Goal: Task Accomplishment & Management: Manage account settings

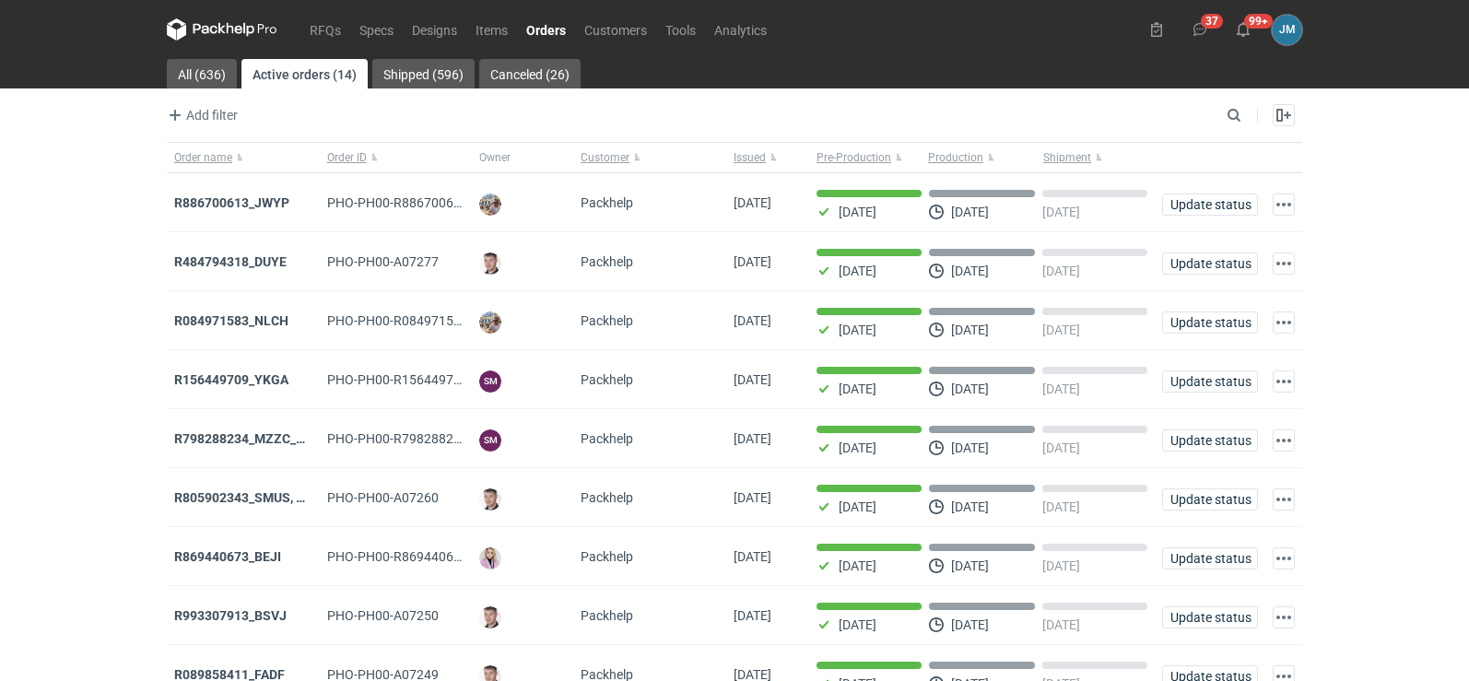
click at [206, 25] on icon at bounding box center [222, 29] width 111 height 22
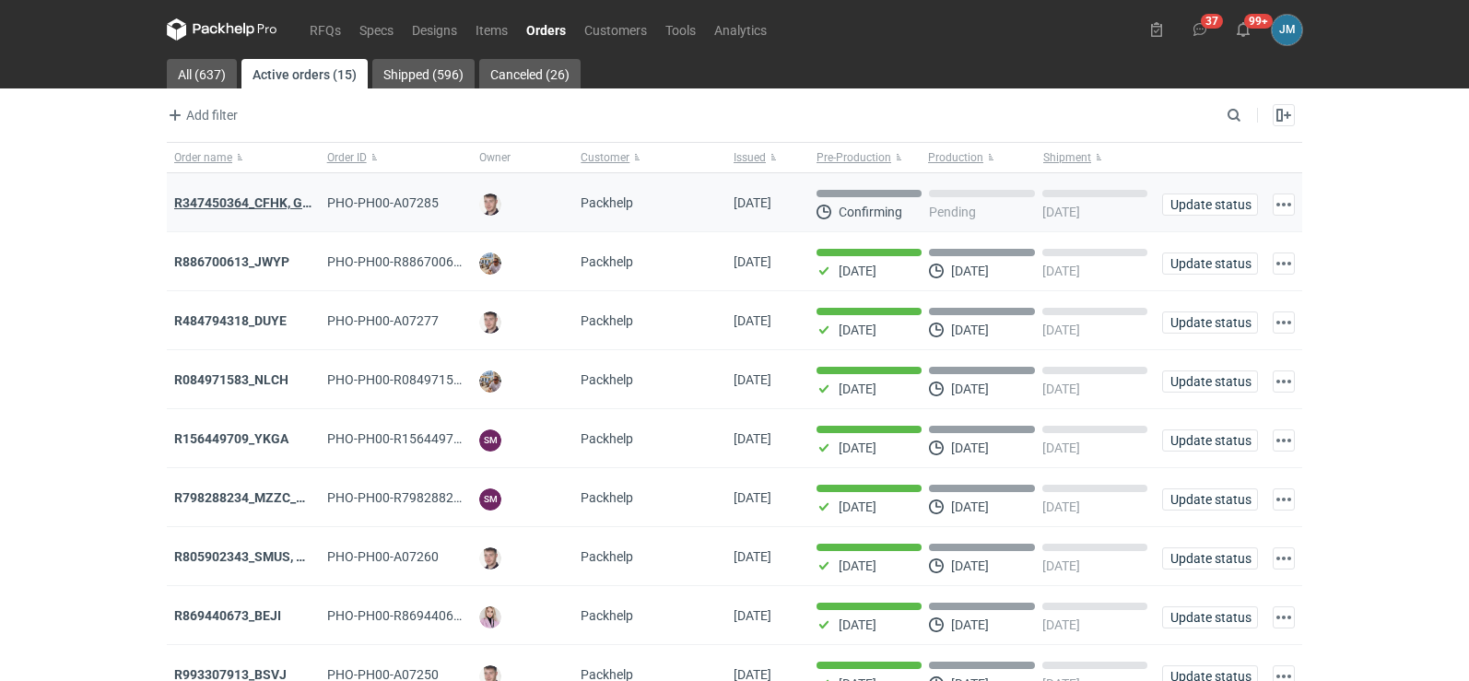
click at [227, 203] on strong "R347450364_CFHK, GKSJ" at bounding box center [250, 202] width 152 height 15
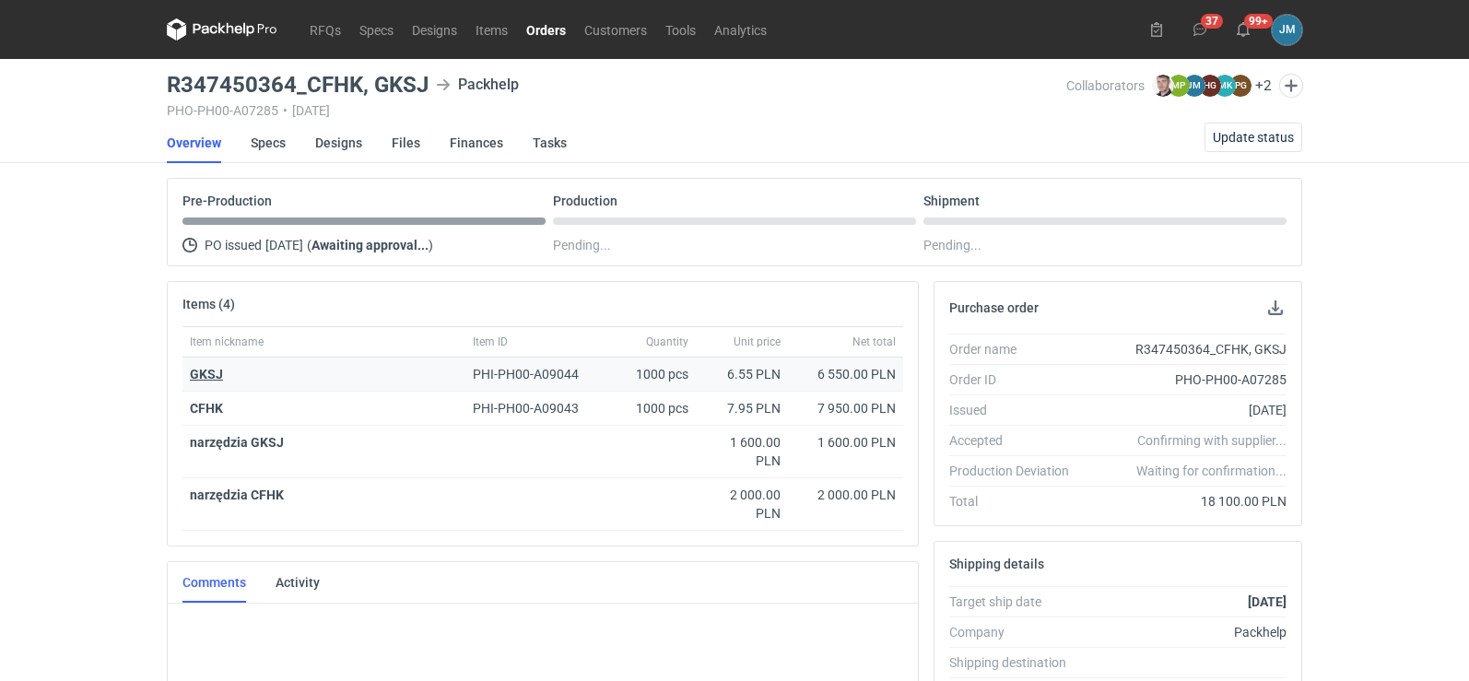
click at [211, 374] on strong "GKSJ" at bounding box center [206, 374] width 33 height 15
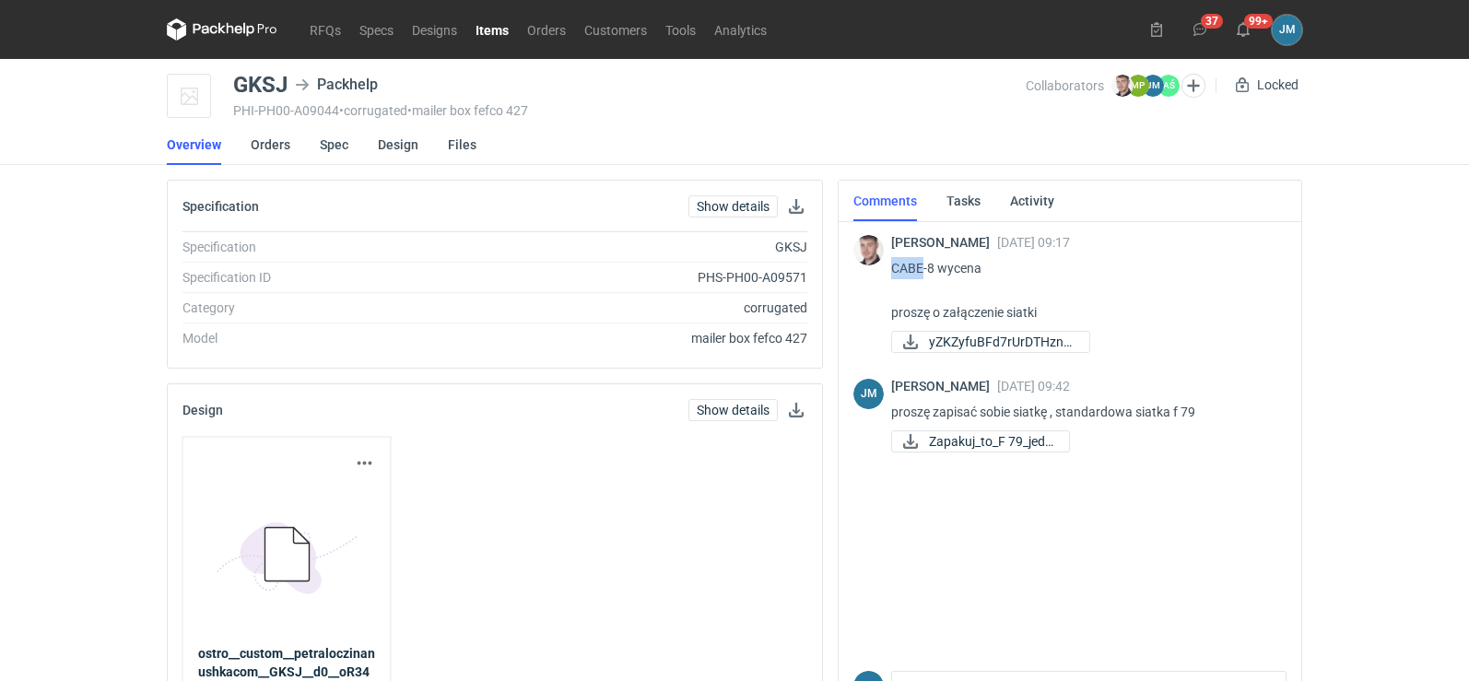
drag, startPoint x: 922, startPoint y: 270, endPoint x: 895, endPoint y: 274, distance: 27.9
click at [895, 274] on p "CABE-8 wycena proszę o załączenie siatki" at bounding box center [1081, 290] width 380 height 66
copy p "CABE"
click at [310, 30] on link "RFQs" at bounding box center [325, 29] width 50 height 22
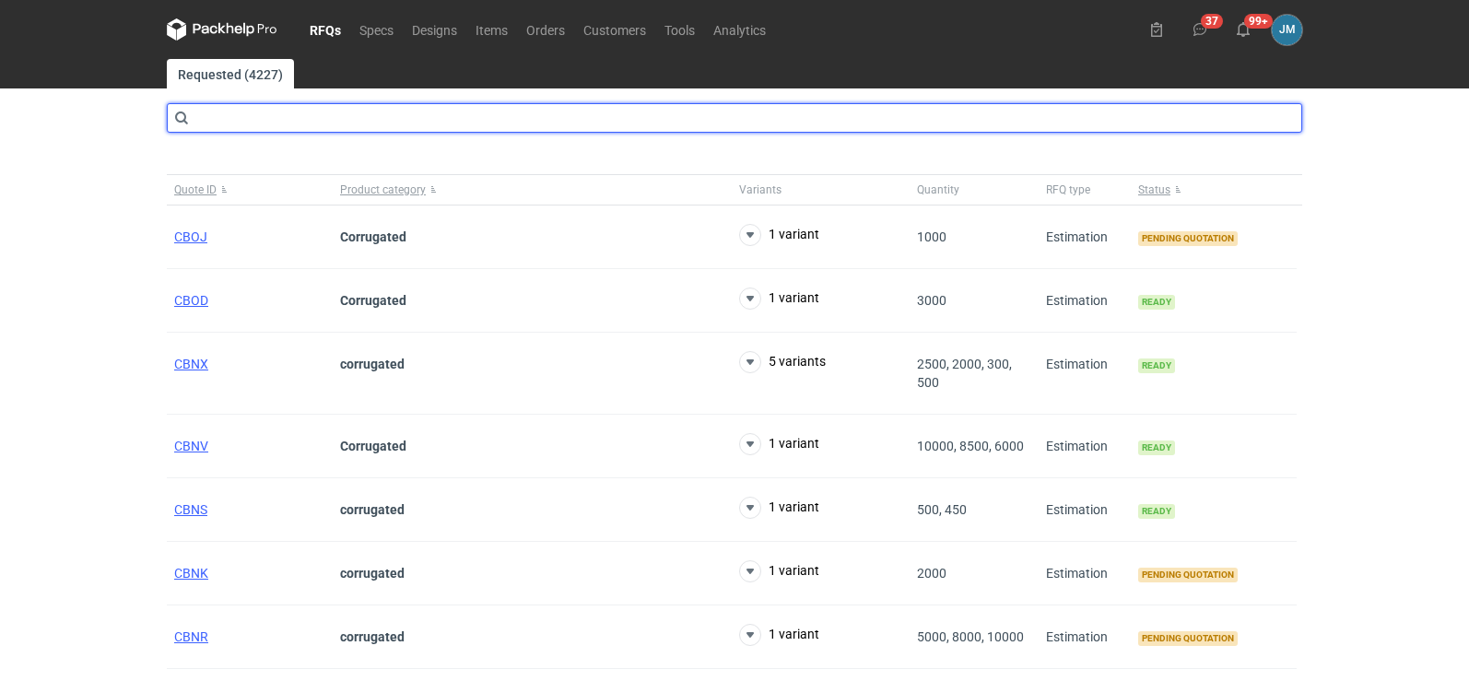
click at [299, 104] on input "text" at bounding box center [734, 117] width 1135 height 29
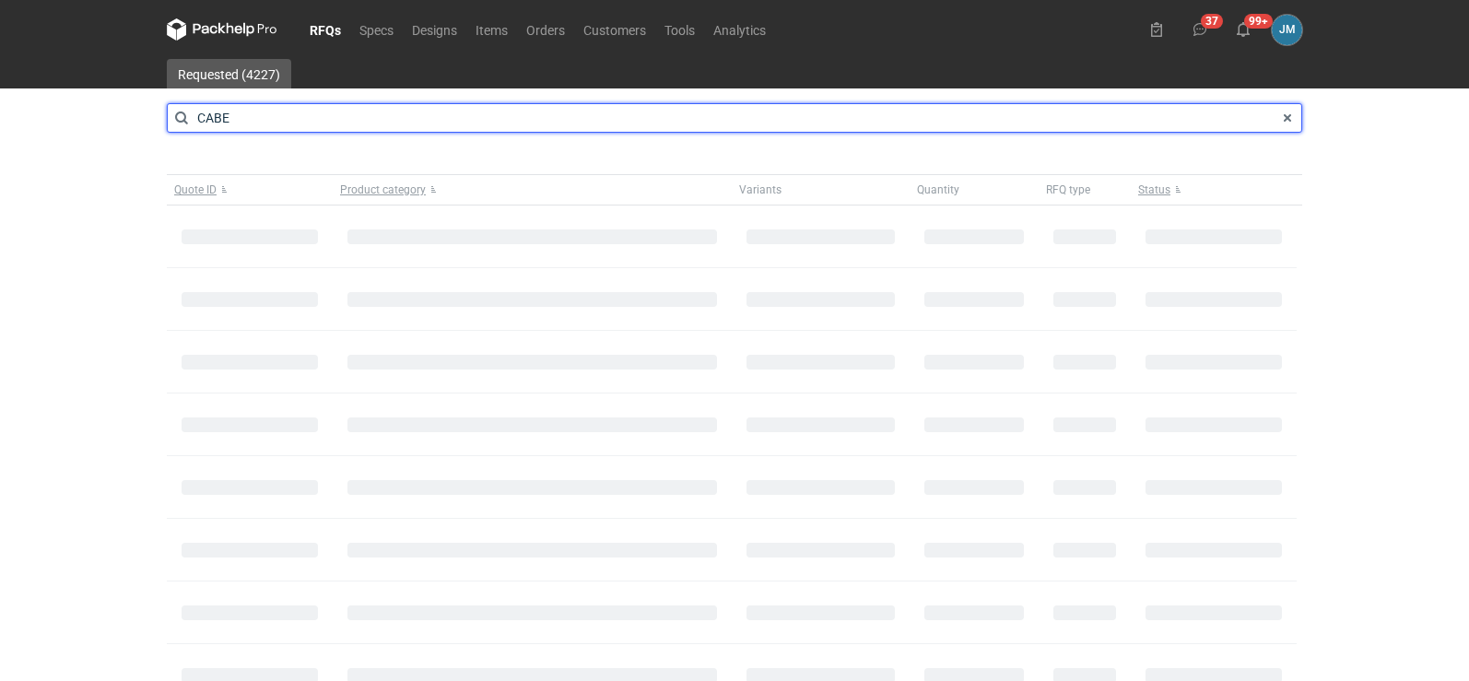
type input "CABE"
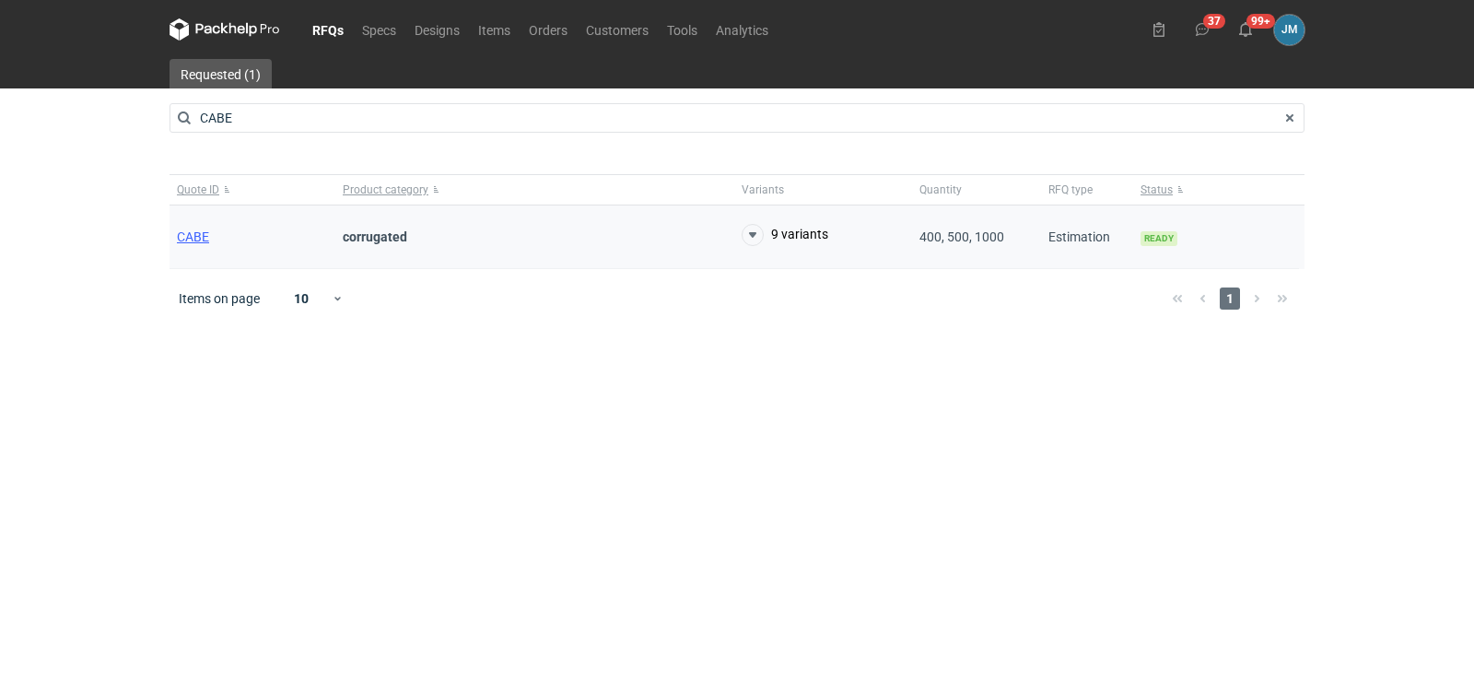
click at [176, 239] on div "CABE" at bounding box center [253, 237] width 166 height 64
click at [185, 239] on span "CABE" at bounding box center [193, 236] width 32 height 15
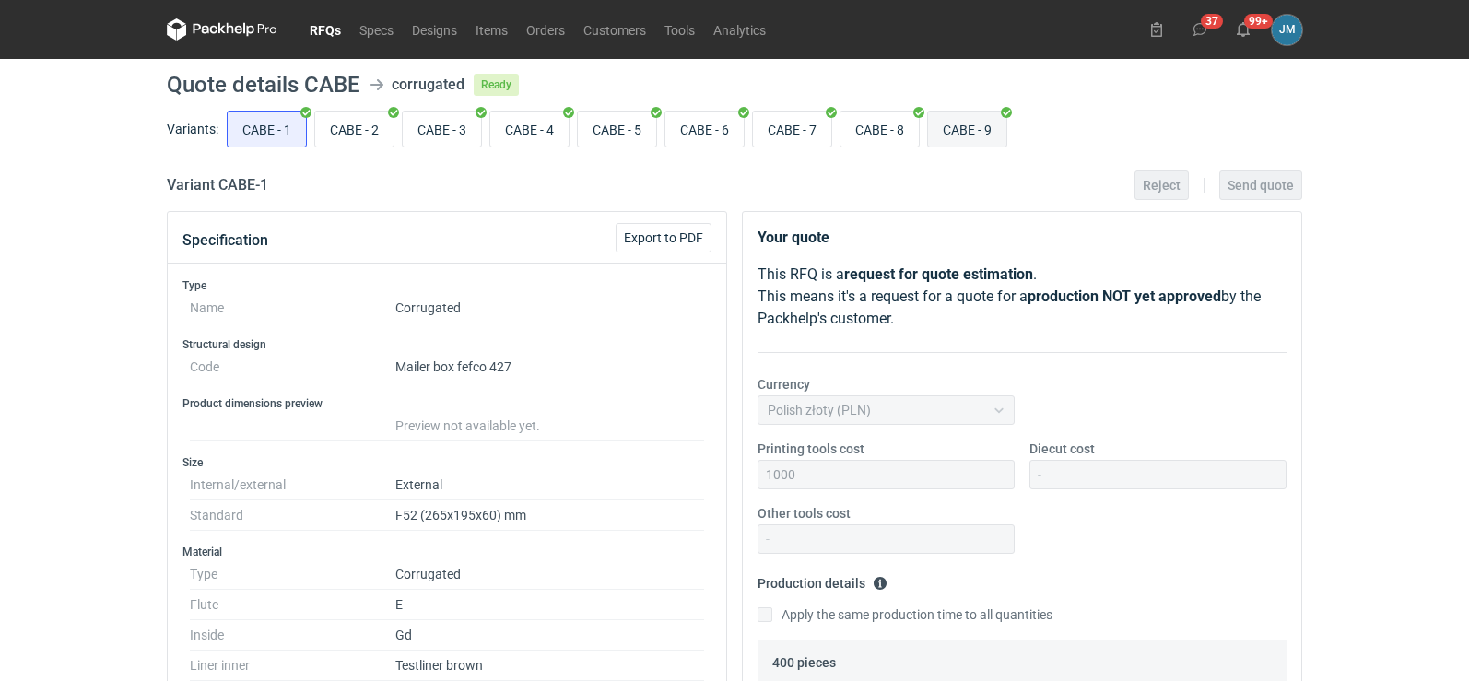
click at [966, 117] on input "CABE - 9" at bounding box center [967, 128] width 78 height 35
radio input "true"
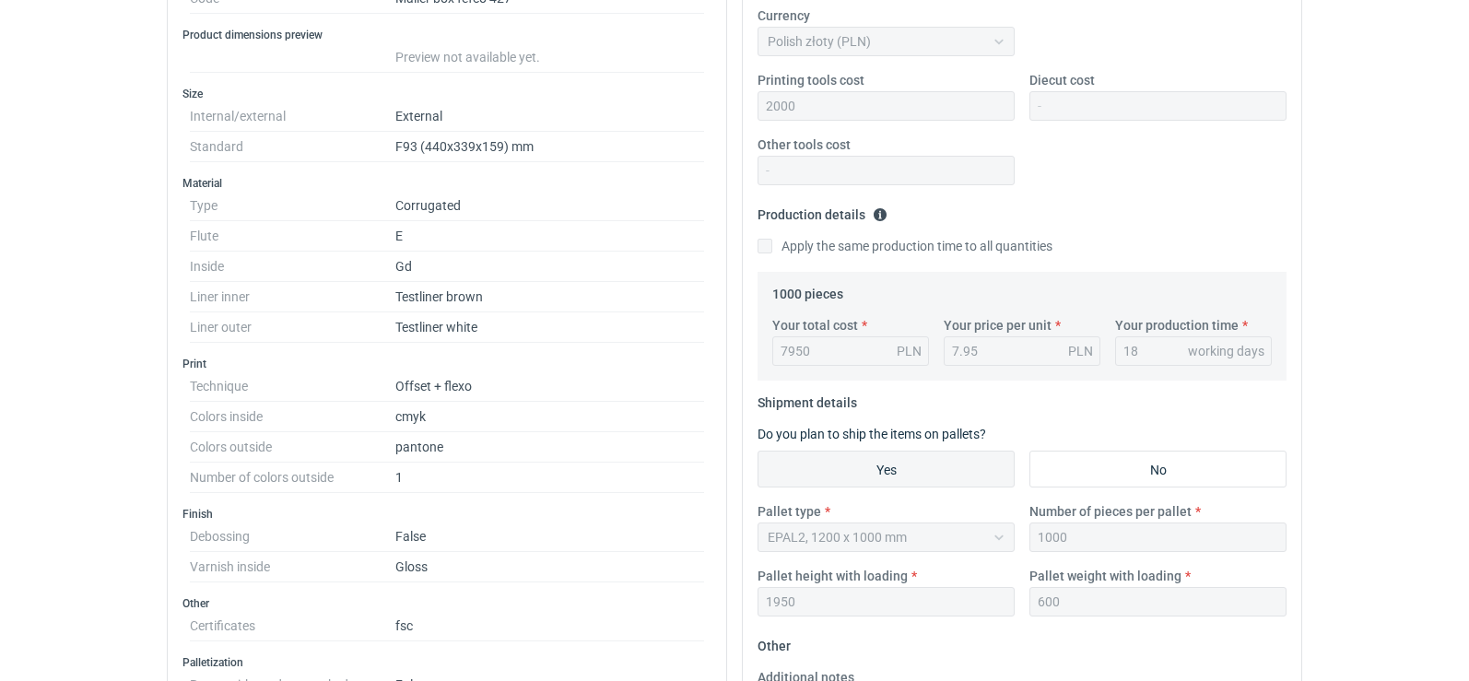
scroll to position [737, 0]
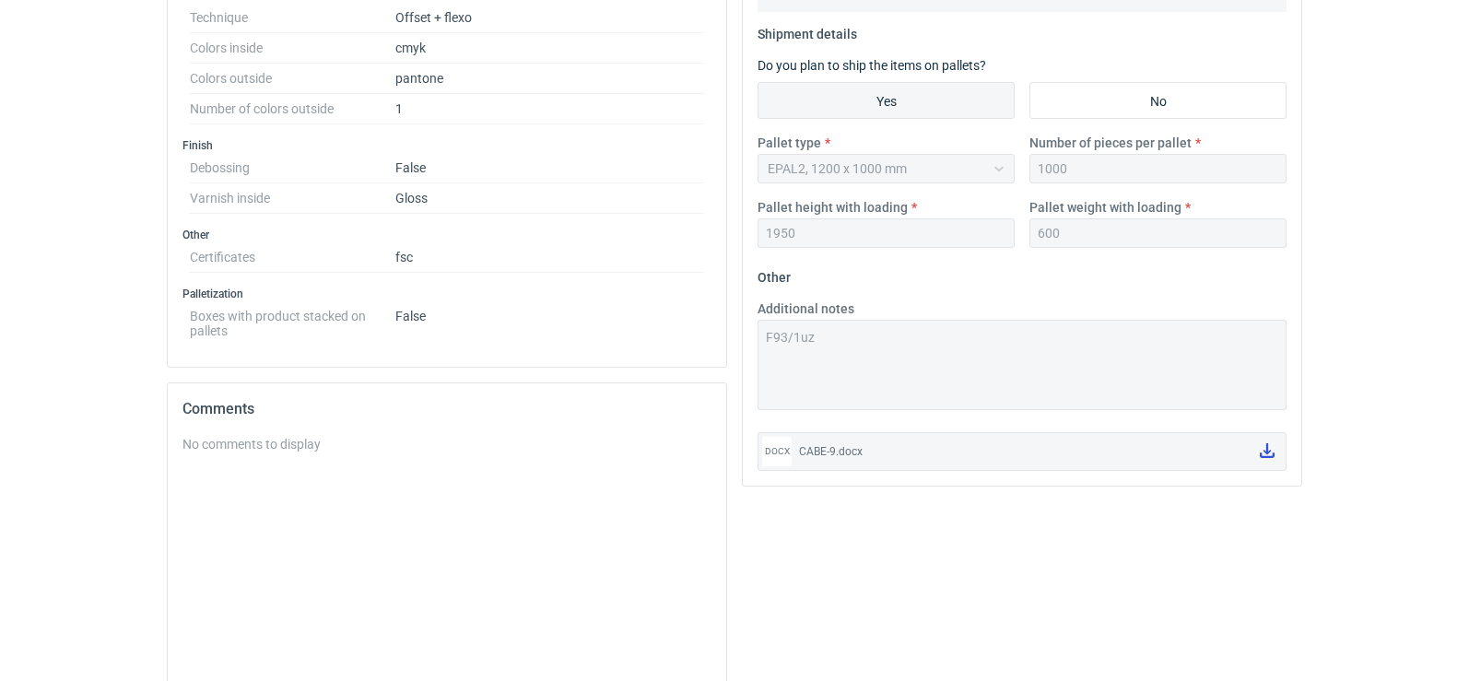
click at [1259, 450] on icon at bounding box center [1266, 450] width 15 height 15
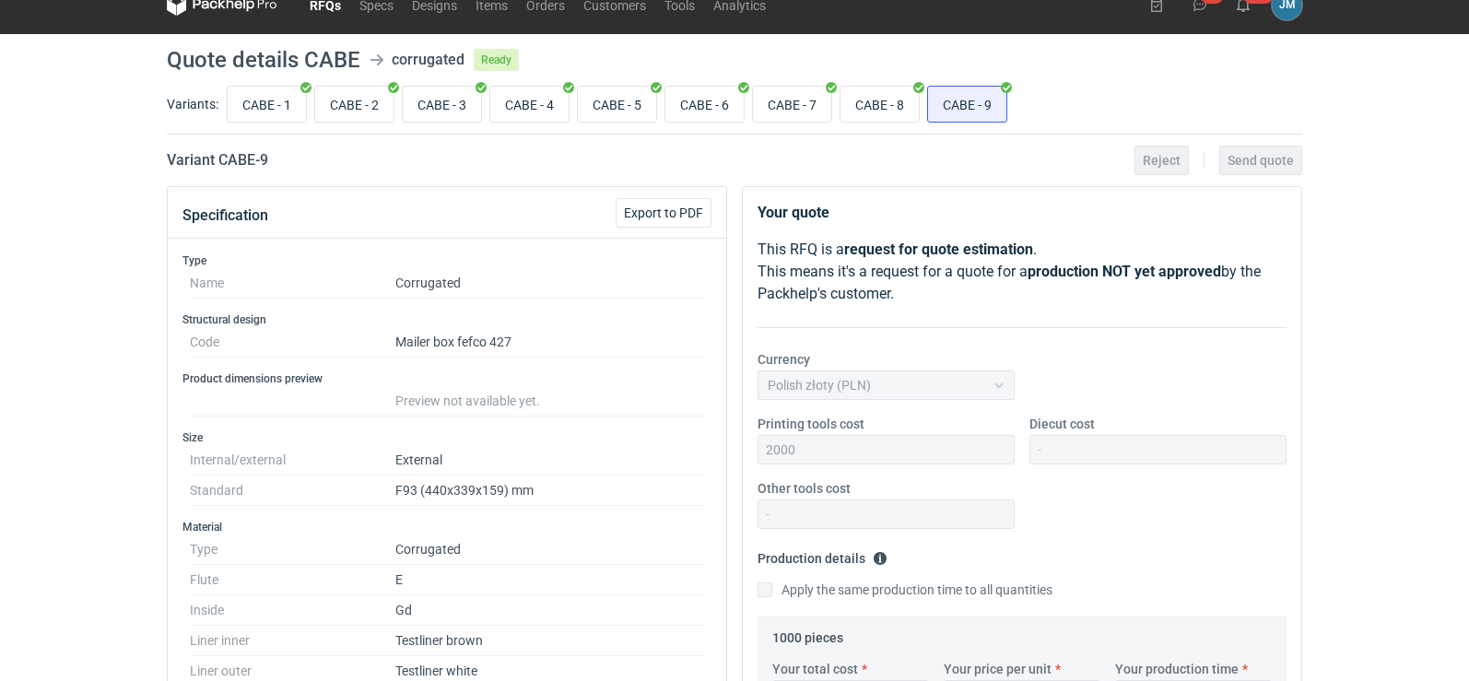
scroll to position [0, 0]
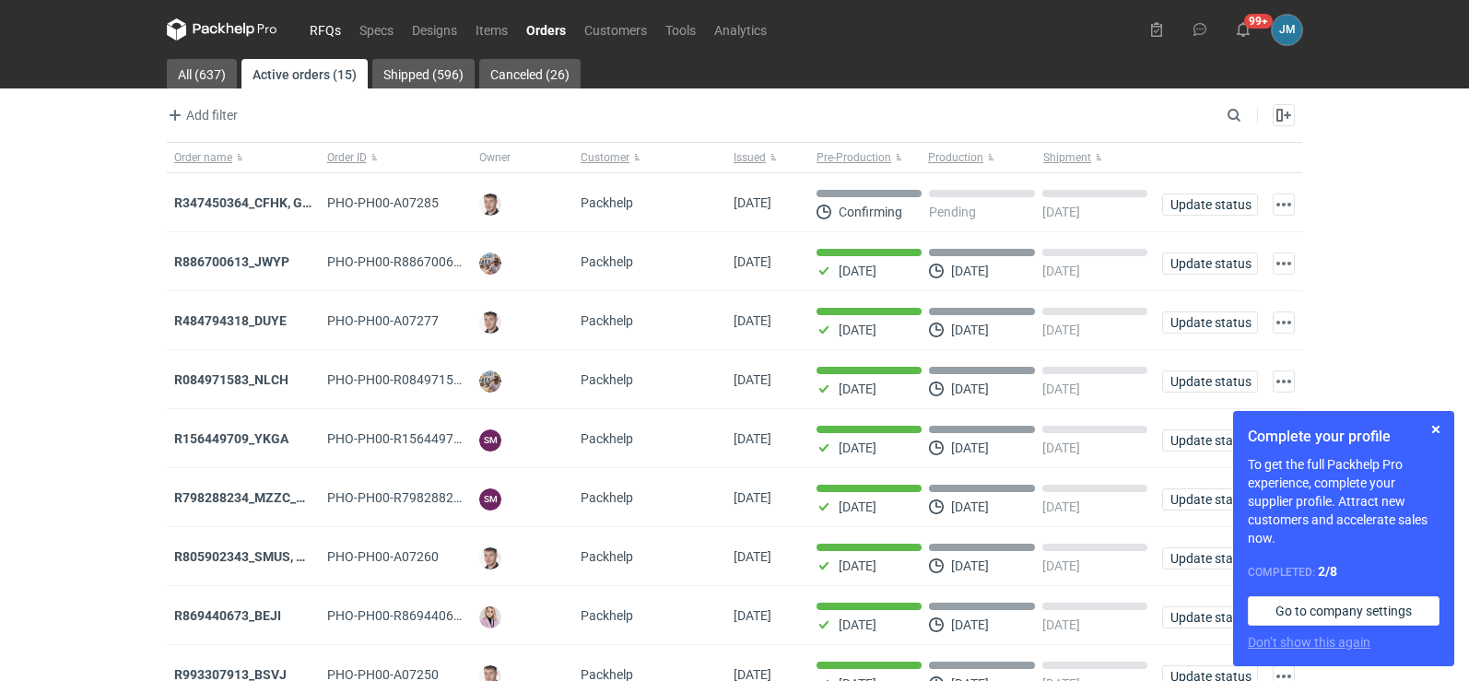
click at [320, 37] on link "RFQs" at bounding box center [325, 29] width 50 height 22
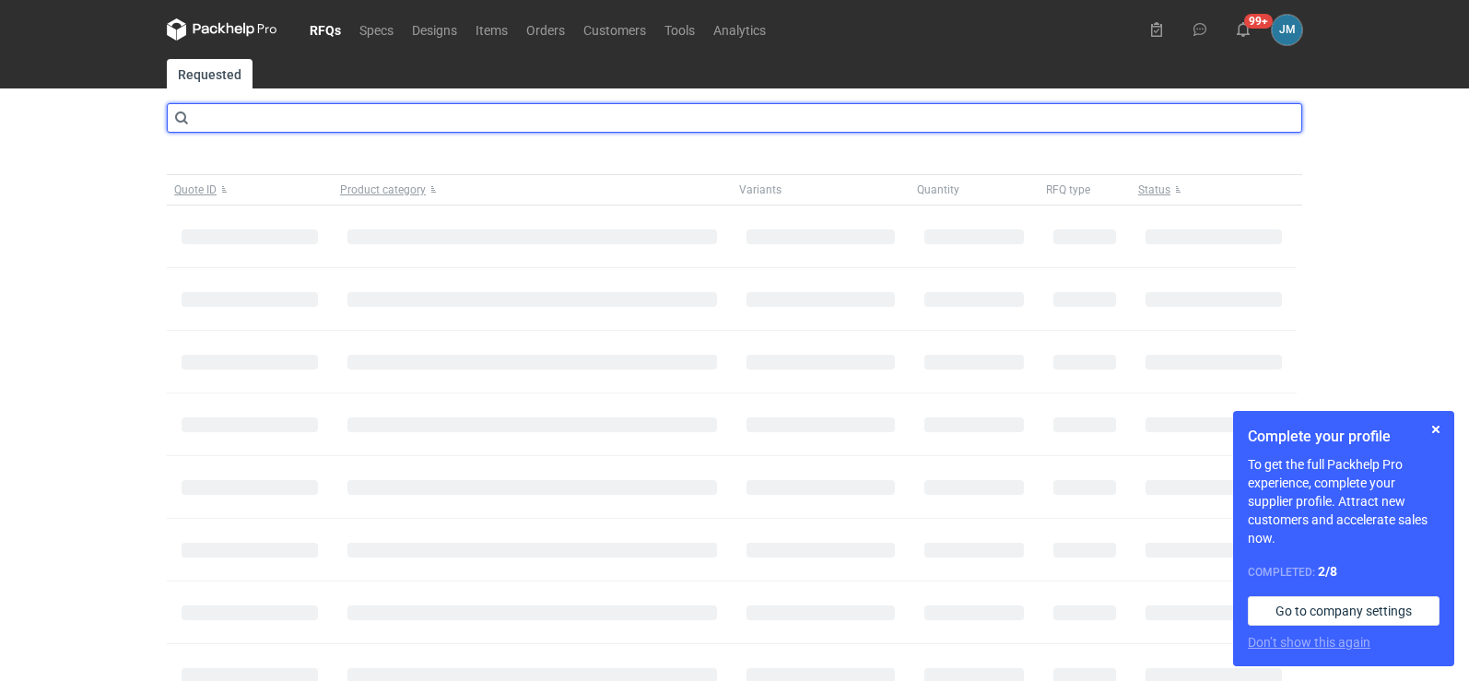
click at [289, 106] on input "text" at bounding box center [734, 117] width 1135 height 29
type input "CABE"
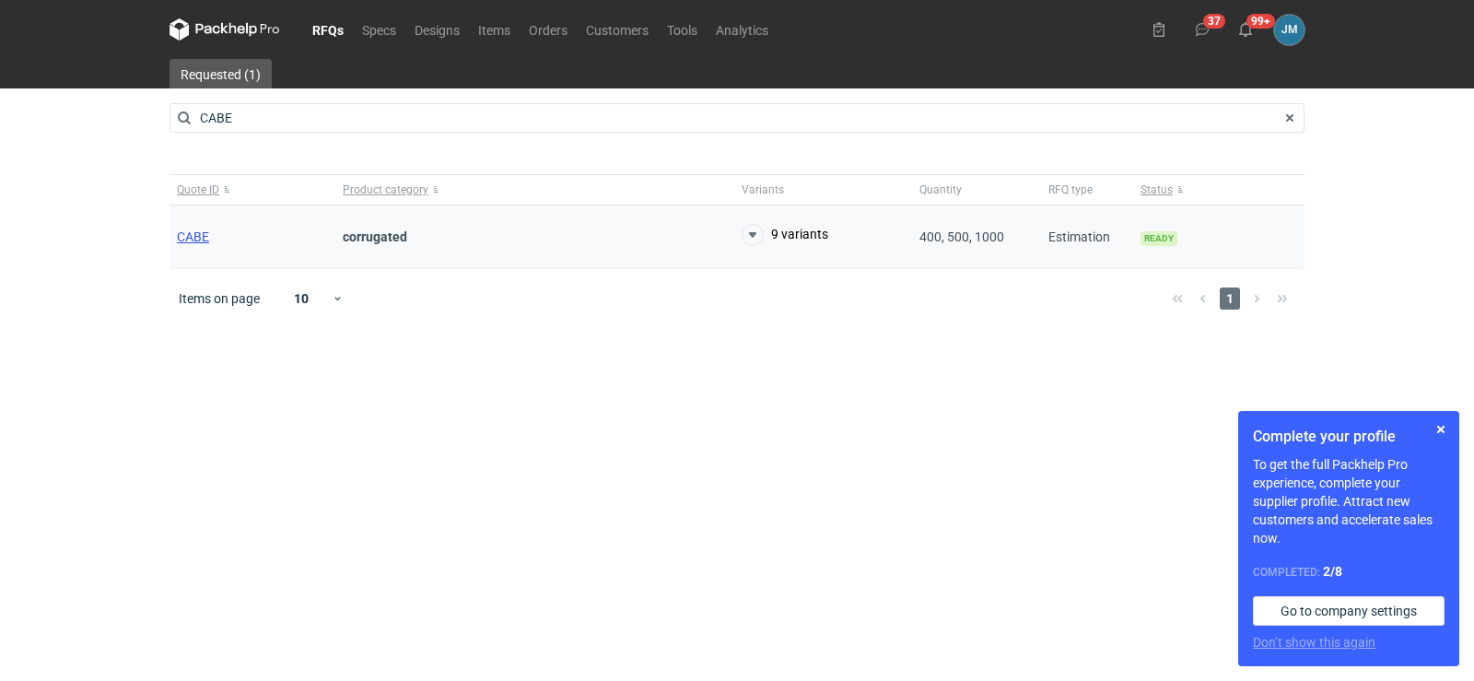
click at [202, 240] on span "CABE" at bounding box center [193, 236] width 32 height 15
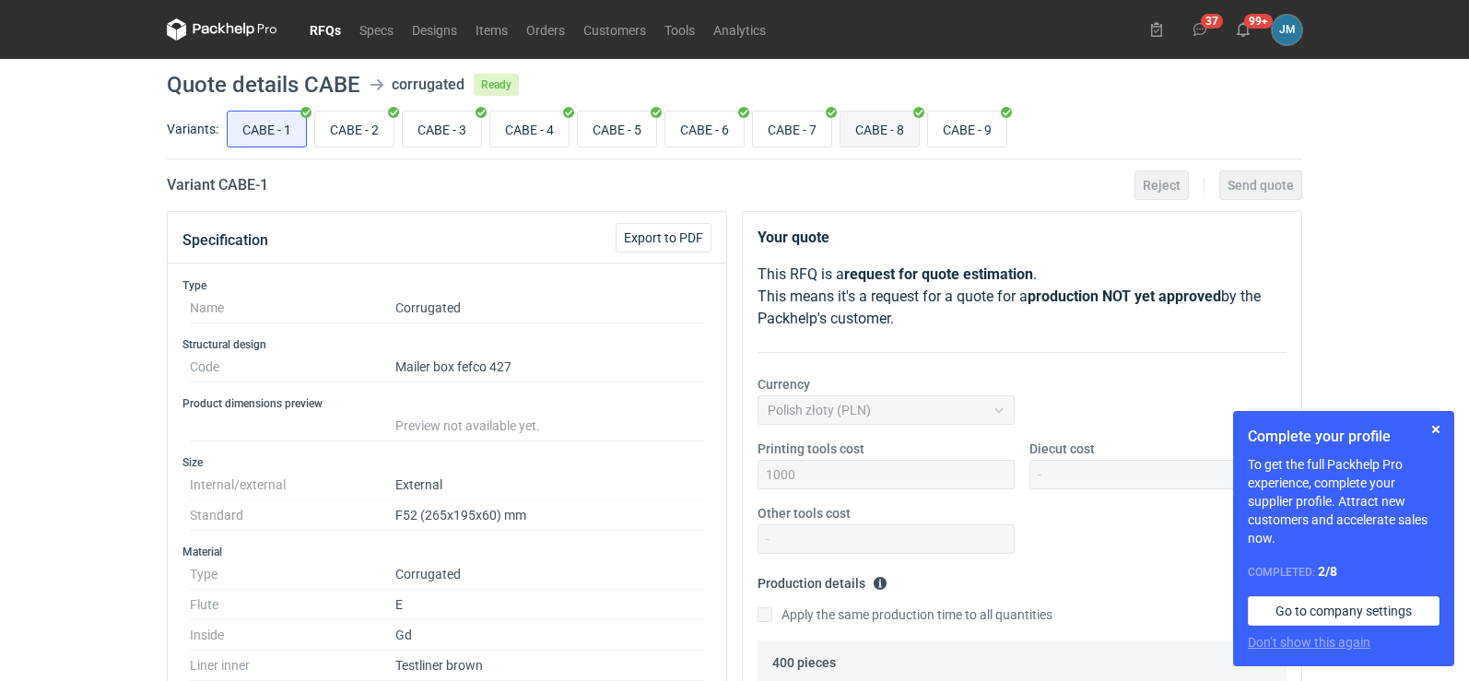
click at [853, 116] on input "CABE - 8" at bounding box center [879, 128] width 78 height 35
radio input "true"
click at [1433, 430] on button "button" at bounding box center [1435, 429] width 22 height 22
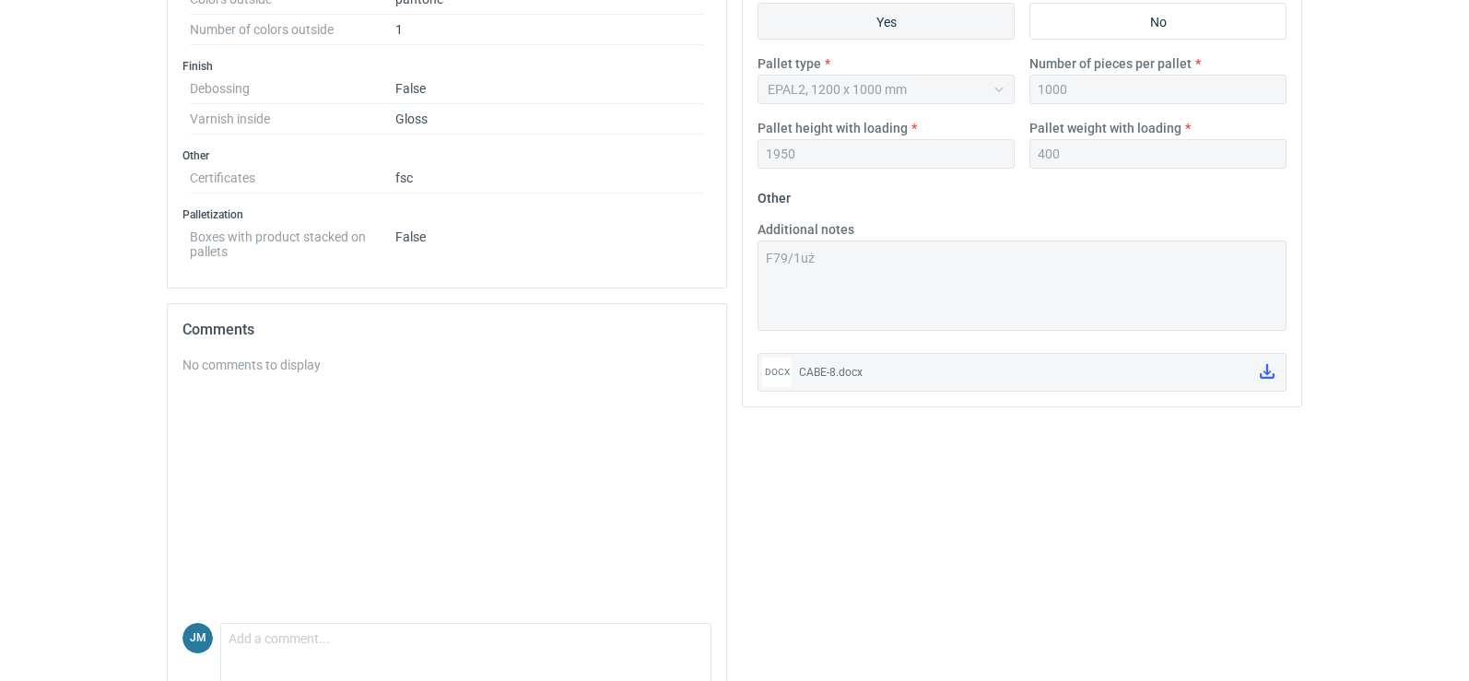
scroll to position [881, 0]
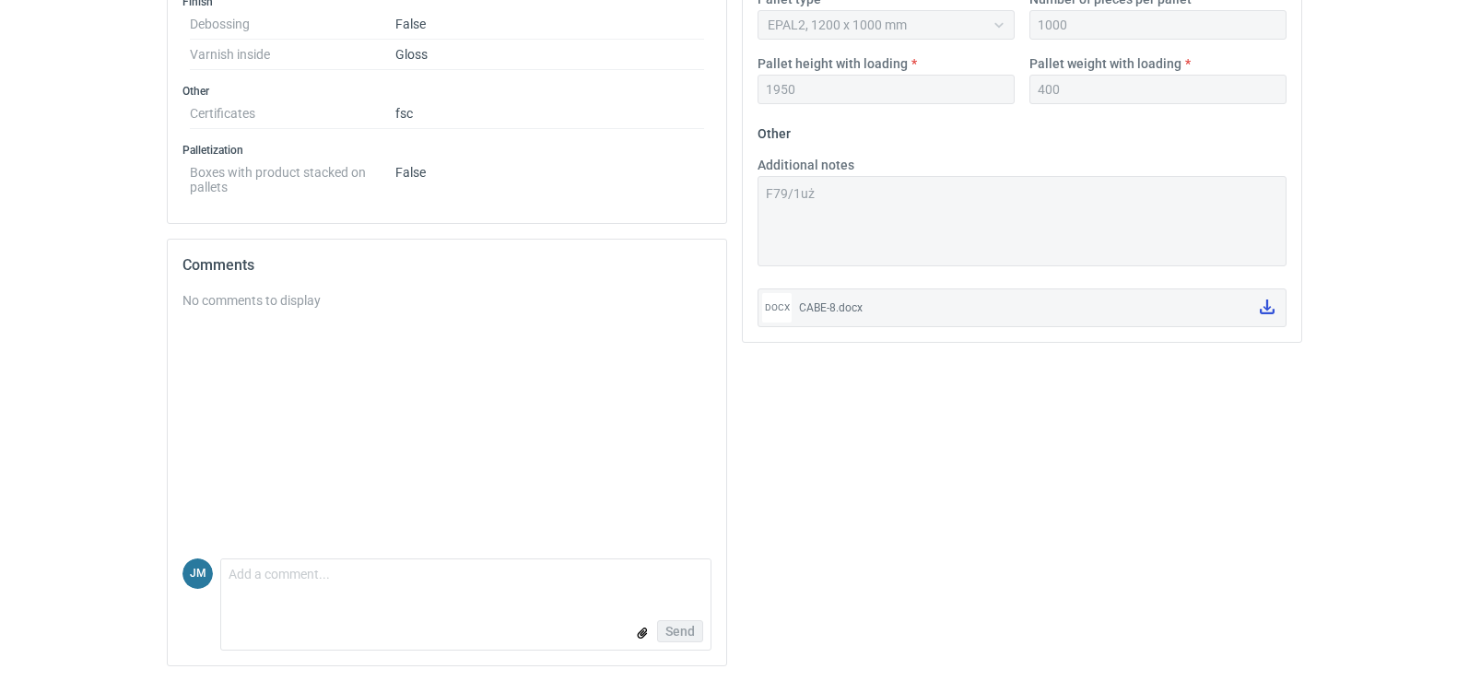
click at [1259, 311] on link at bounding box center [1266, 307] width 29 height 31
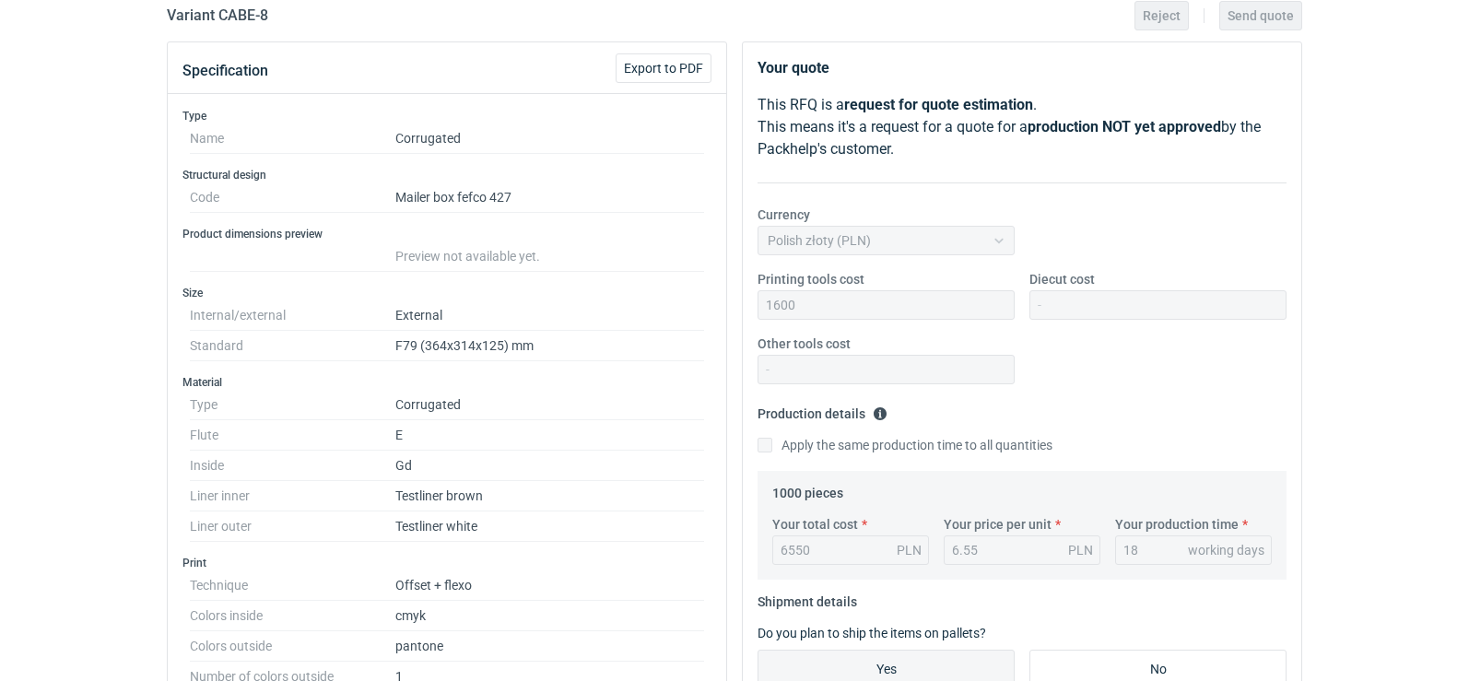
scroll to position [0, 0]
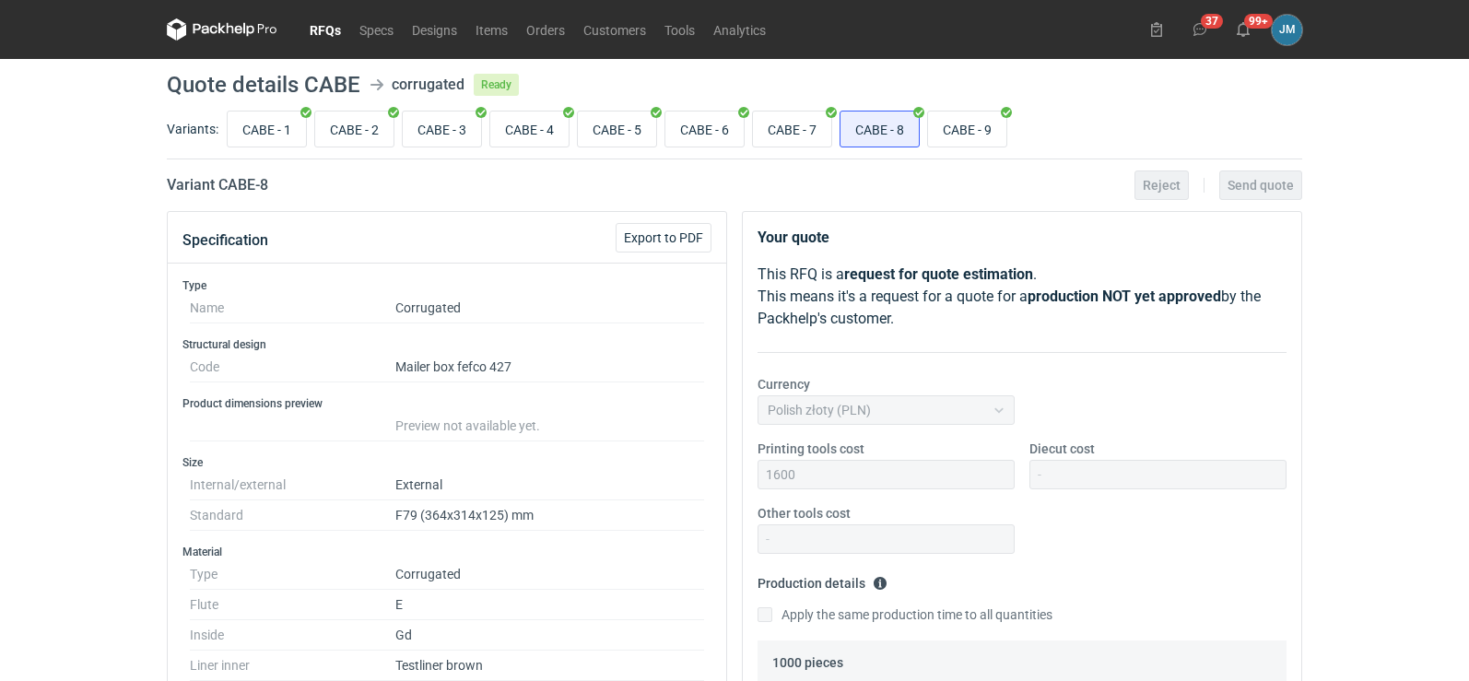
click at [234, 25] on icon at bounding box center [222, 29] width 111 height 22
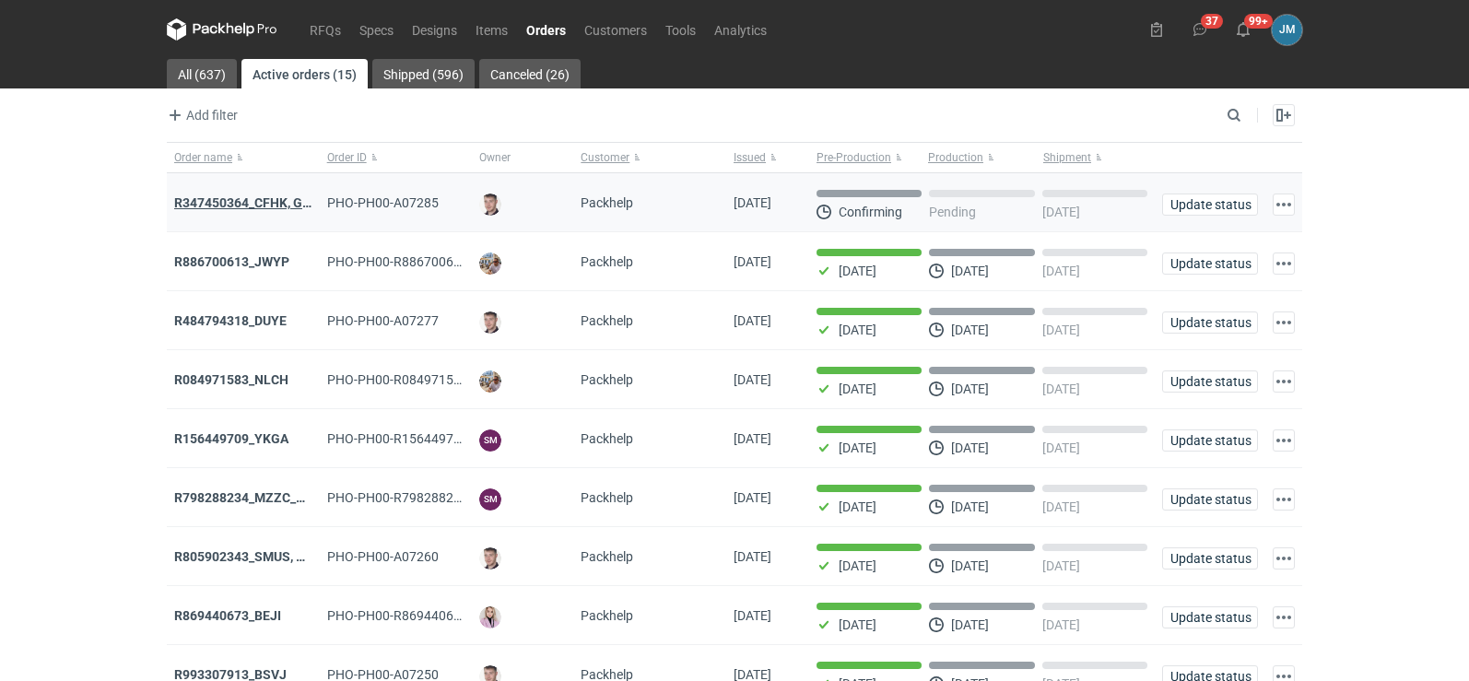
click at [221, 197] on strong "R347450364_CFHK, GKSJ" at bounding box center [250, 202] width 152 height 15
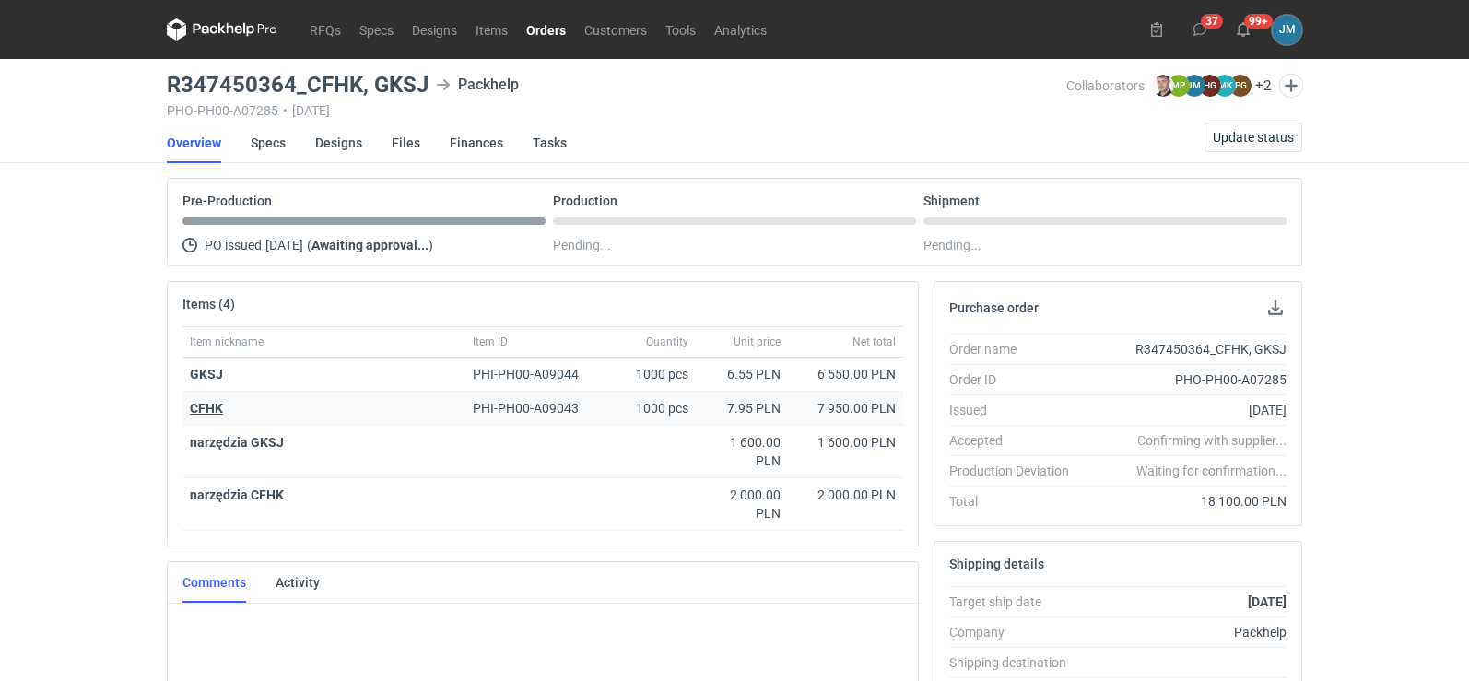
click at [208, 406] on strong "CFHK" at bounding box center [206, 408] width 33 height 15
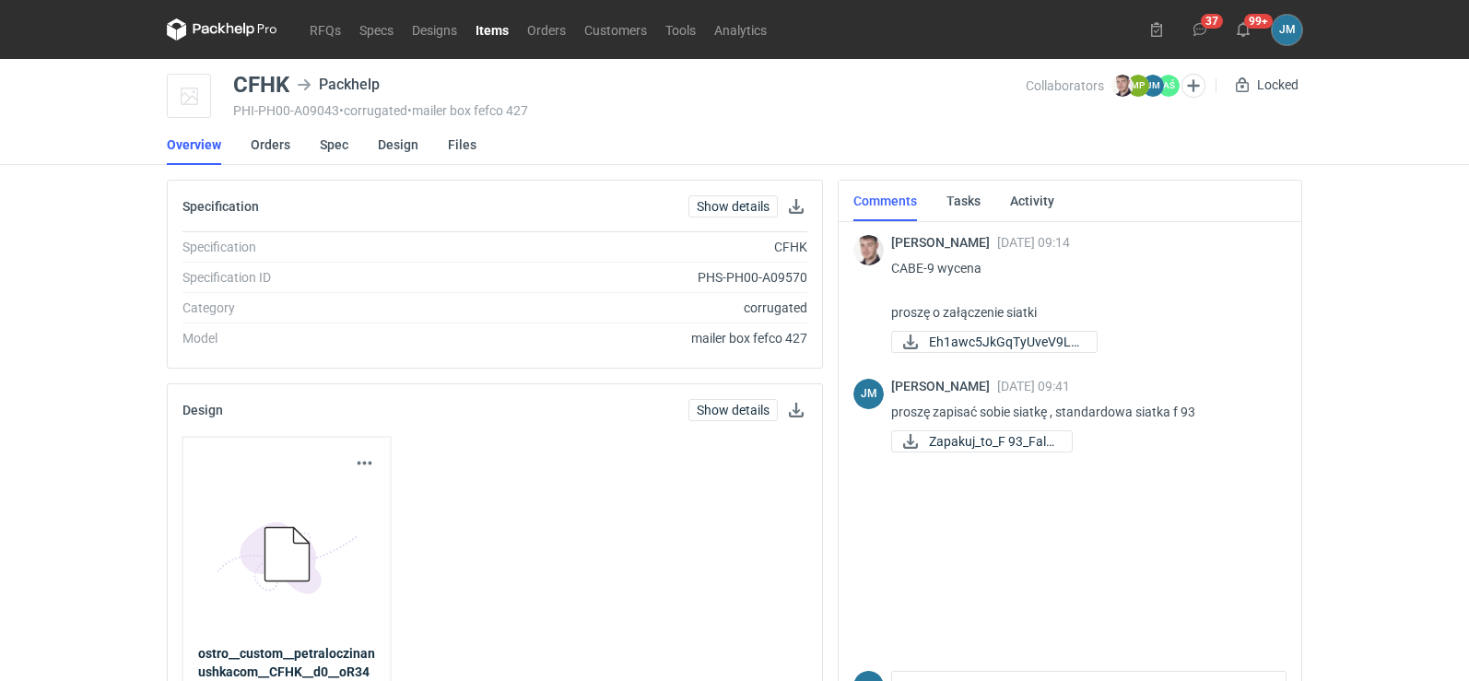
click at [228, 28] on icon at bounding box center [222, 29] width 111 height 22
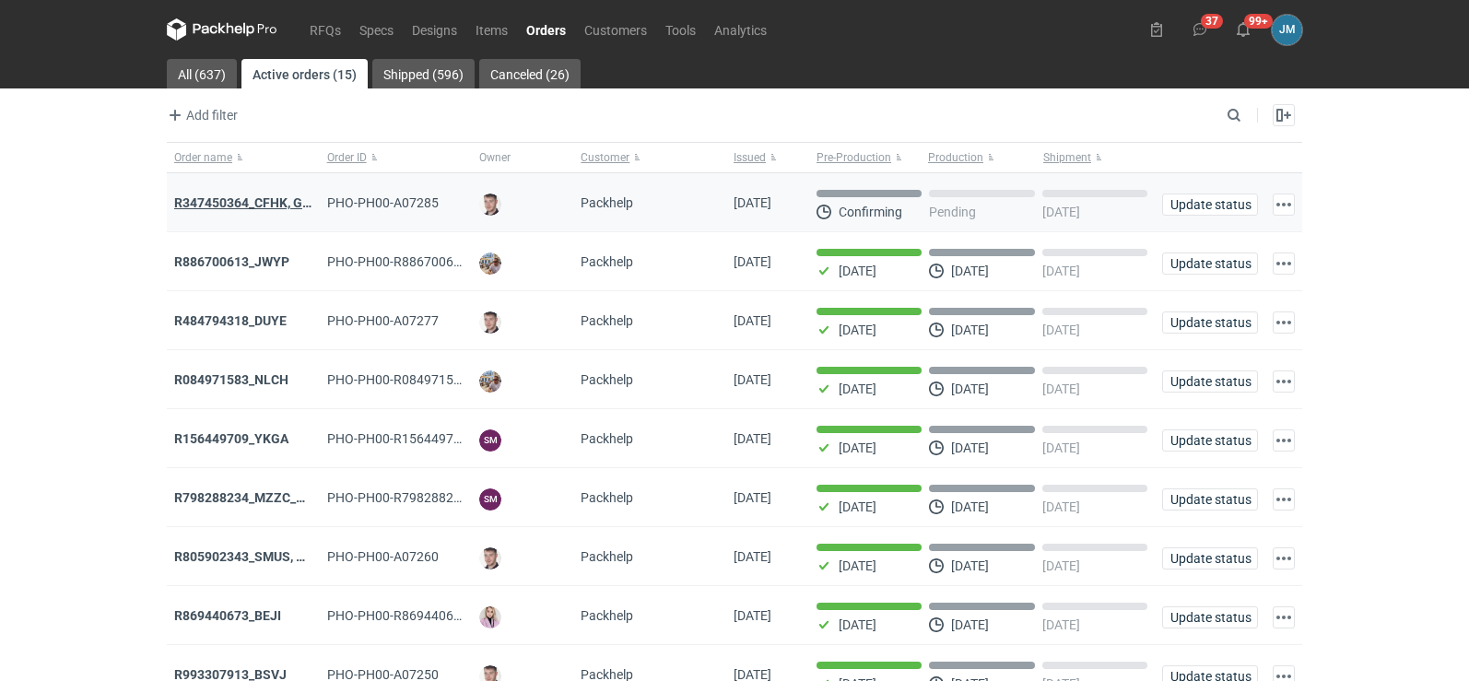
click at [249, 209] on strong "R347450364_CFHK, GKSJ" at bounding box center [250, 202] width 152 height 15
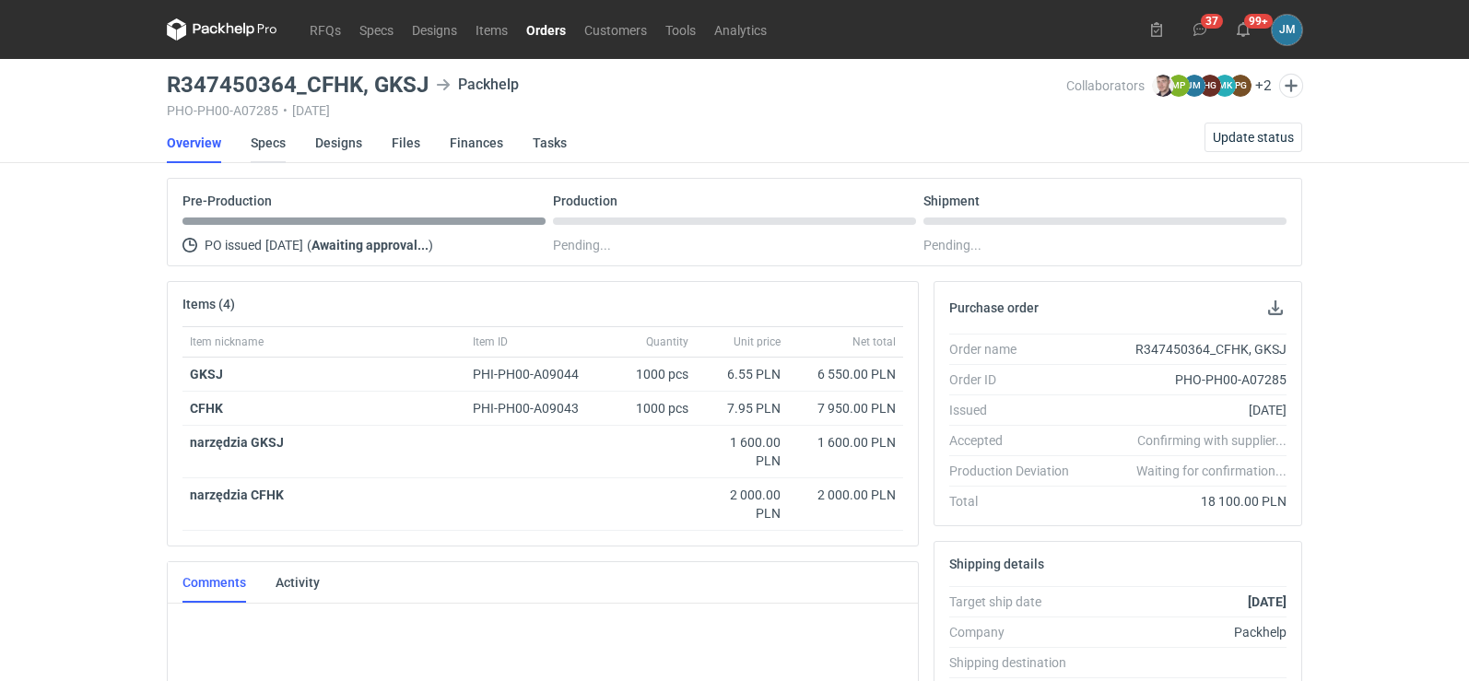
click at [264, 145] on link "Specs" at bounding box center [268, 143] width 35 height 41
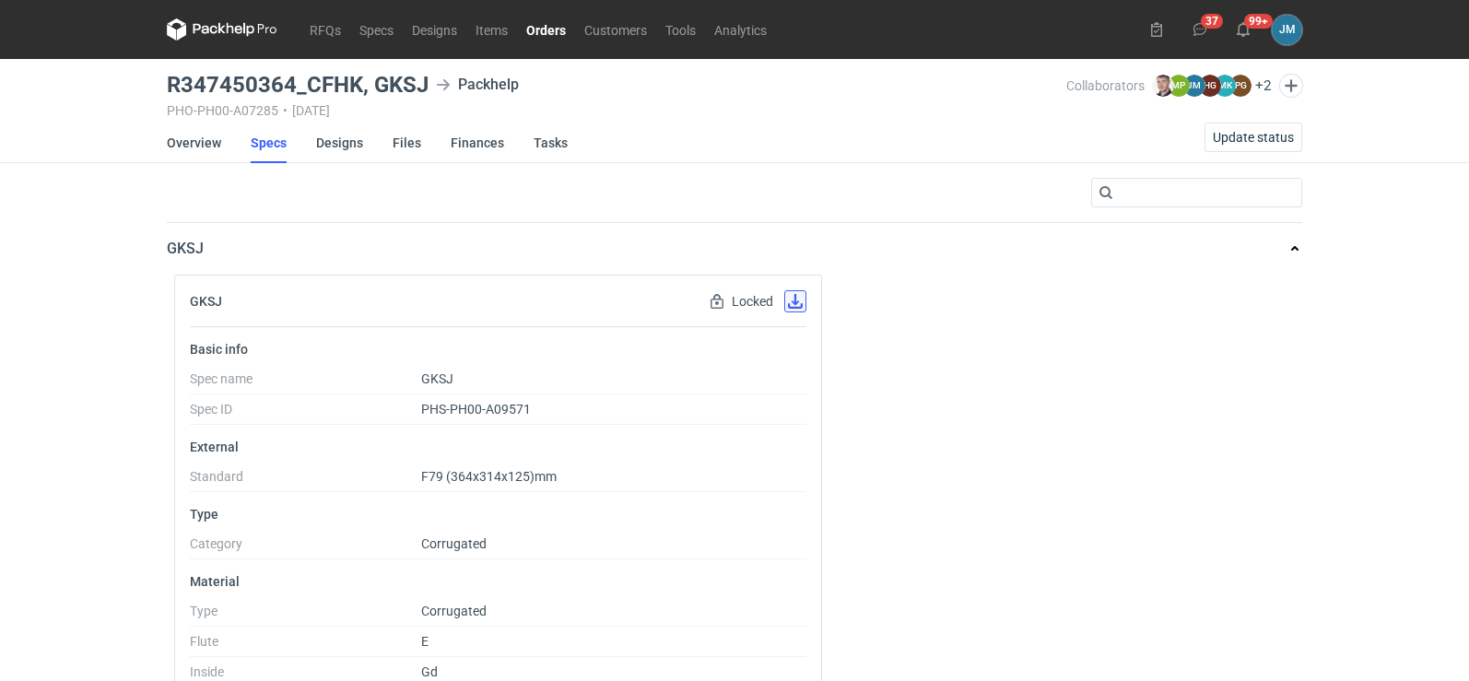
click at [798, 301] on button "button" at bounding box center [795, 301] width 22 height 22
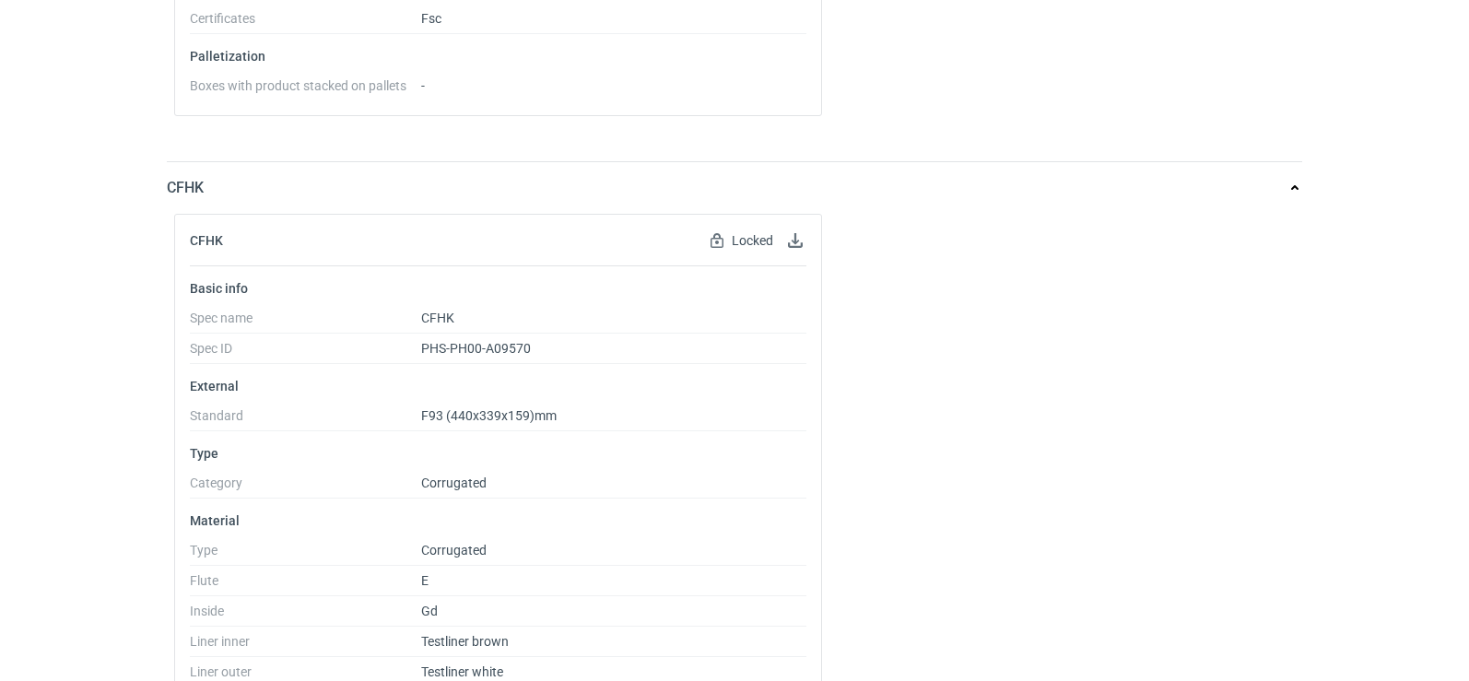
scroll to position [1106, 0]
click at [797, 242] on button "button" at bounding box center [795, 239] width 22 height 22
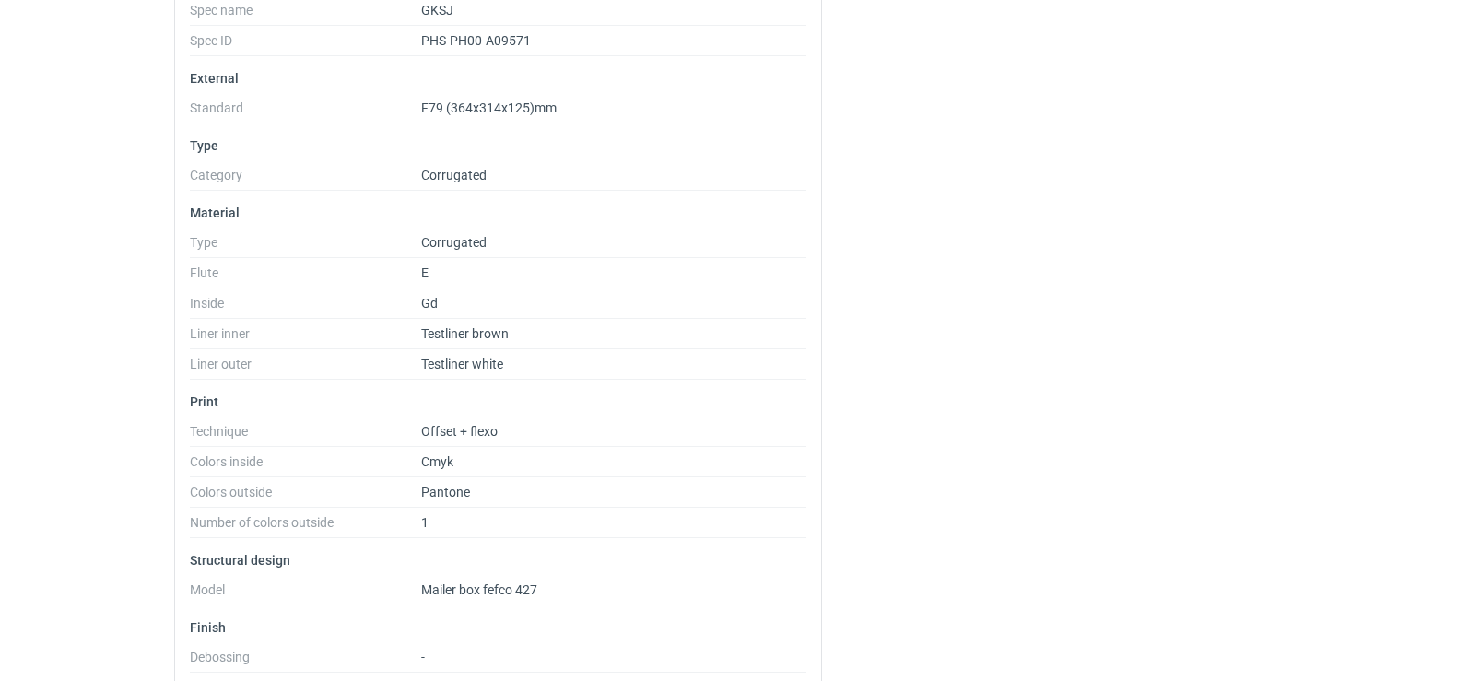
scroll to position [0, 0]
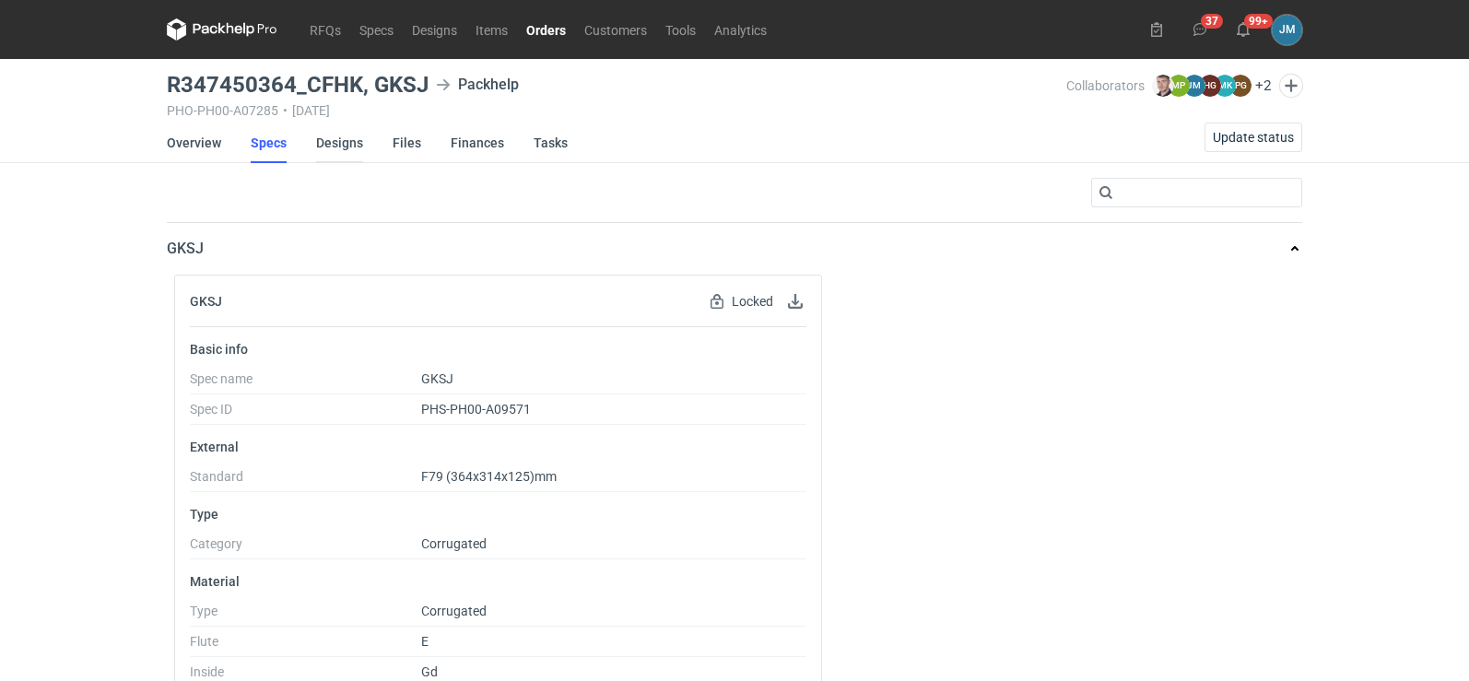
click at [325, 149] on link "Designs" at bounding box center [339, 143] width 47 height 41
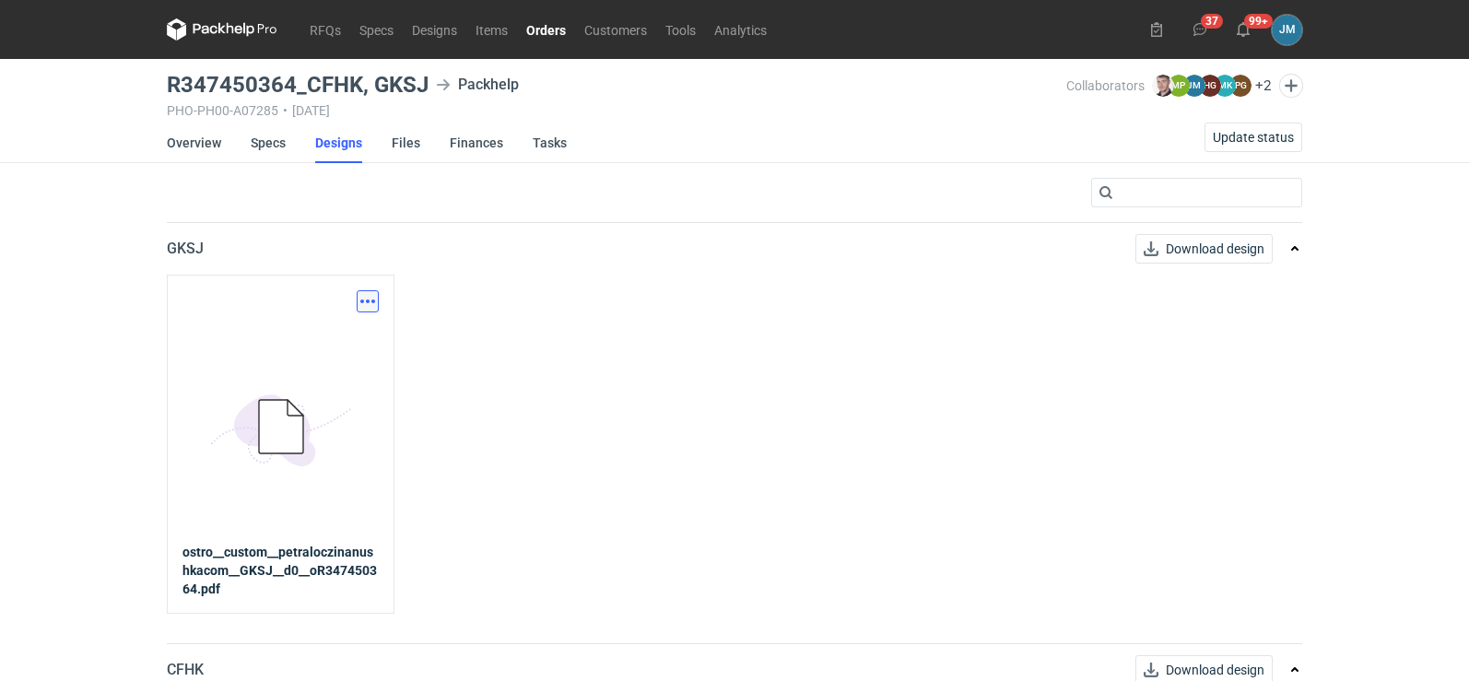
click at [369, 310] on button "button" at bounding box center [368, 301] width 22 height 22
click at [343, 346] on link "Download design part" at bounding box center [287, 341] width 170 height 29
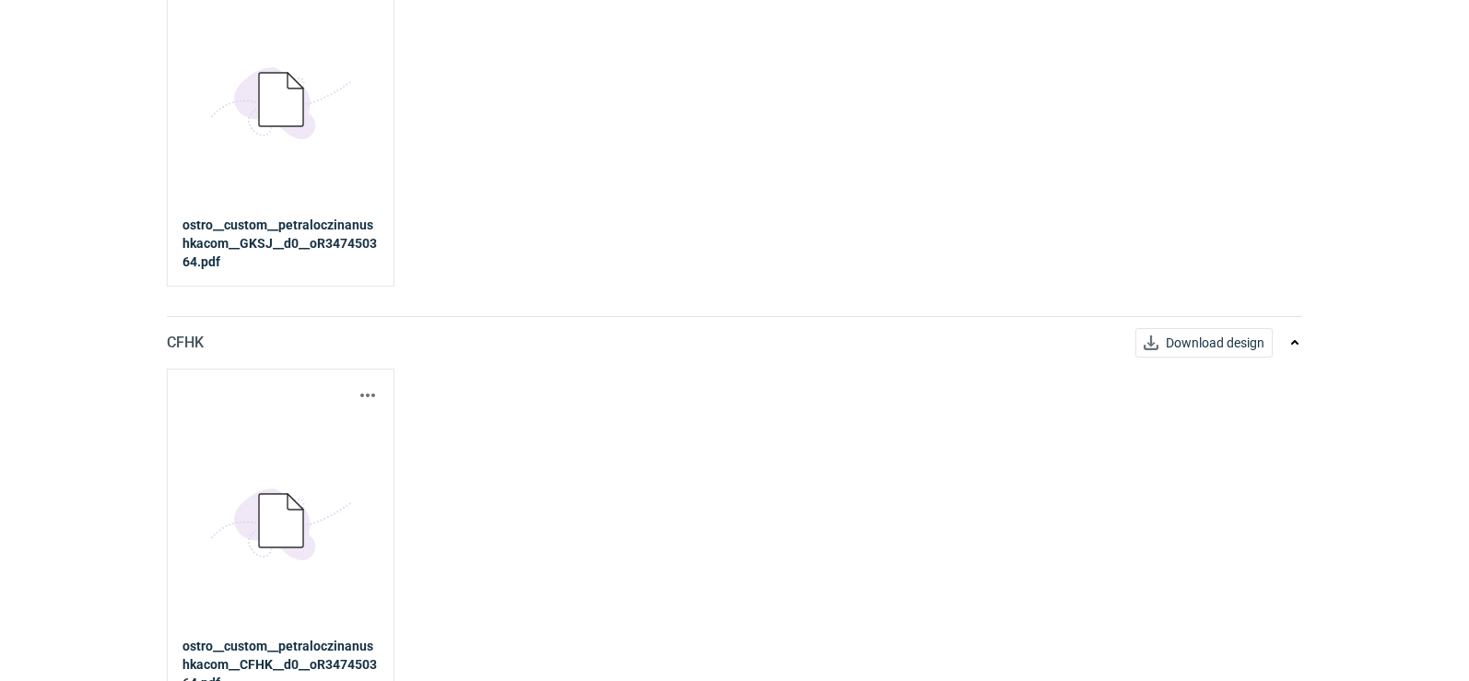
scroll to position [354, 0]
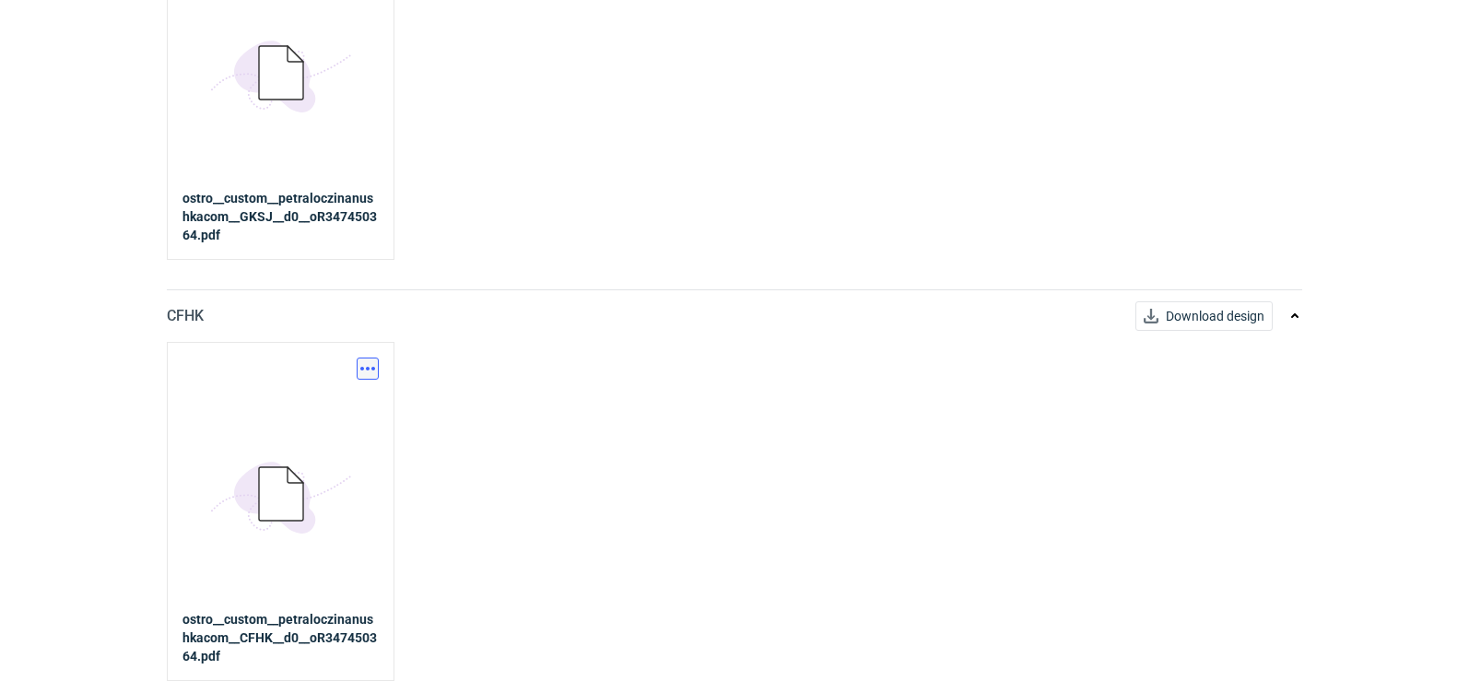
click at [373, 375] on button "button" at bounding box center [368, 368] width 22 height 22
click at [346, 407] on link "Download design part" at bounding box center [287, 408] width 170 height 29
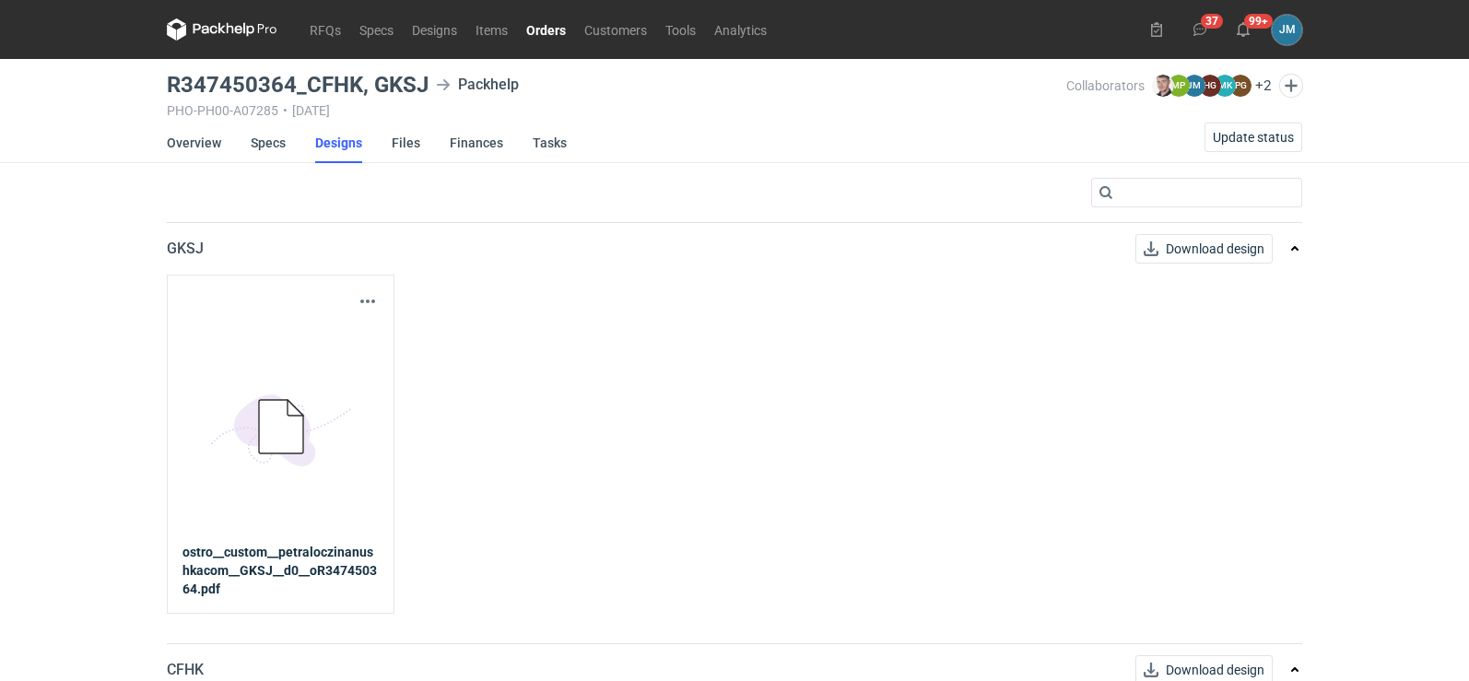
click at [327, 350] on link "5BD5AC33-3523-40E7-9262-1BFF0AD53D48@1x" at bounding box center [280, 427] width 196 height 230
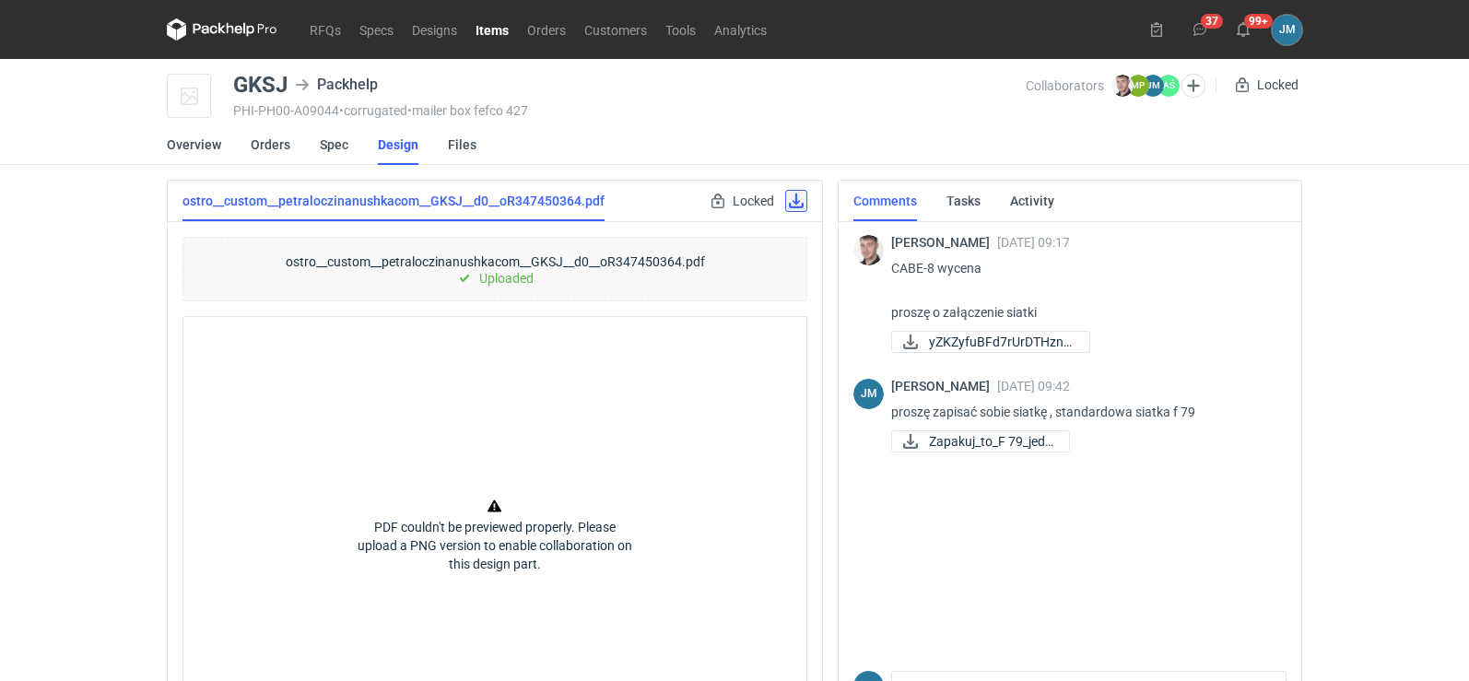
click at [787, 198] on link at bounding box center [796, 201] width 22 height 22
click at [242, 36] on icon at bounding box center [222, 29] width 111 height 22
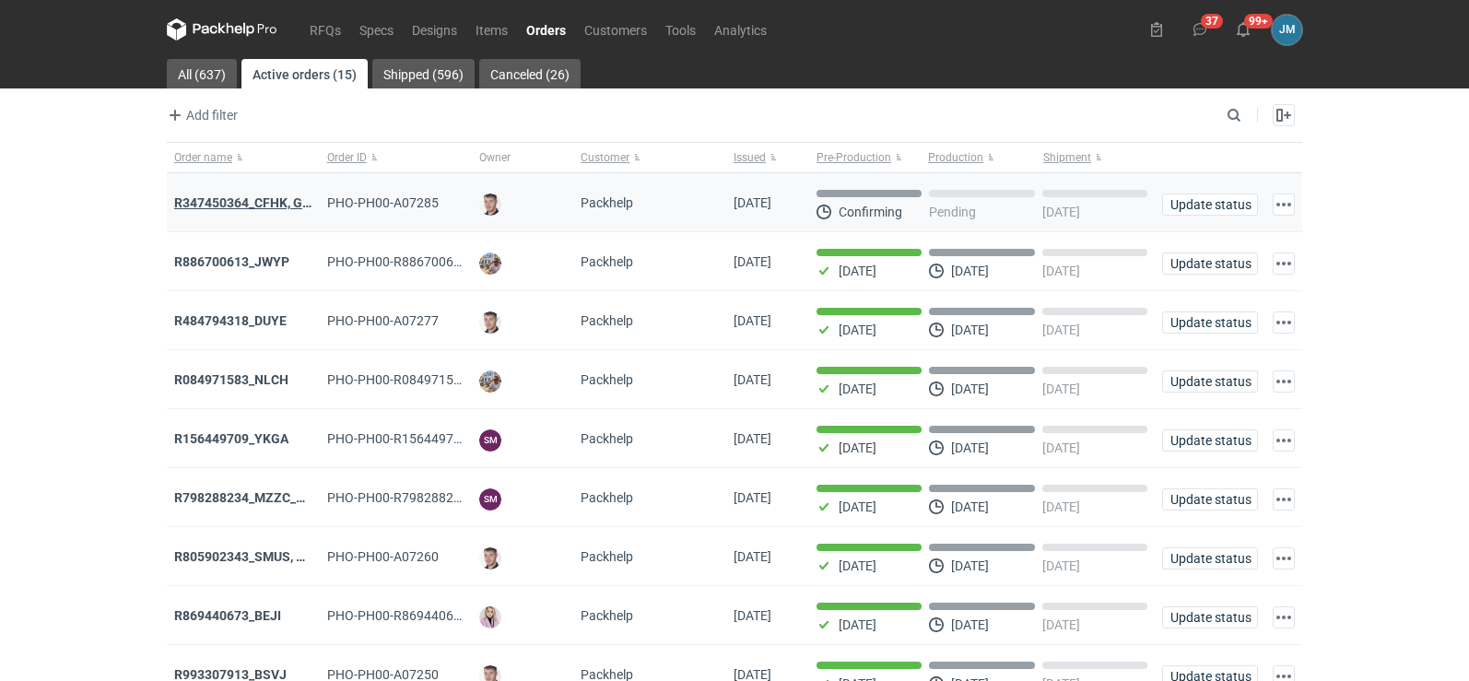
click at [199, 200] on strong "R347450364_CFHK, GKSJ" at bounding box center [250, 202] width 152 height 15
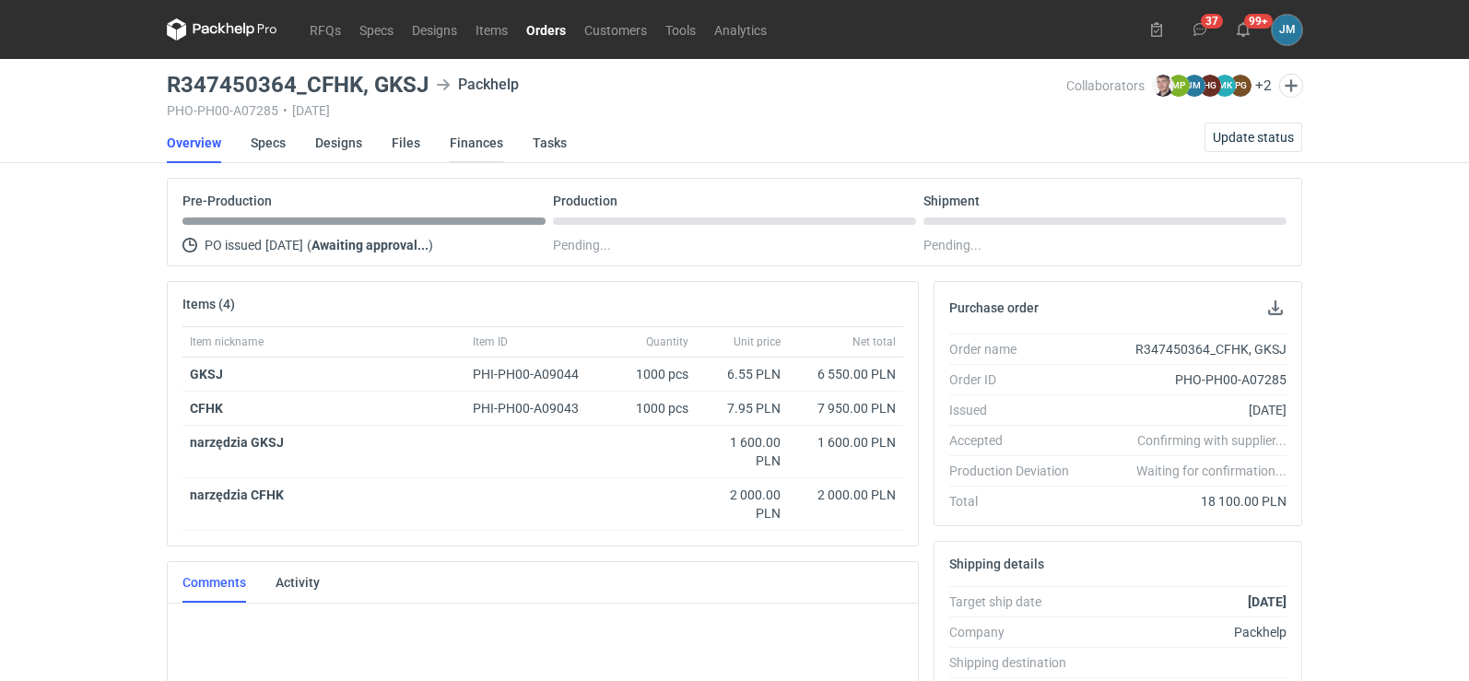
click at [472, 152] on link "Finances" at bounding box center [476, 143] width 53 height 41
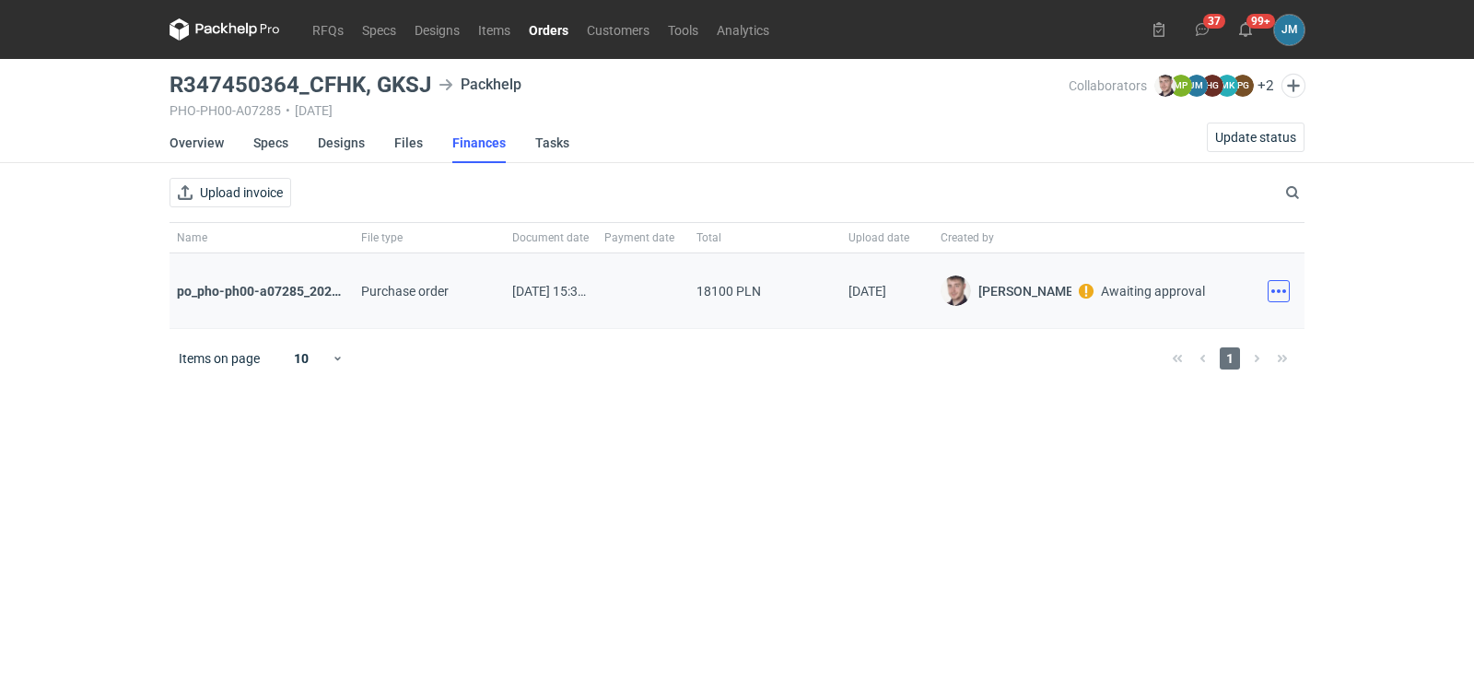
click at [1277, 296] on button "button" at bounding box center [1279, 291] width 22 height 22
click at [1213, 329] on button "Download" at bounding box center [1198, 331] width 170 height 29
click at [228, 29] on icon at bounding box center [225, 29] width 111 height 22
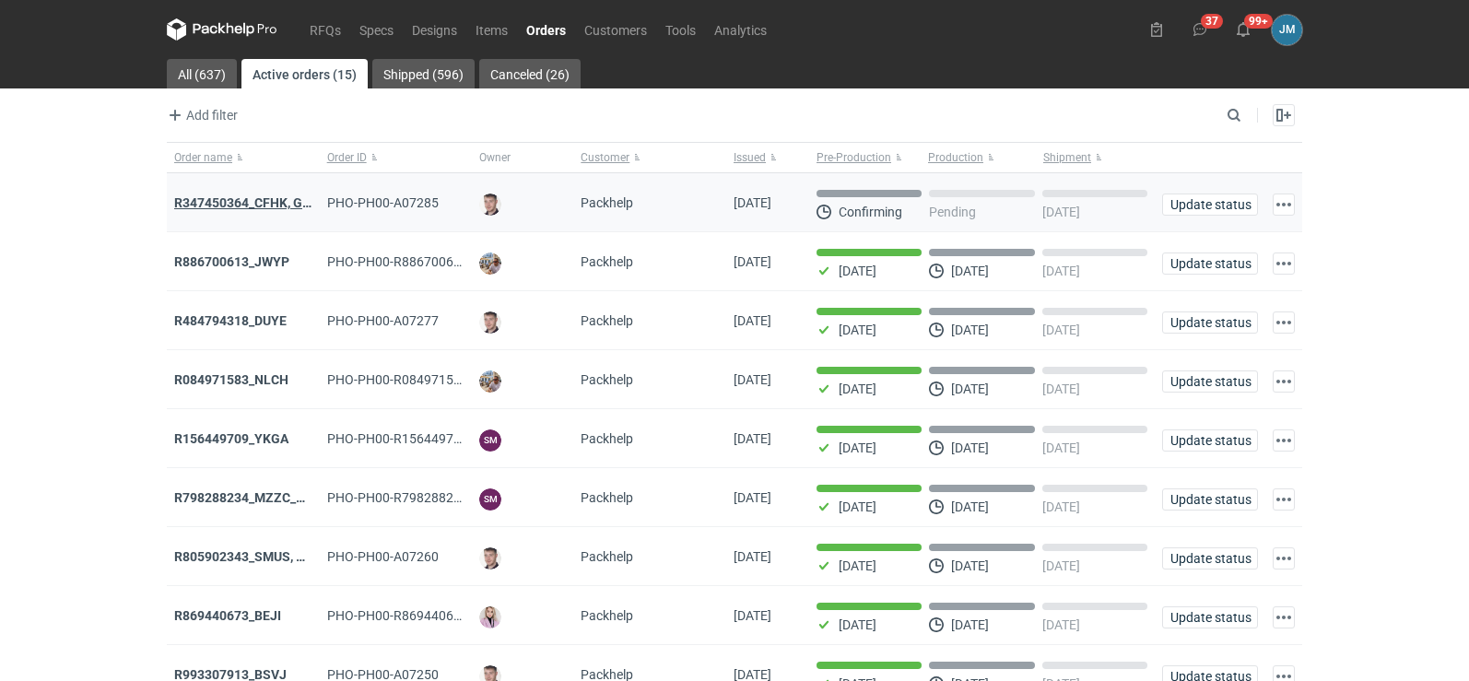
click at [237, 206] on strong "R347450364_CFHK, GKSJ" at bounding box center [250, 202] width 152 height 15
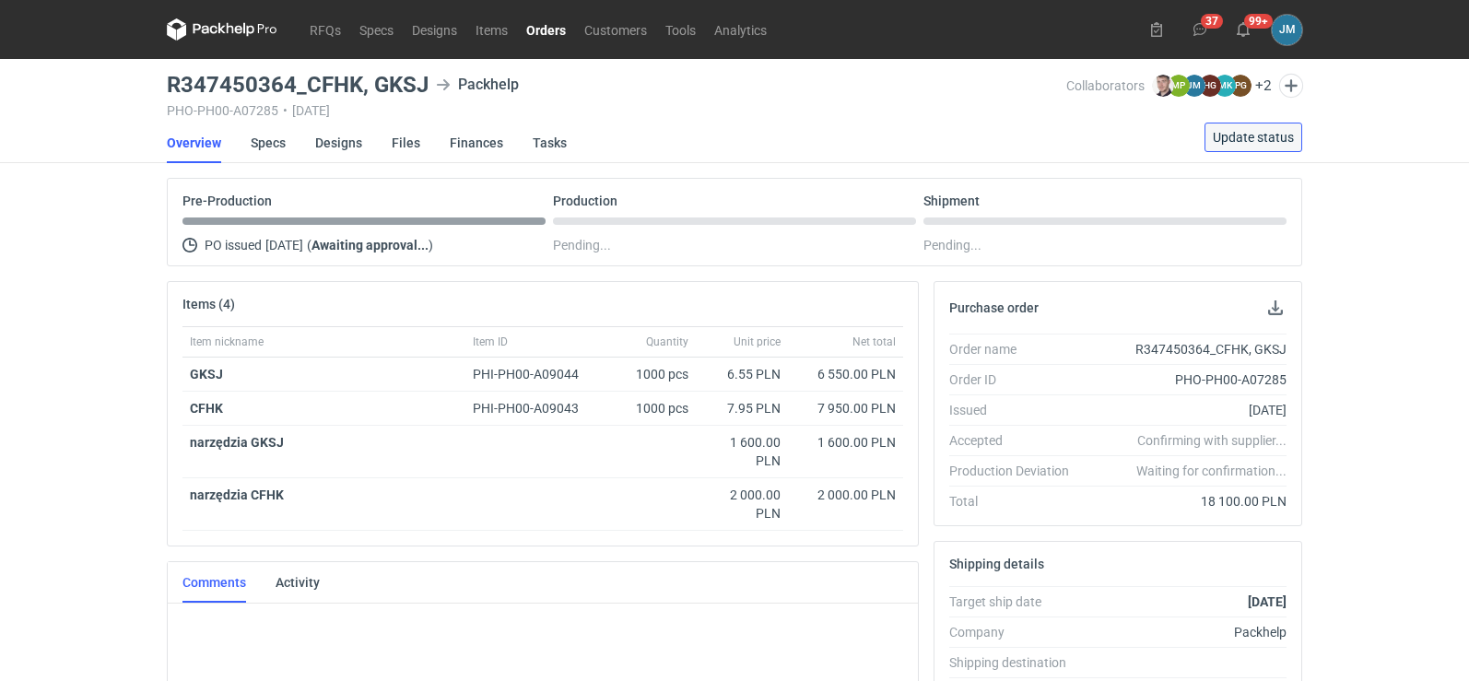
click at [1279, 136] on span "Update status" at bounding box center [1252, 137] width 81 height 13
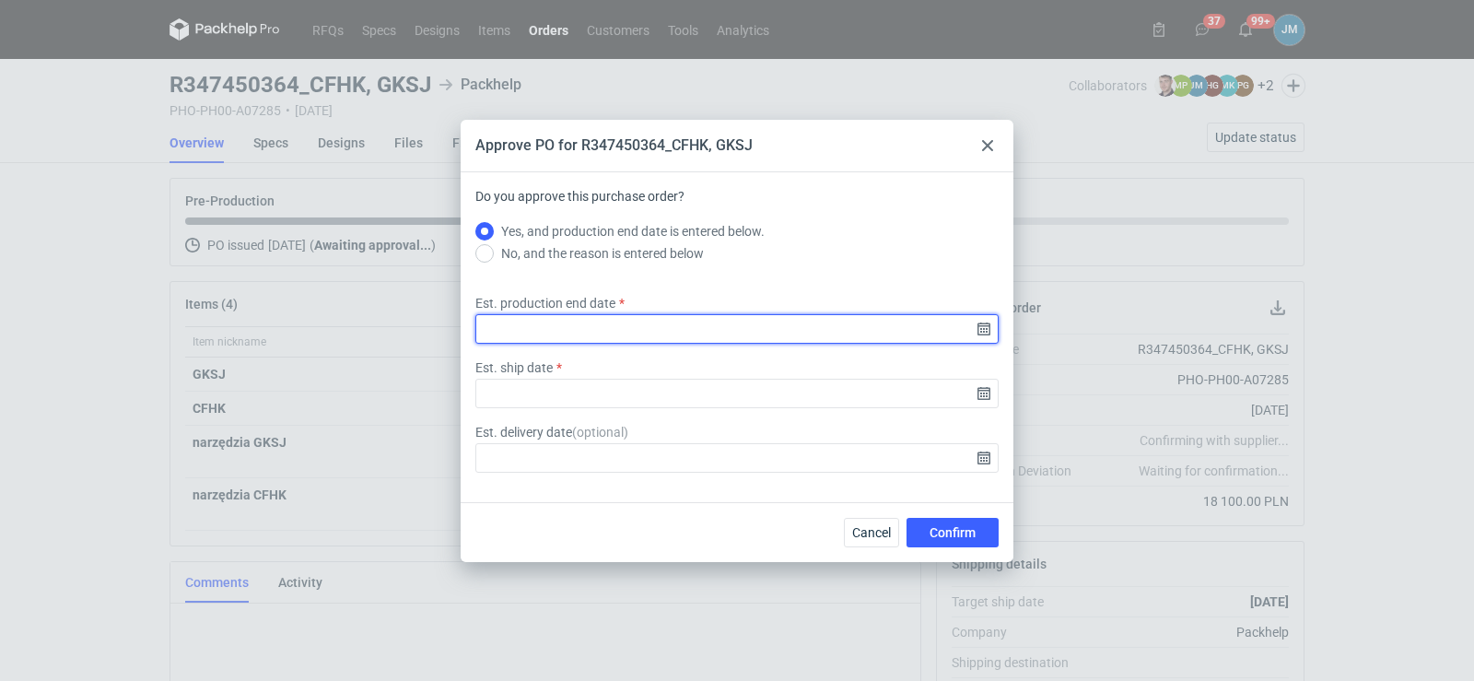
click at [988, 336] on input "Est. production end date" at bounding box center [736, 328] width 523 height 29
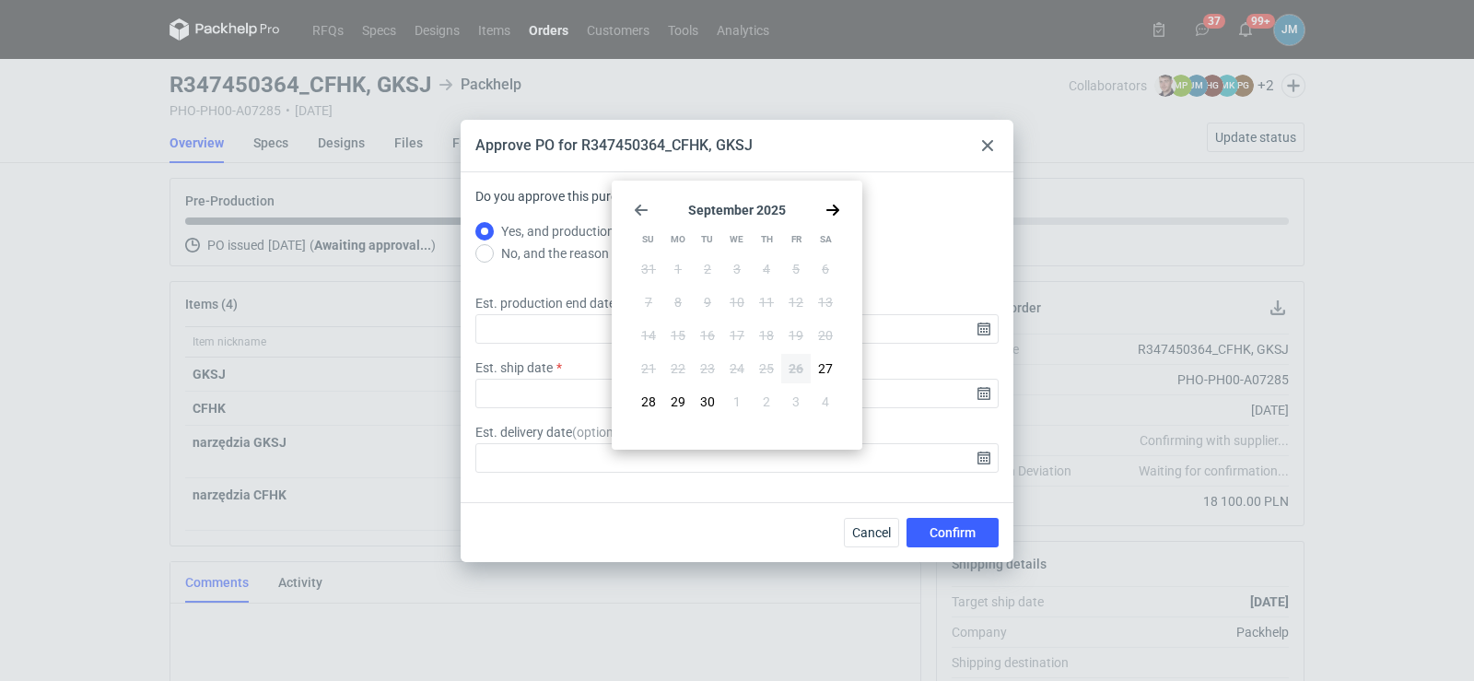
click at [837, 205] on icon "Go forward 1 month" at bounding box center [832, 210] width 15 height 15
click at [702, 371] on span "21" at bounding box center [707, 368] width 15 height 18
type input "[DATE]"
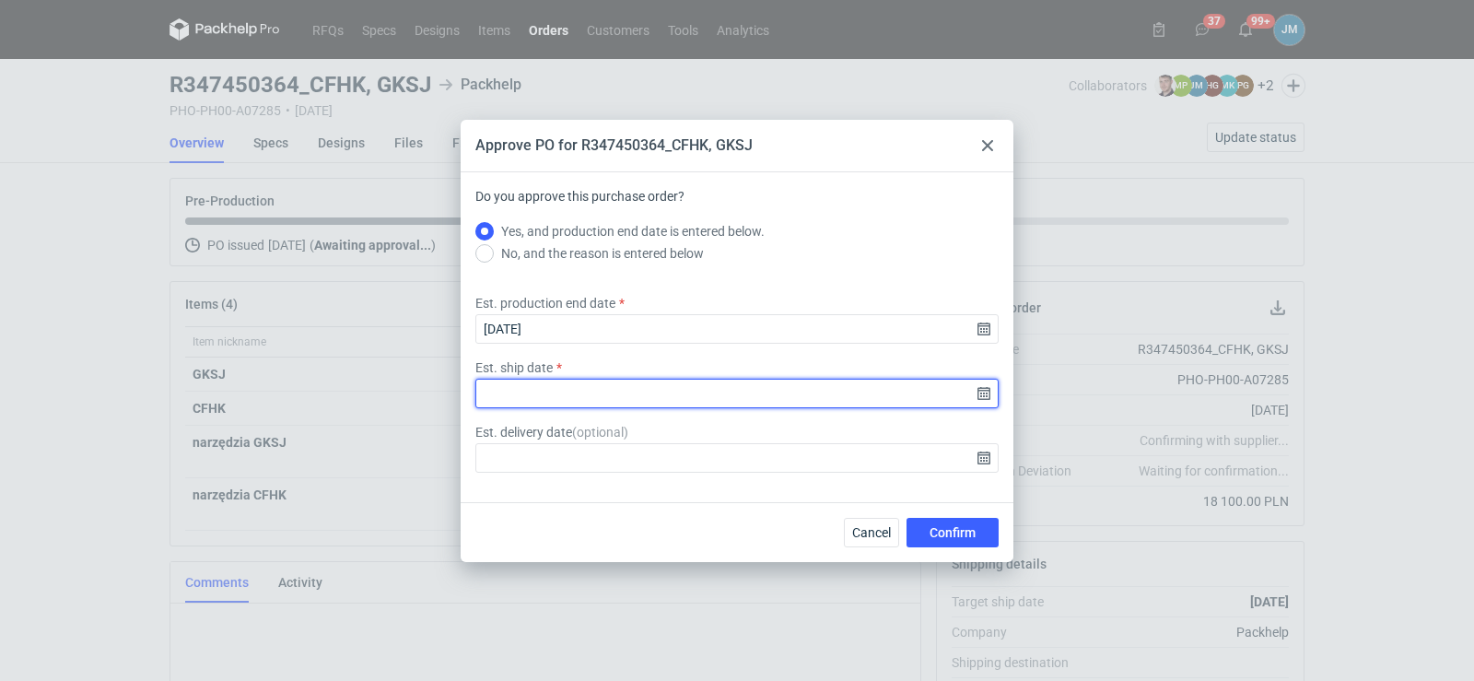
click at [979, 394] on input "Est. ship date" at bounding box center [736, 393] width 523 height 29
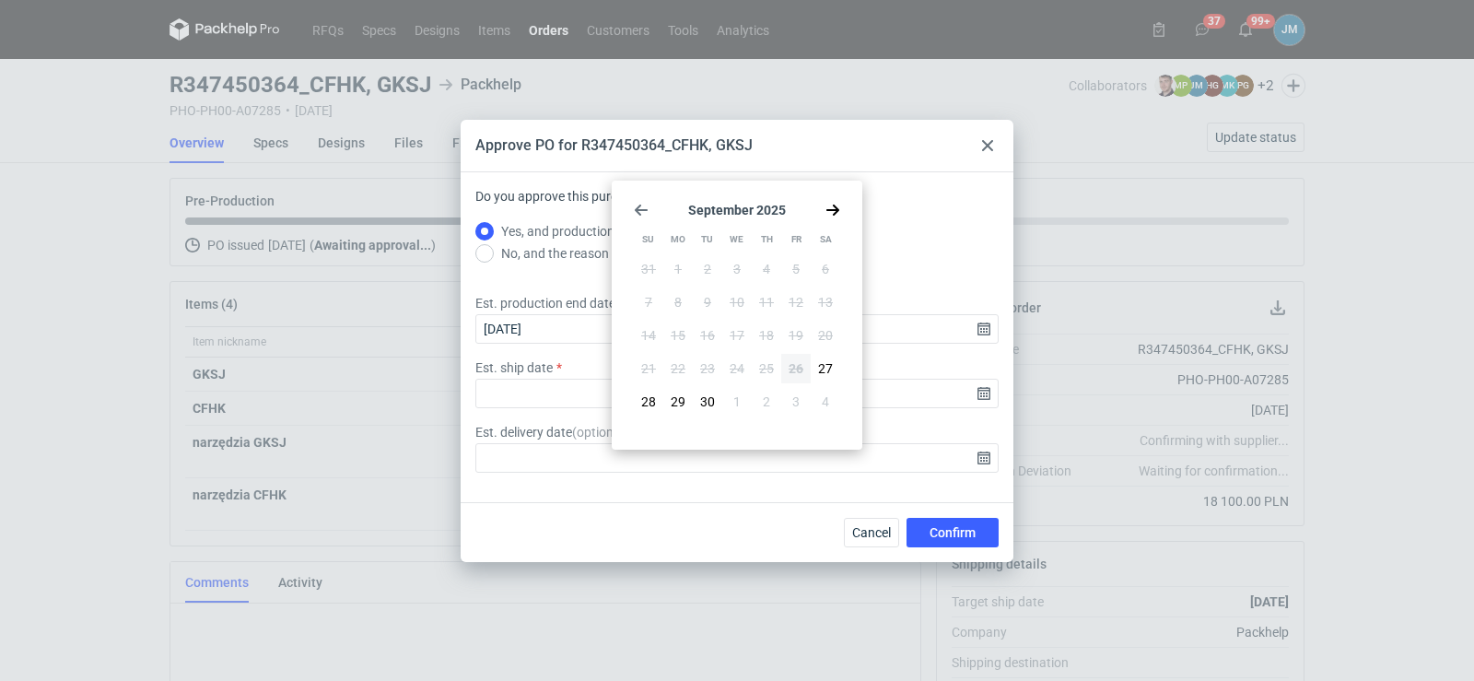
click at [826, 205] on icon "Go forward 1 month" at bounding box center [832, 210] width 15 height 15
click at [740, 364] on span "22" at bounding box center [737, 368] width 15 height 18
type input "[DATE]"
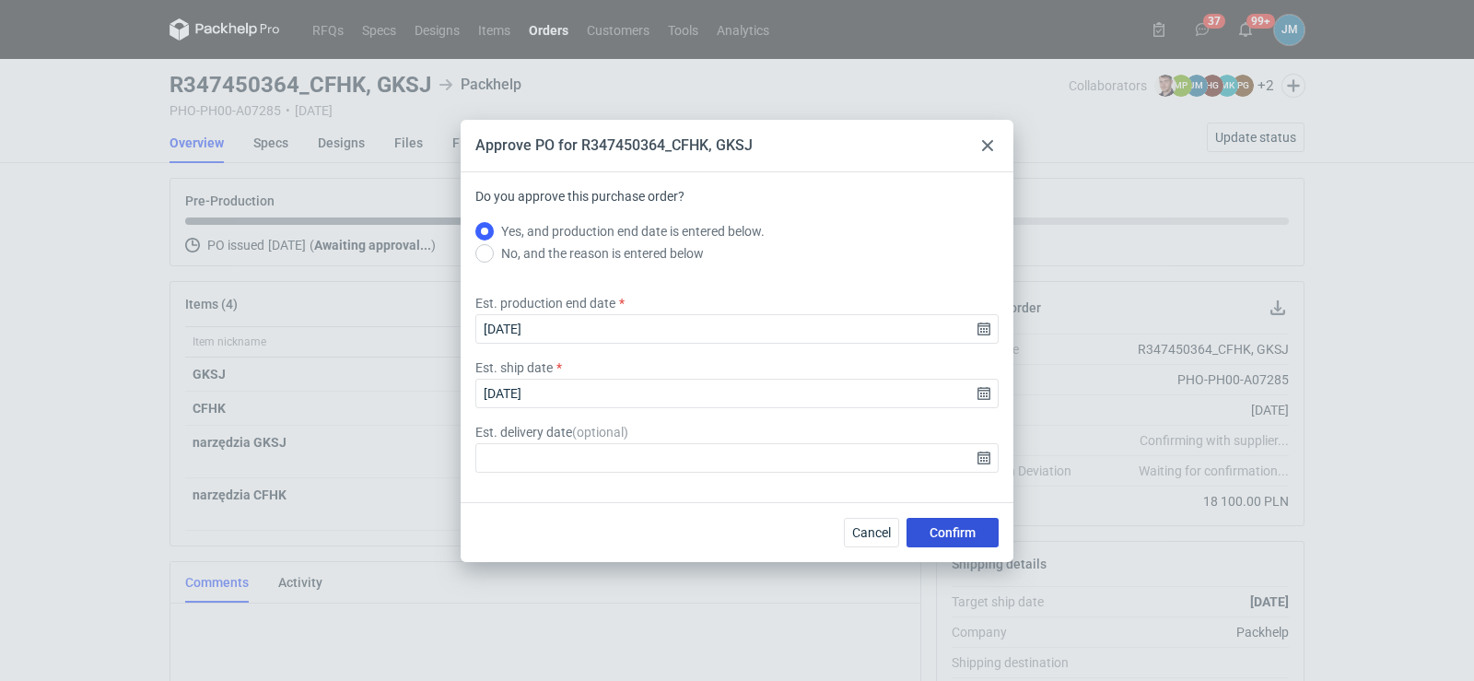
click at [926, 540] on button "Confirm" at bounding box center [953, 532] width 92 height 29
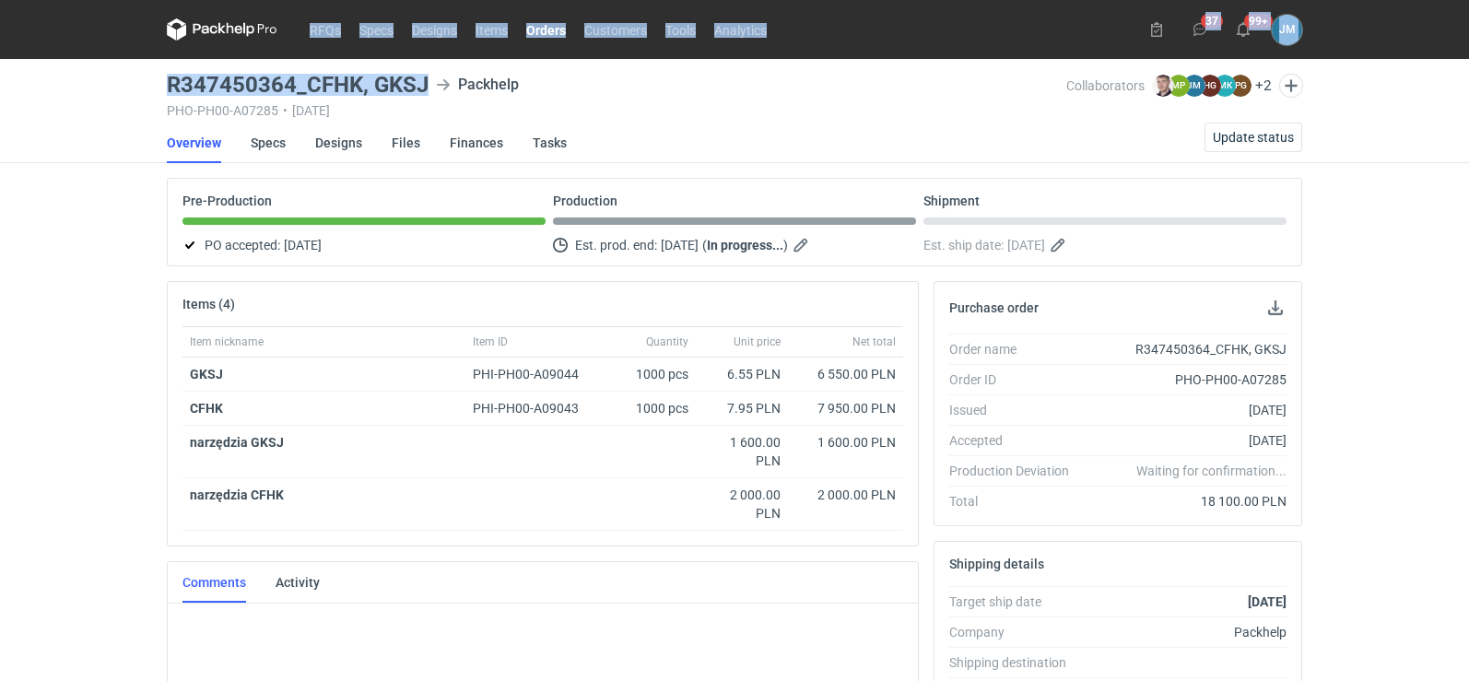
drag, startPoint x: 426, startPoint y: 84, endPoint x: 139, endPoint y: 72, distance: 286.8
click at [139, 72] on div "RFQs Specs Designs Items Orders Customers Tools Analytics 37 99+ [PERSON_NAME] …" at bounding box center [734, 340] width 1469 height 681
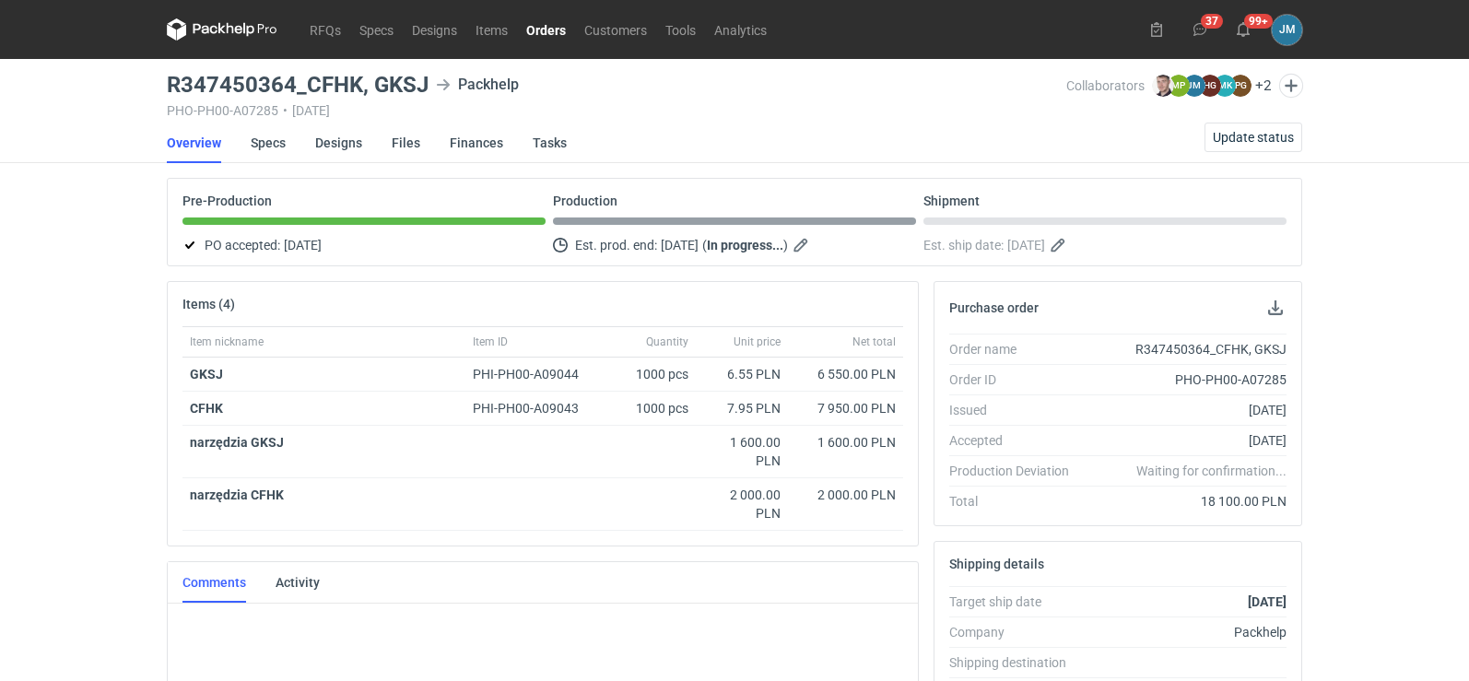
click at [321, 107] on div "PHO-PH00-A07285 • [DATE]" at bounding box center [616, 110] width 899 height 15
drag, startPoint x: 430, startPoint y: 83, endPoint x: 169, endPoint y: 82, distance: 261.7
click at [169, 82] on div "R347450364_CFHK, GKSJ Packhelp" at bounding box center [616, 85] width 899 height 22
copy h3 "R347450364_CFHK, GKSJ"
click at [252, 28] on icon at bounding box center [248, 30] width 11 height 14
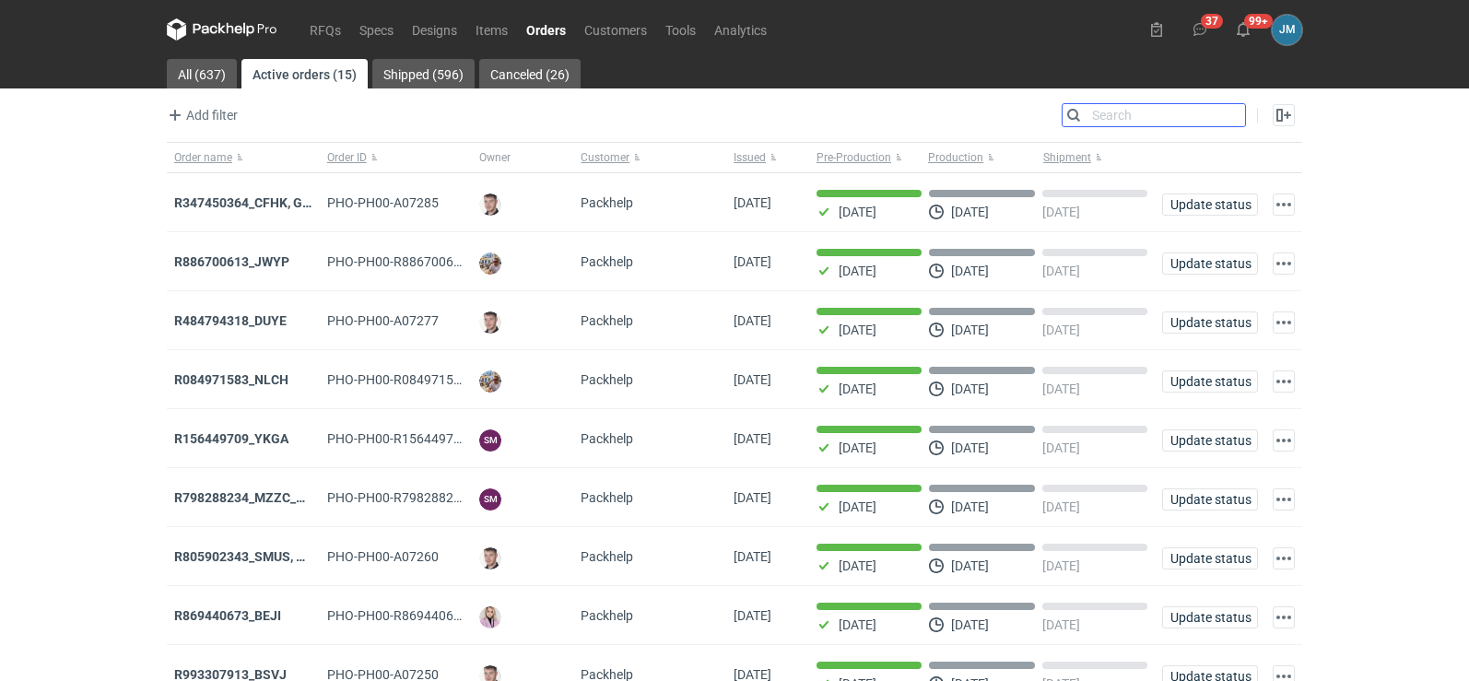
click at [1226, 118] on input "Search" at bounding box center [1153, 115] width 182 height 22
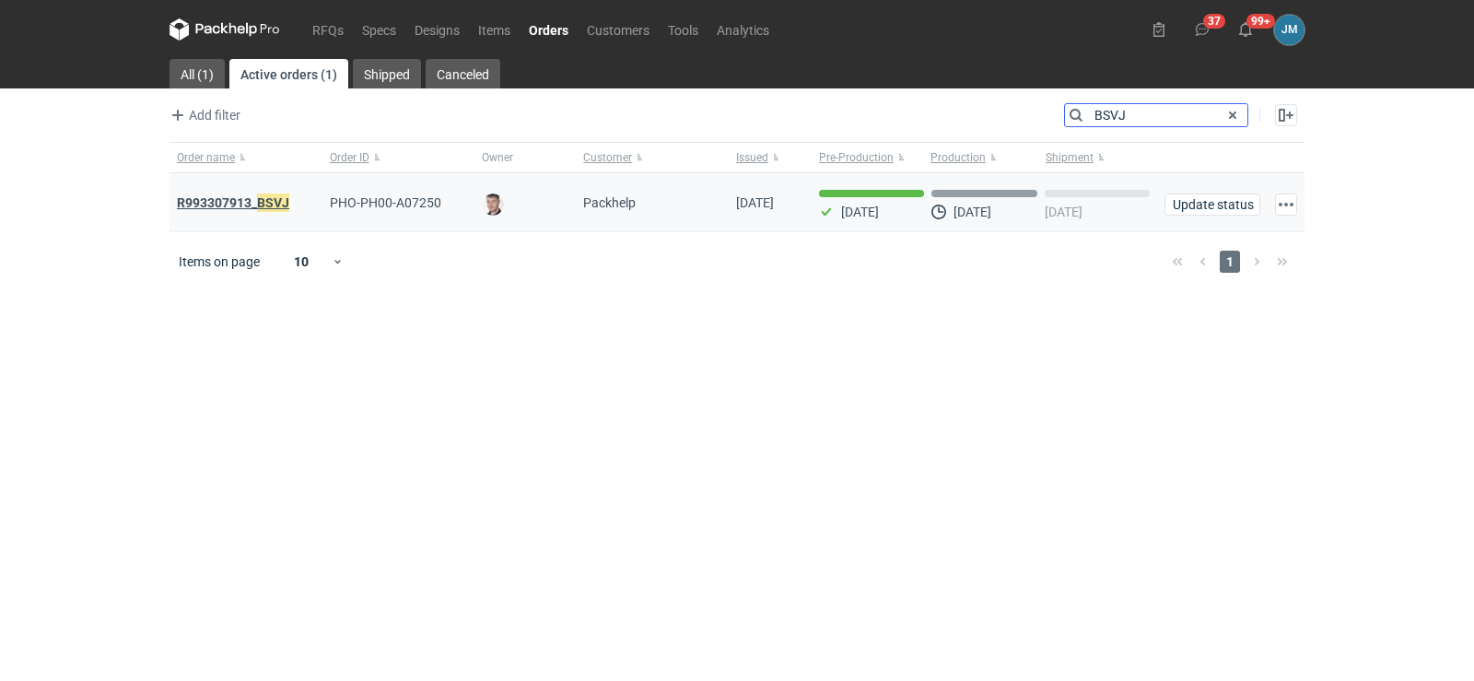
type input "BSVJ"
click at [192, 195] on strong "R993307913_ BSVJ" at bounding box center [233, 203] width 112 height 20
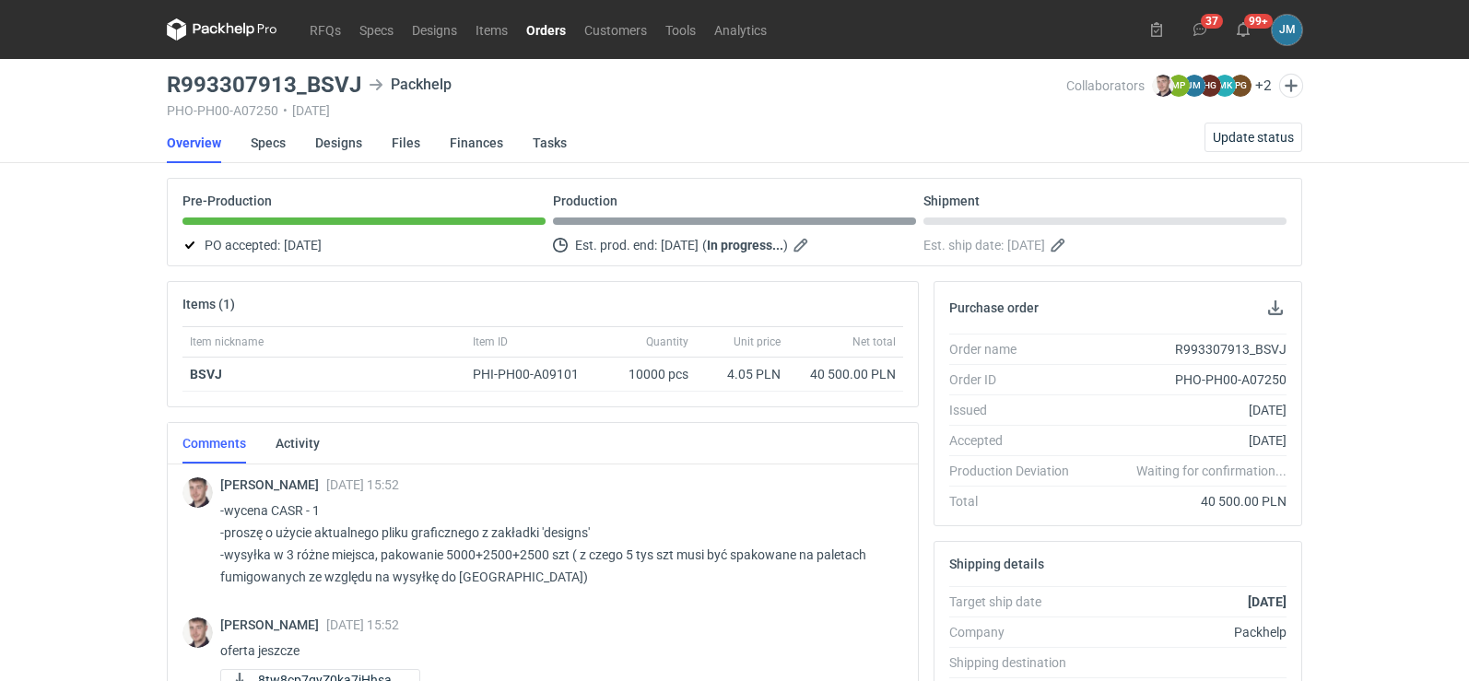
click at [222, 33] on icon at bounding box center [222, 29] width 111 height 22
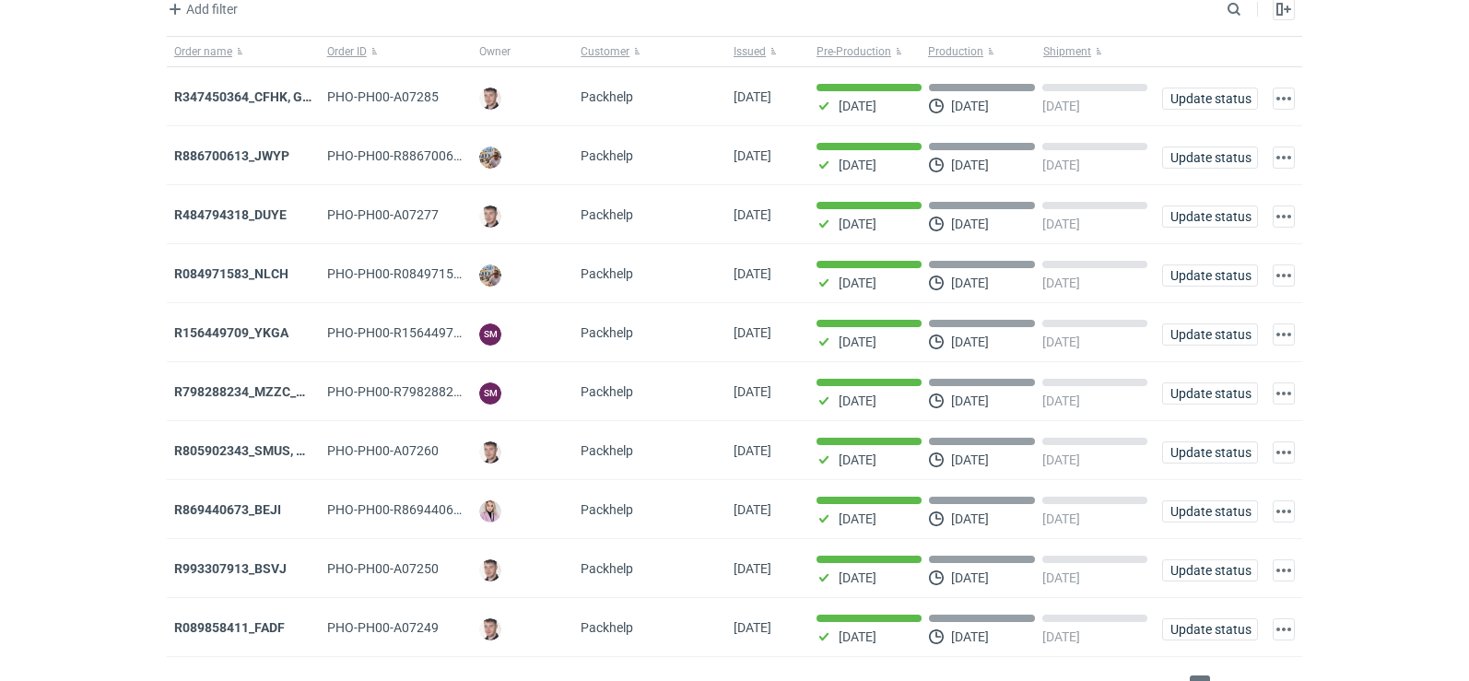
scroll to position [150, 0]
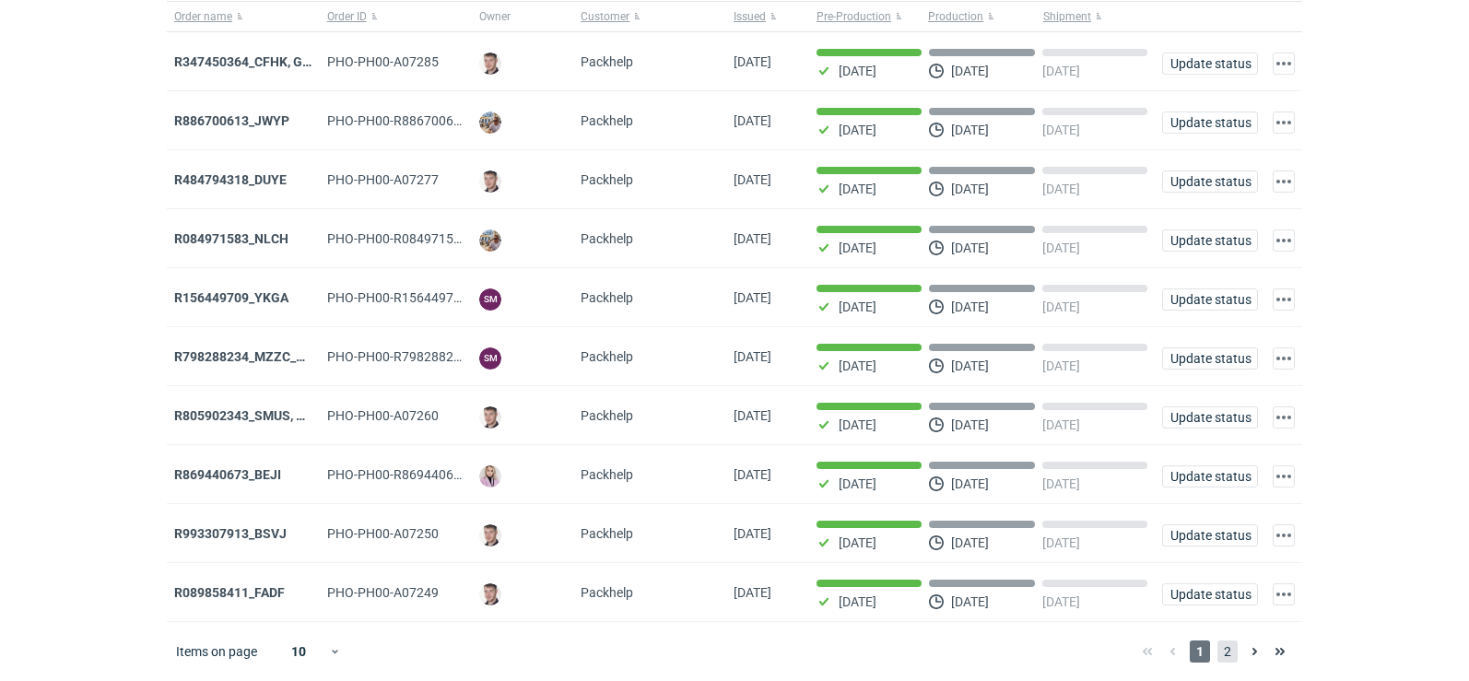
click at [1225, 650] on span "2" at bounding box center [1227, 651] width 20 height 22
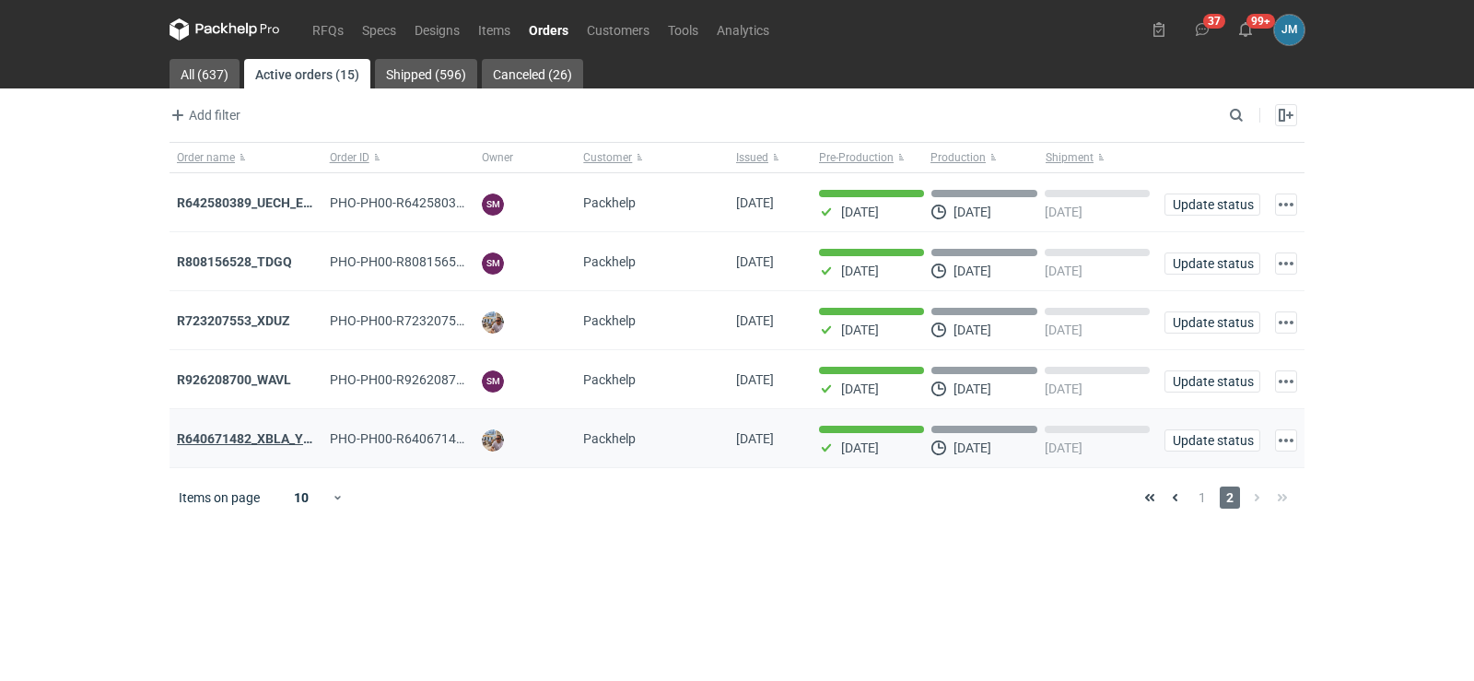
click at [211, 439] on strong "R640671482_XBLA_YSXL_LGDV_BUVN_WVLV" at bounding box center [311, 438] width 268 height 15
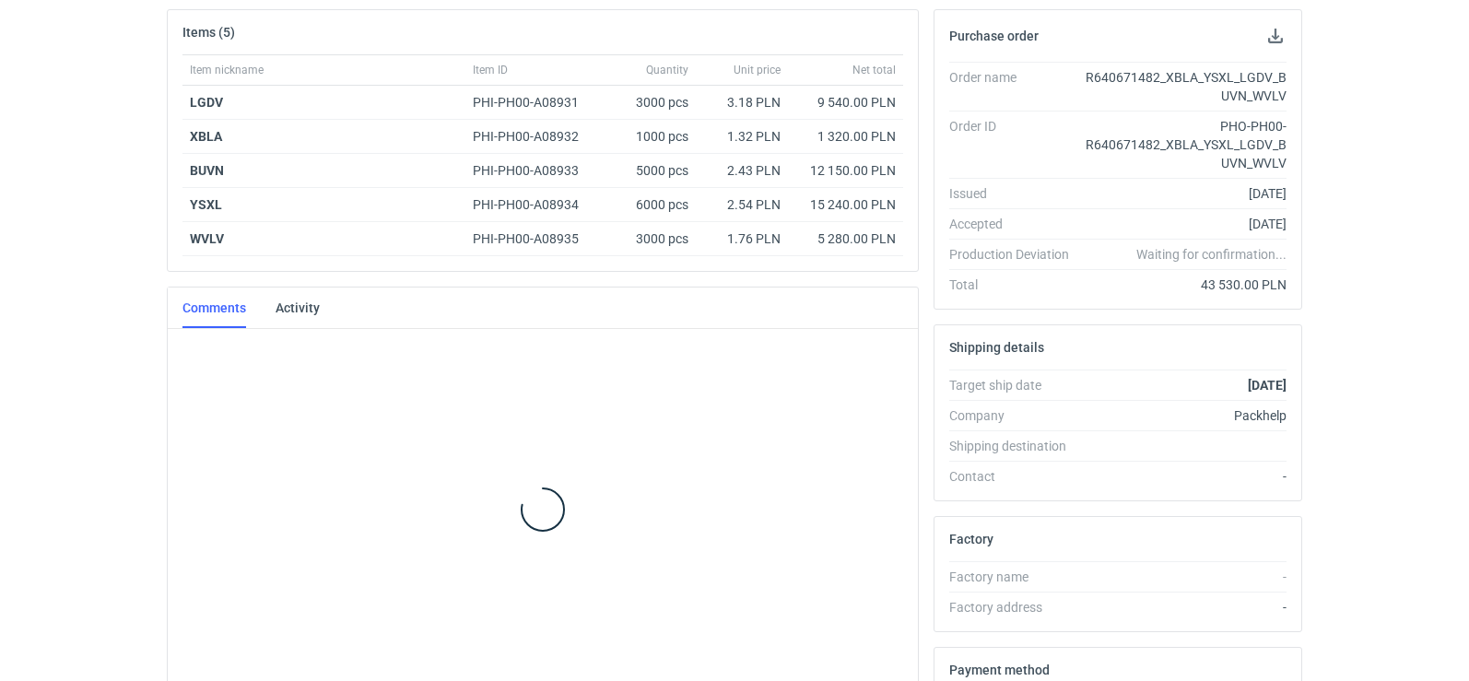
scroll to position [285, 0]
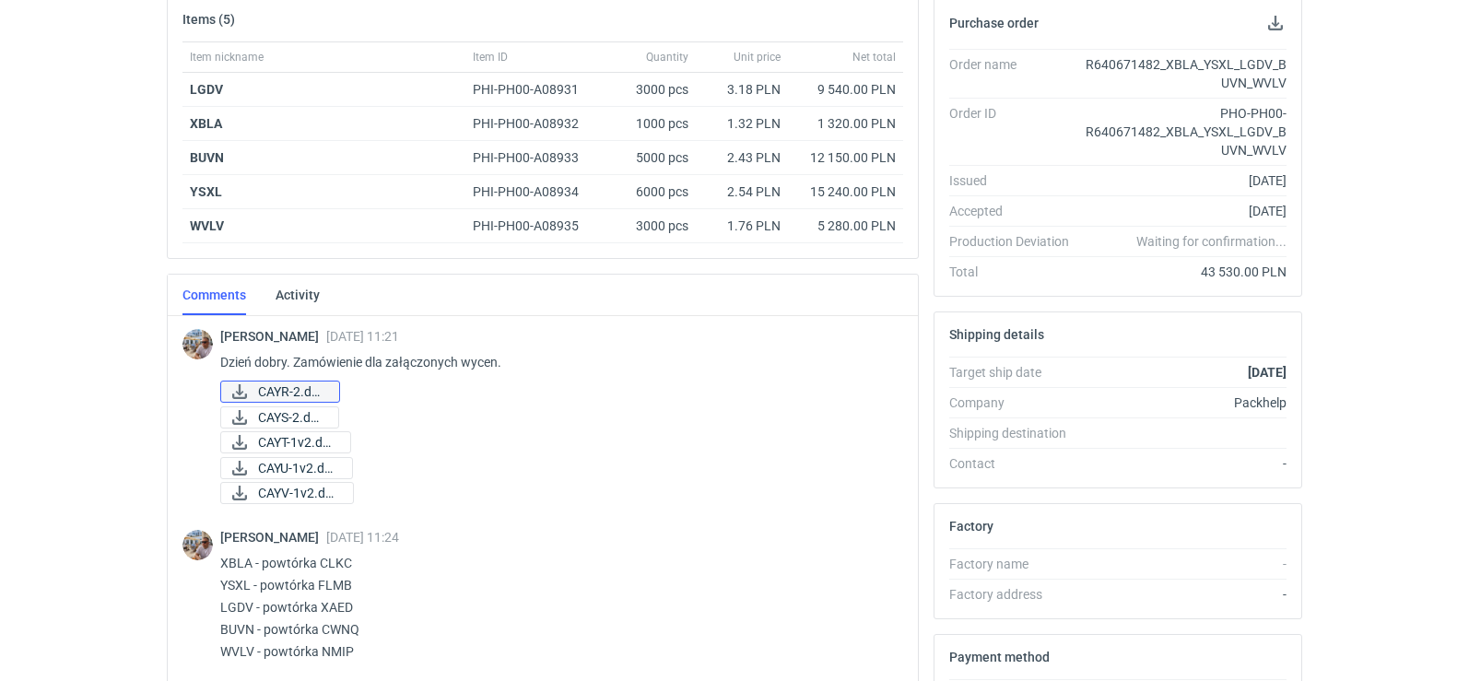
click at [268, 390] on span "CAYR-2.docx" at bounding box center [291, 391] width 66 height 20
click at [305, 415] on span "CAYS-2.docx" at bounding box center [290, 417] width 65 height 20
click at [329, 448] on span "CAYT-1v2.docx" at bounding box center [296, 442] width 77 height 20
click at [257, 444] on link "CAYT-1v2.docx" at bounding box center [285, 442] width 131 height 22
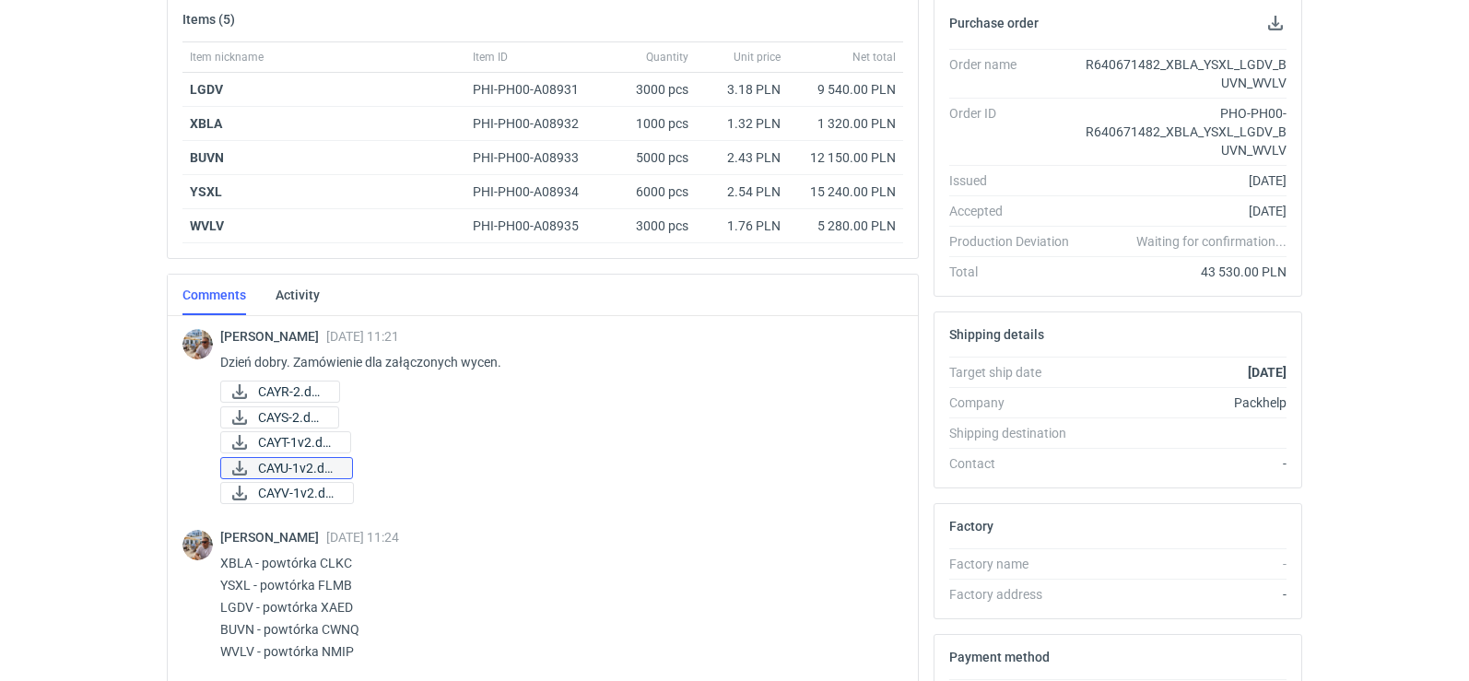
click at [310, 474] on span "CAYU-1v2.docx" at bounding box center [297, 468] width 79 height 20
click at [310, 500] on span "CAYV-1v2.docx" at bounding box center [298, 493] width 80 height 20
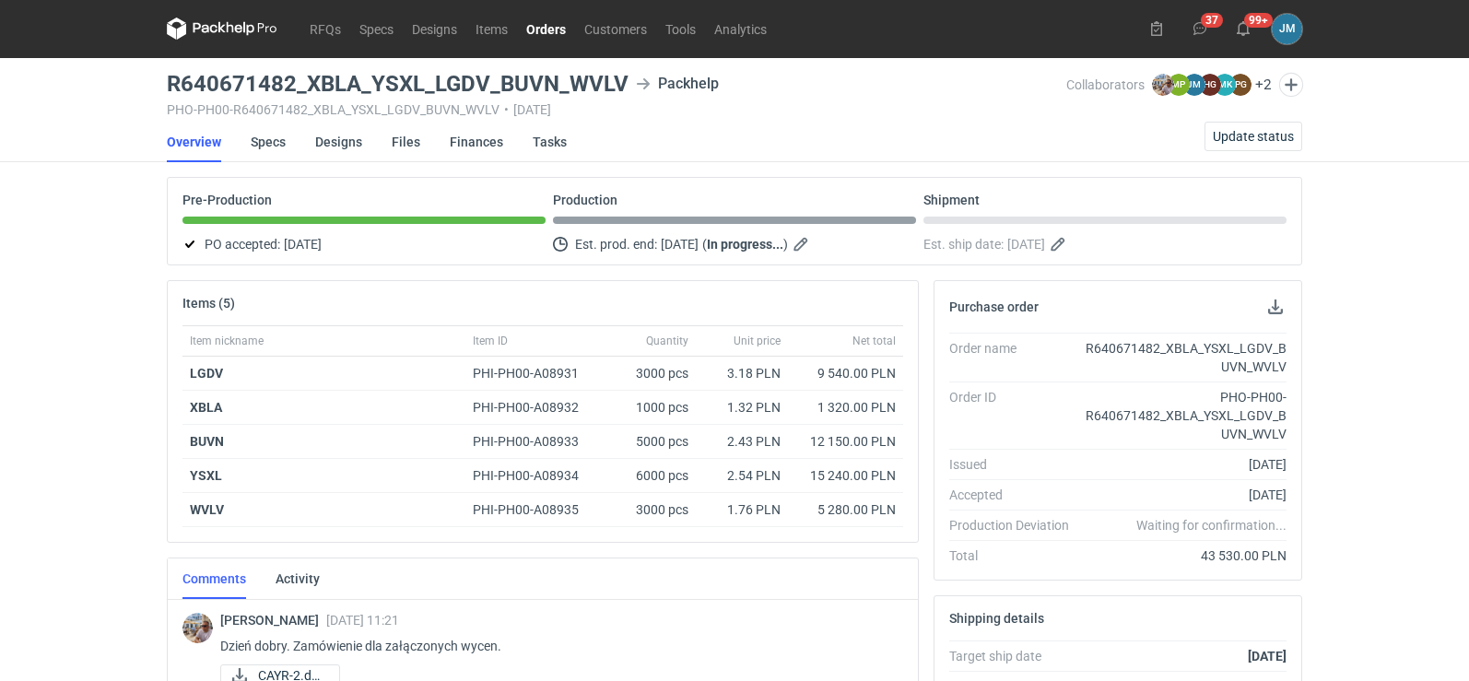
scroll to position [0, 0]
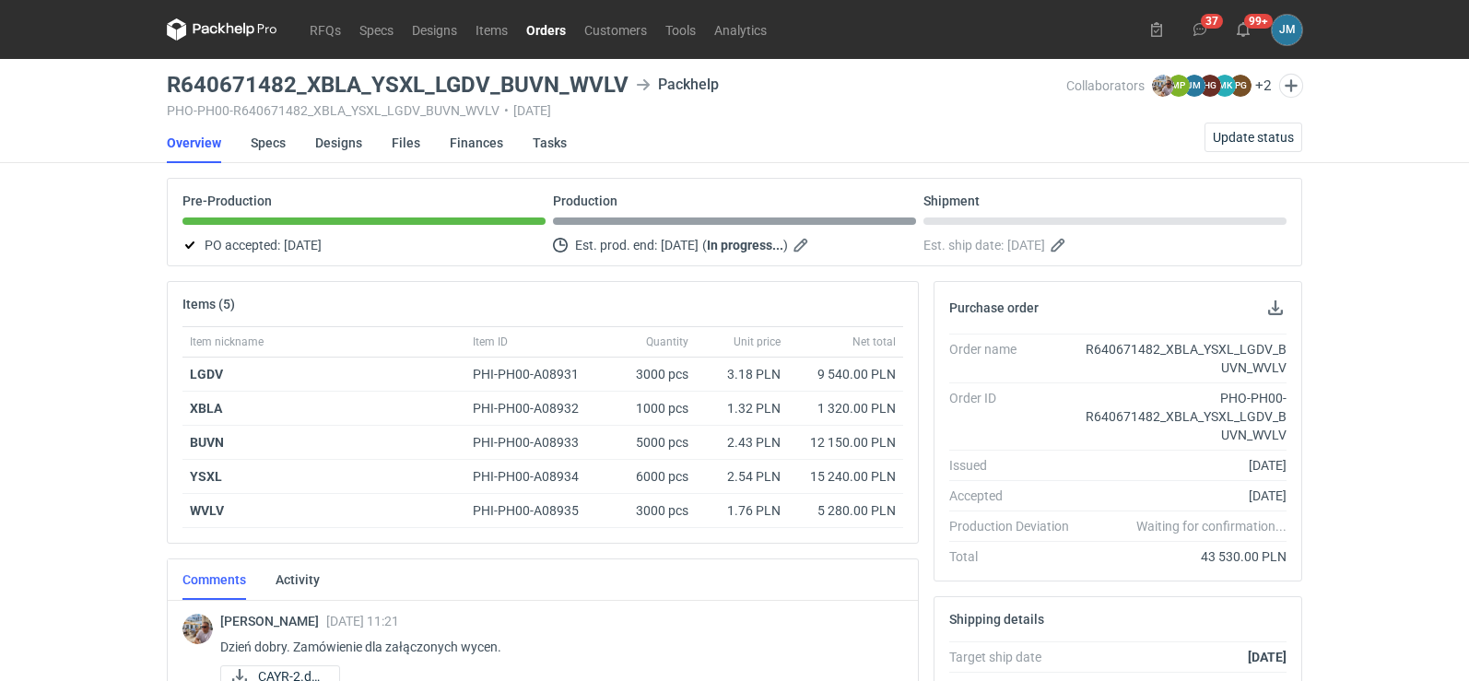
click at [223, 37] on icon at bounding box center [222, 29] width 111 height 22
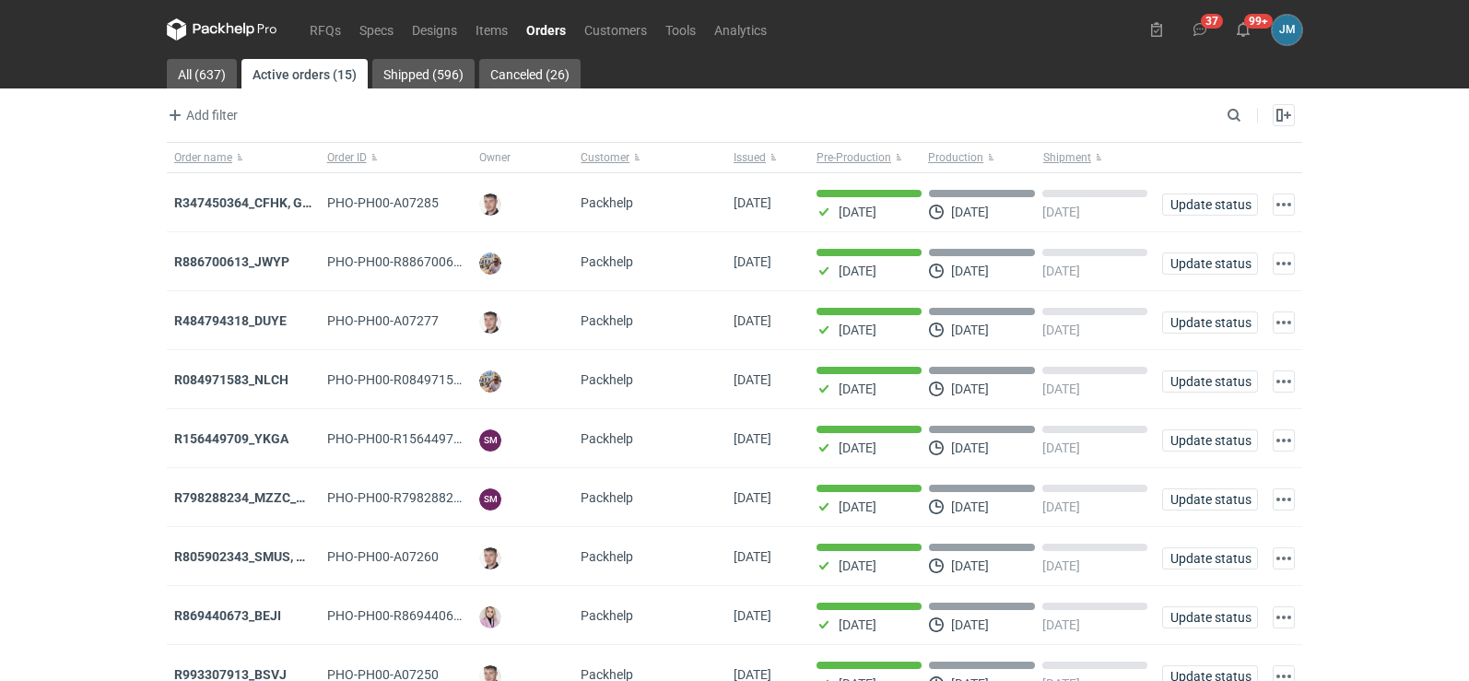
scroll to position [150, 0]
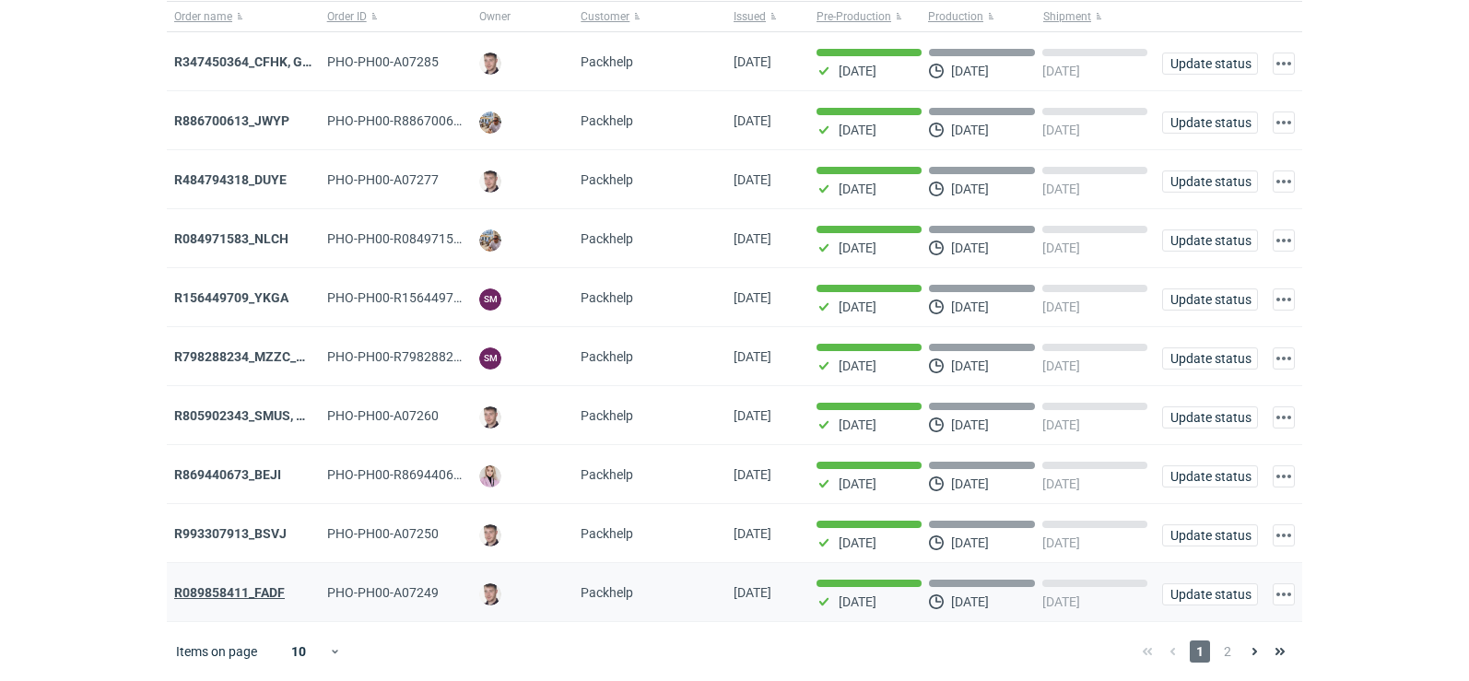
click at [180, 587] on strong "R089858411_FADF" at bounding box center [229, 592] width 111 height 15
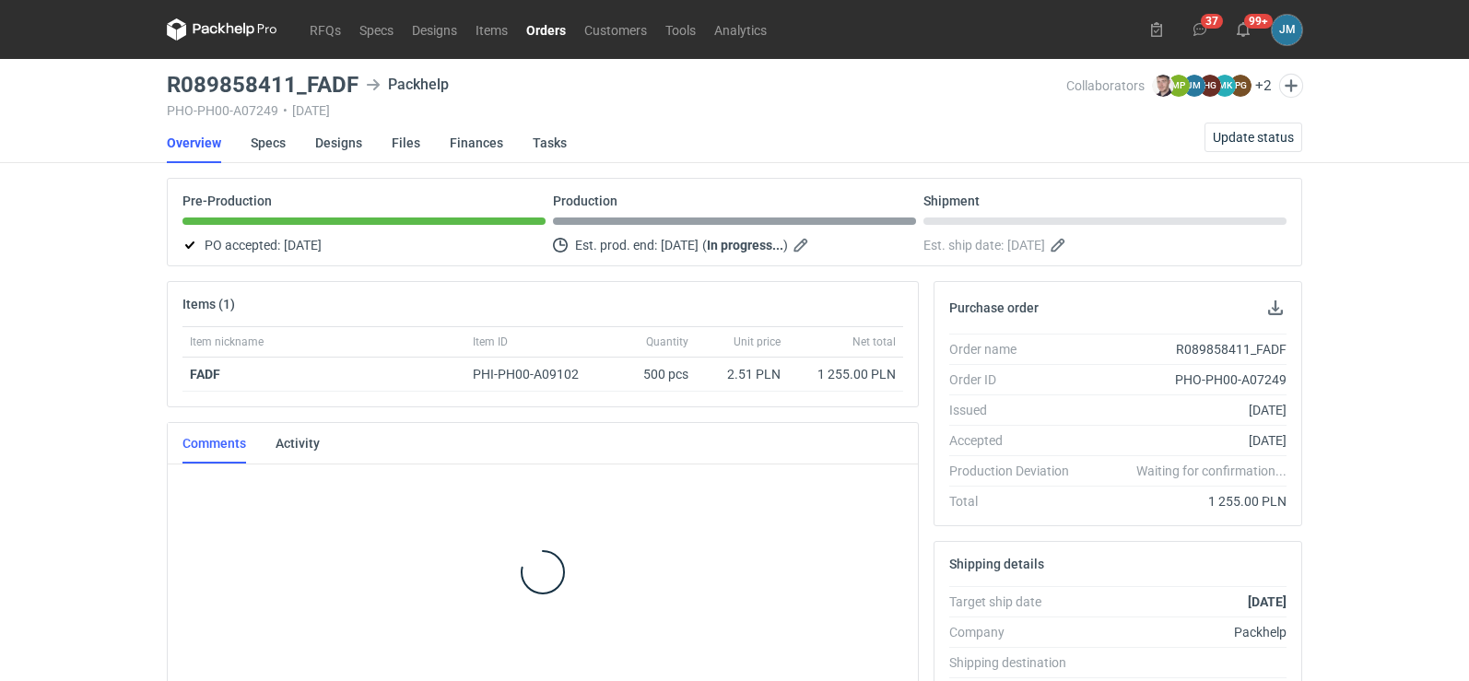
scroll to position [3, 0]
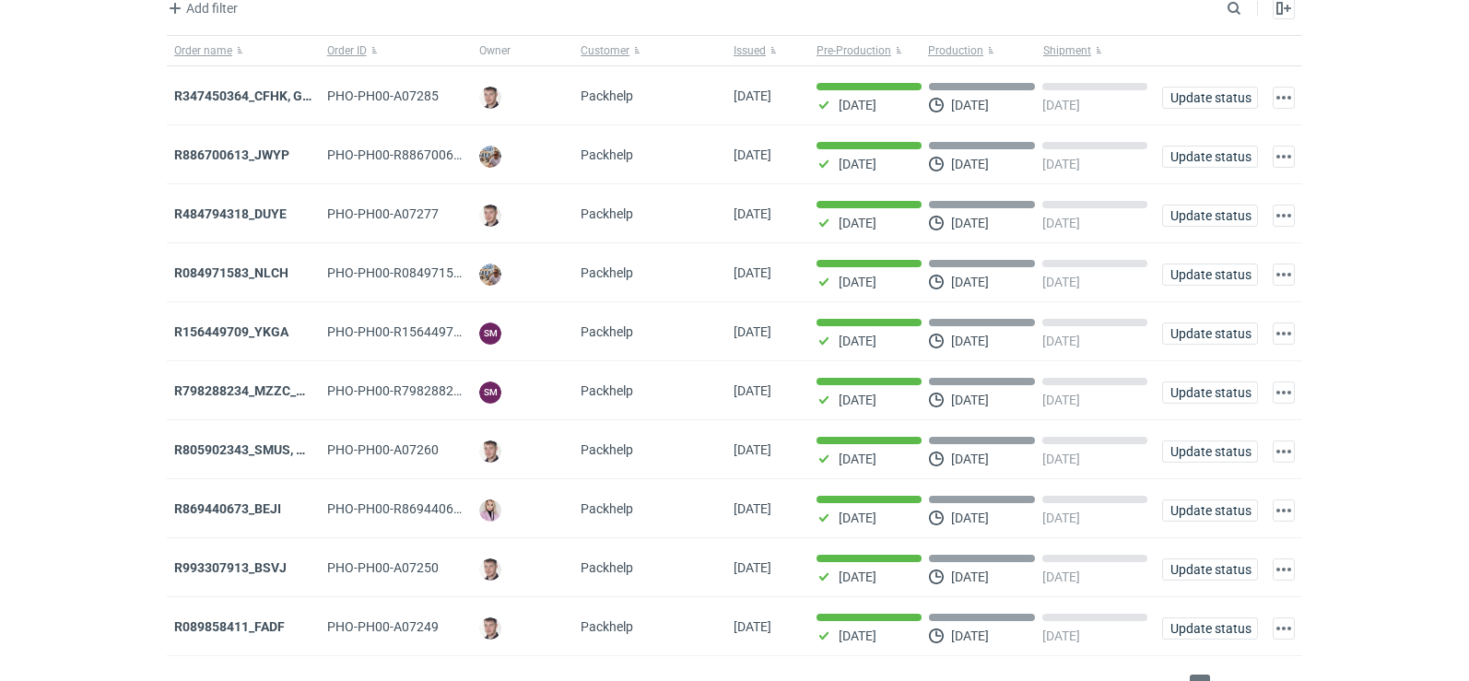
scroll to position [150, 0]
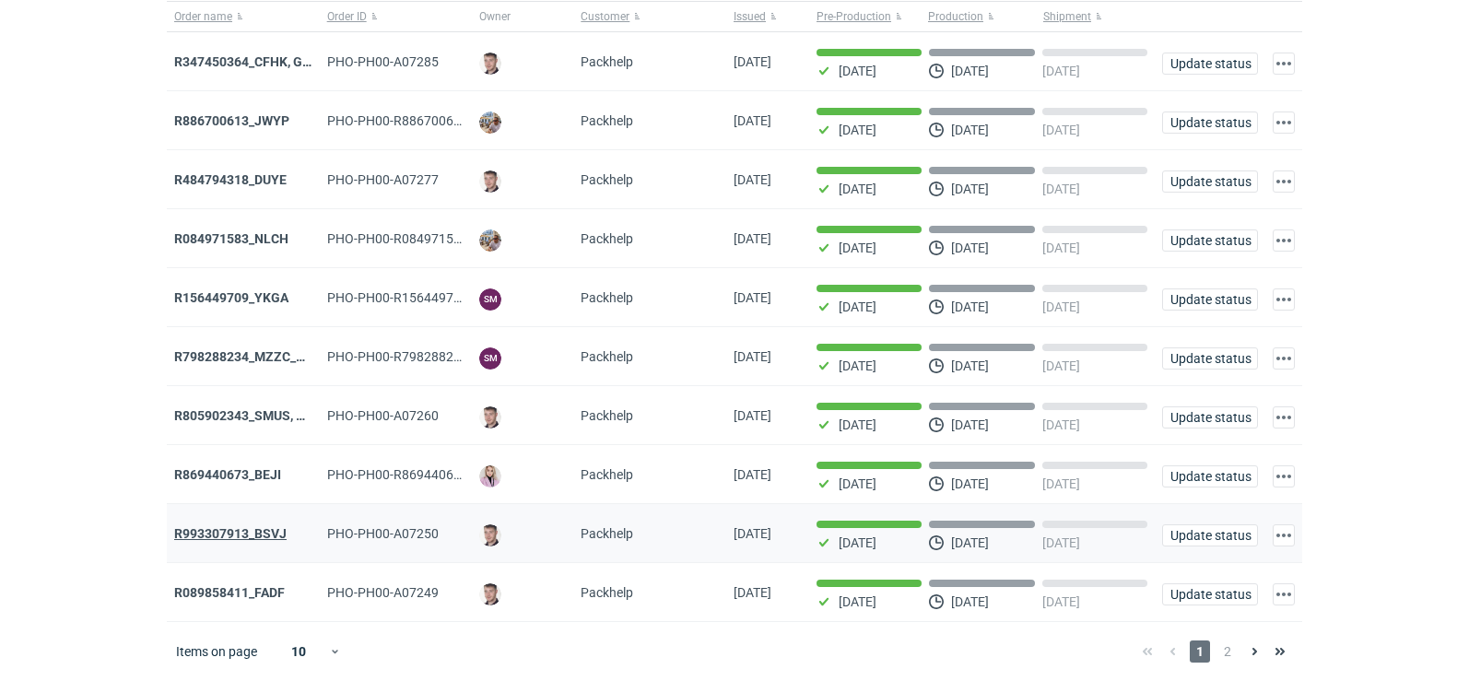
click at [200, 535] on strong "R993307913_BSVJ" at bounding box center [230, 533] width 112 height 15
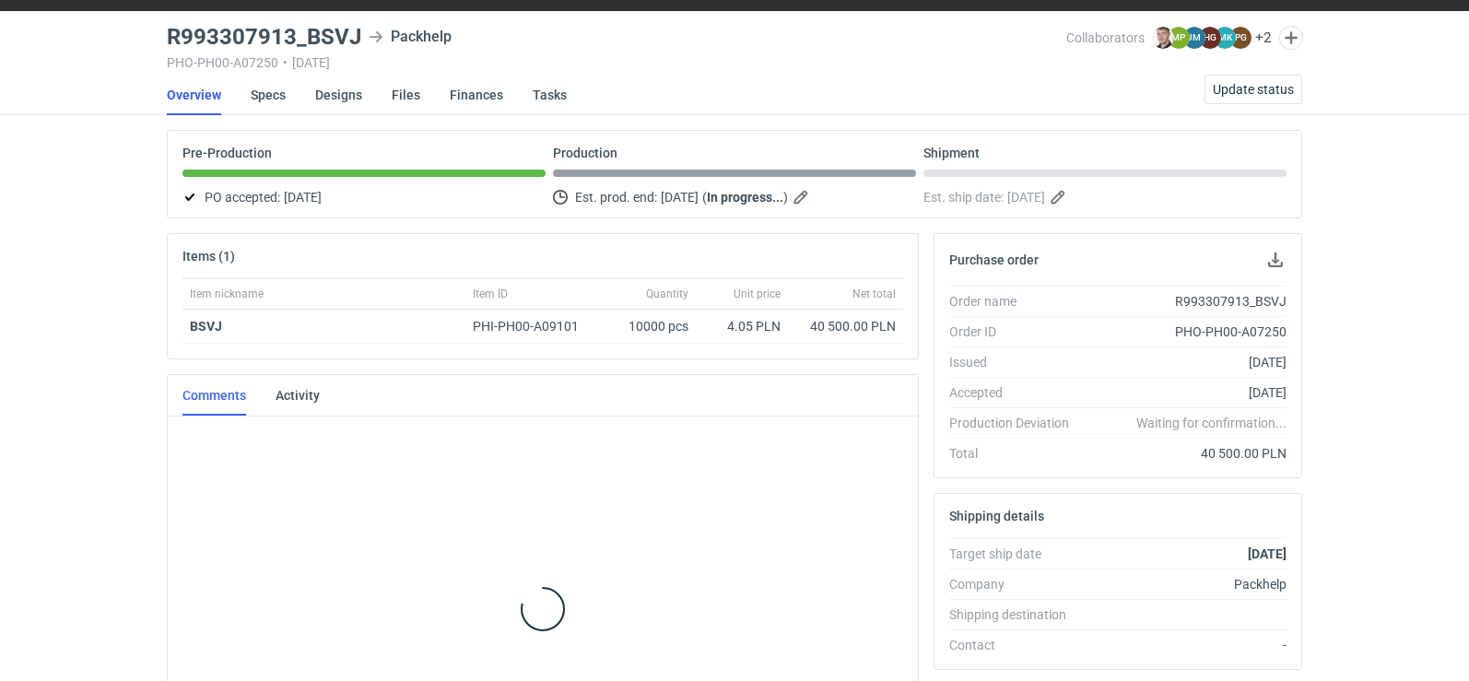
scroll to position [172, 0]
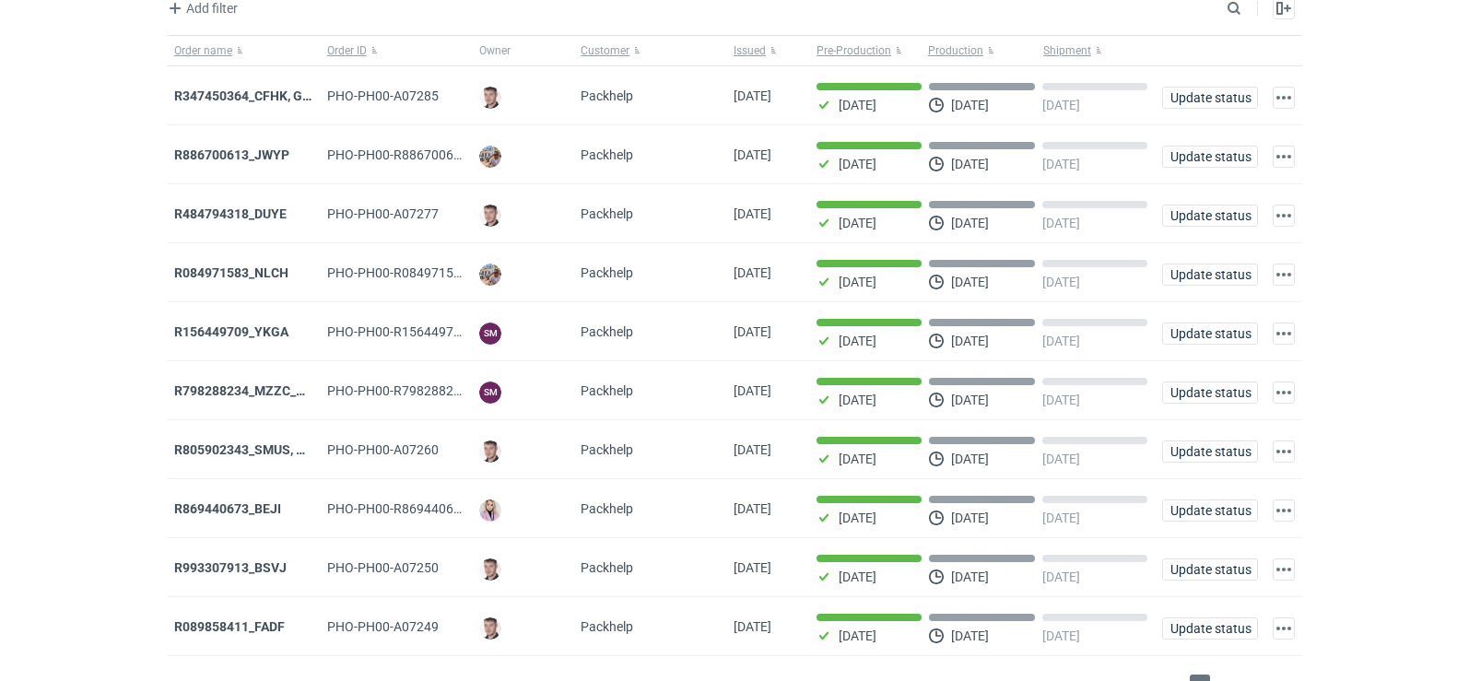
scroll to position [150, 0]
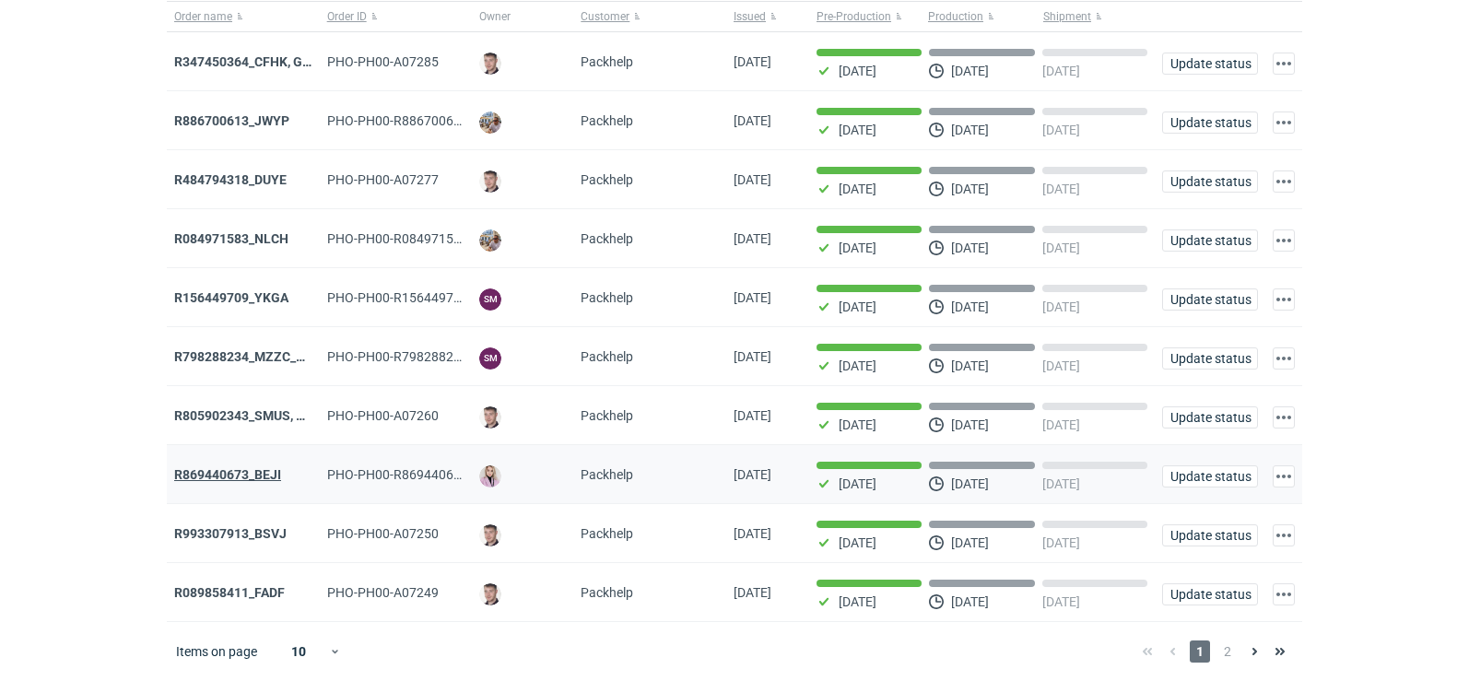
click at [212, 467] on strong "R869440673_BEJI" at bounding box center [227, 474] width 107 height 15
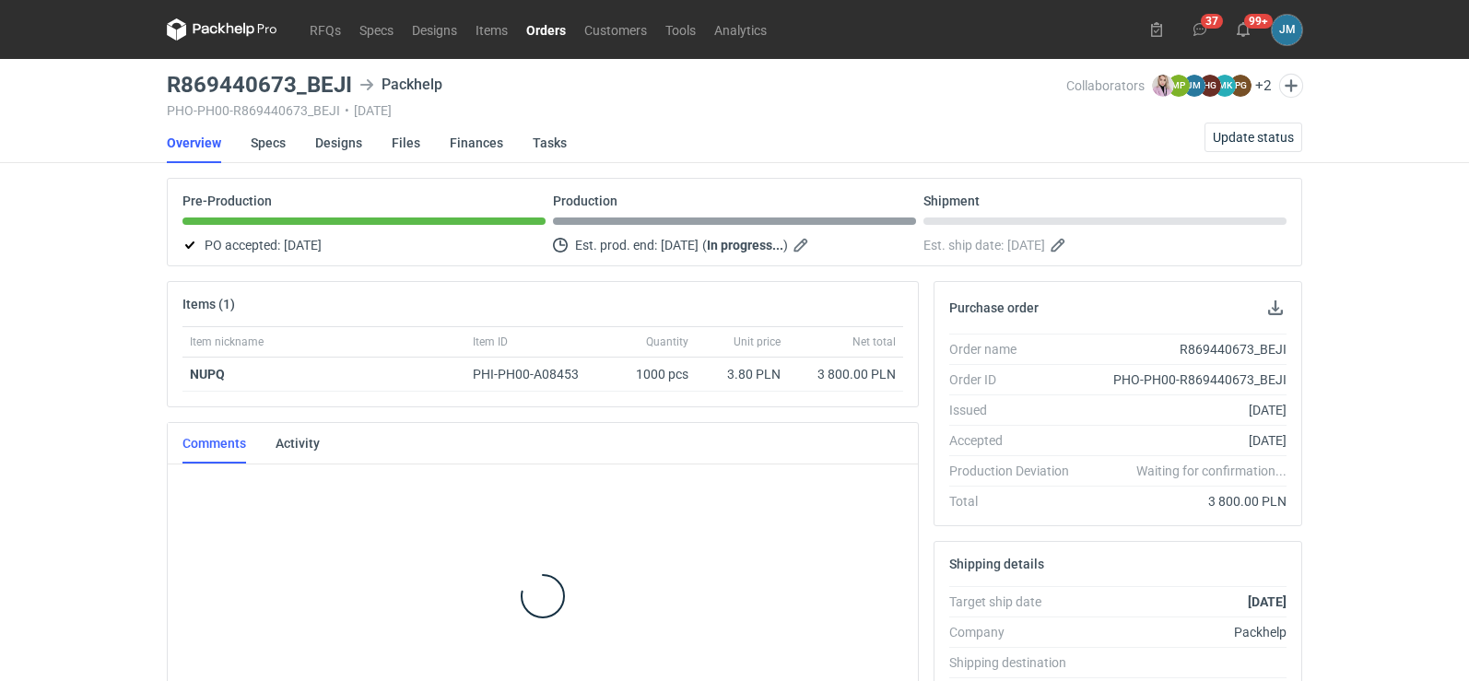
scroll to position [51, 0]
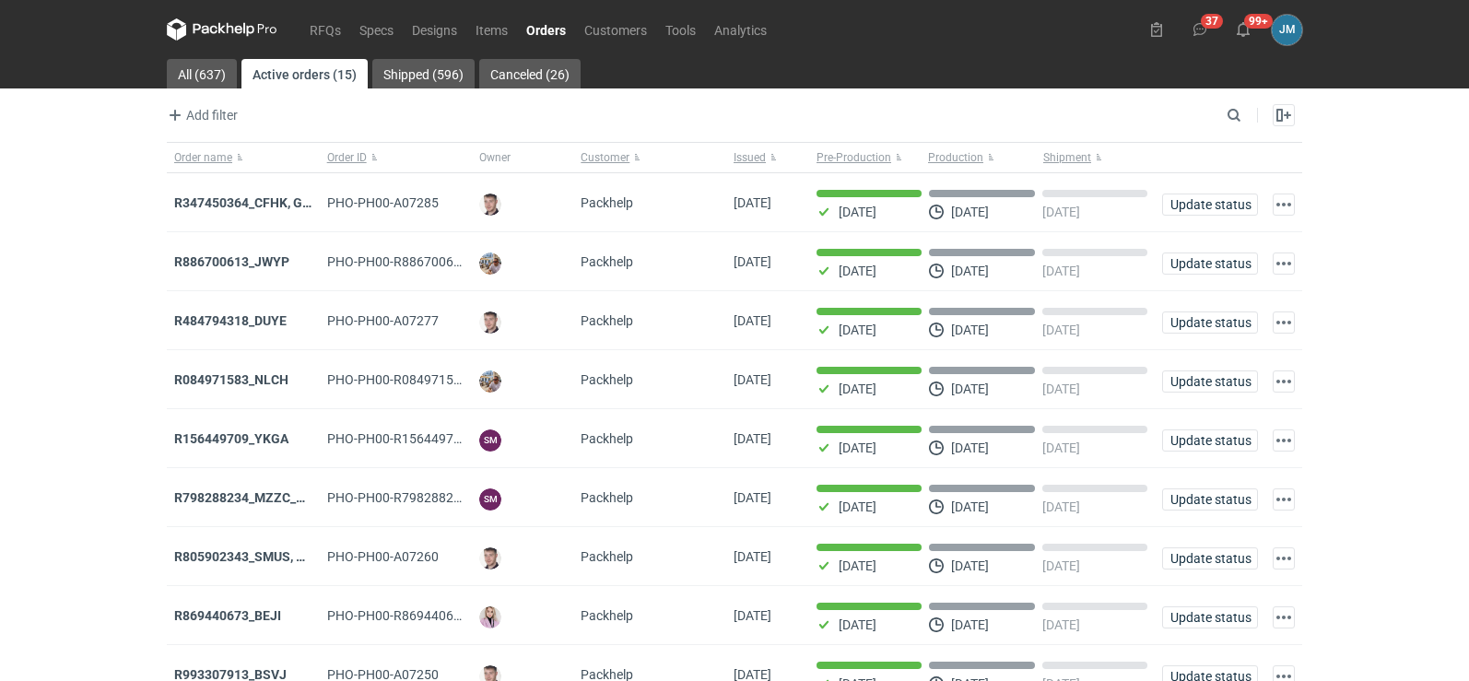
click at [212, 32] on icon at bounding box center [205, 29] width 24 height 10
click at [1225, 111] on input "Search" at bounding box center [1153, 115] width 182 height 22
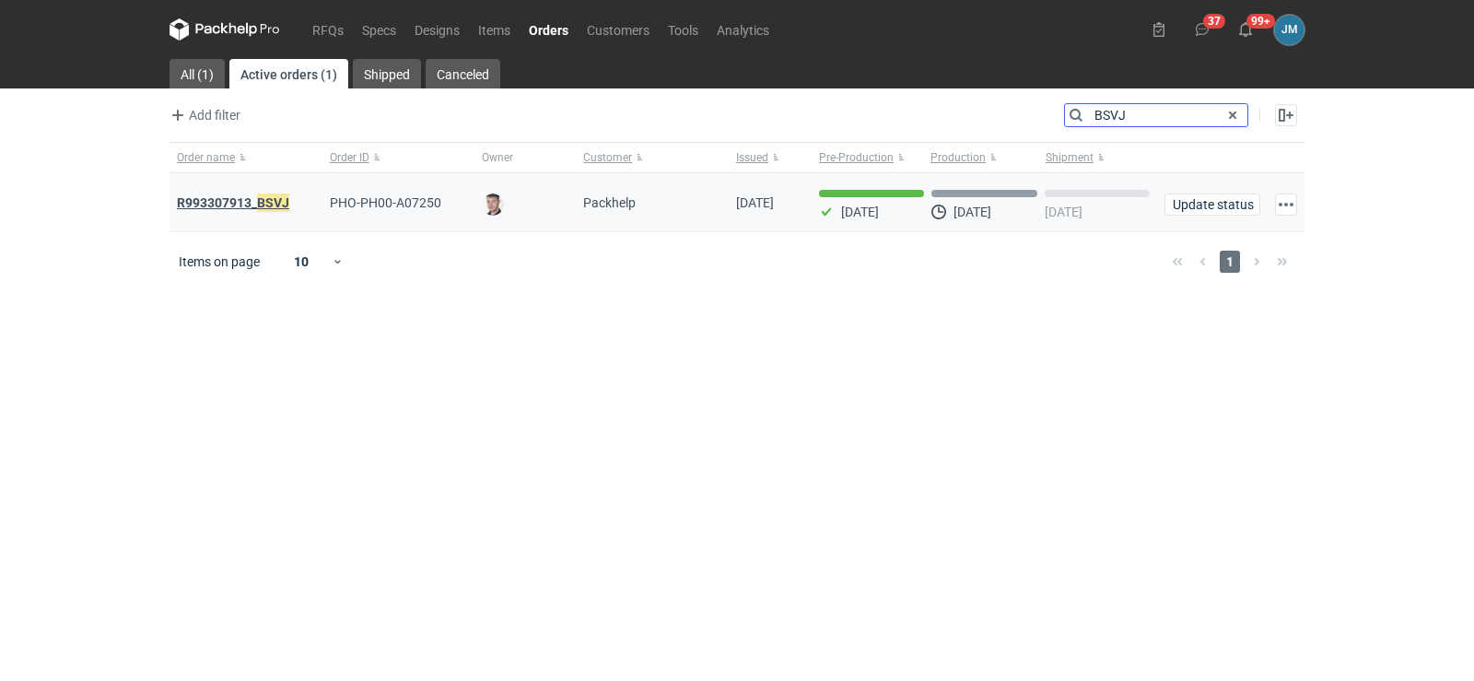
type input "BSVJ"
click at [268, 197] on em "BSVJ" at bounding box center [273, 203] width 32 height 20
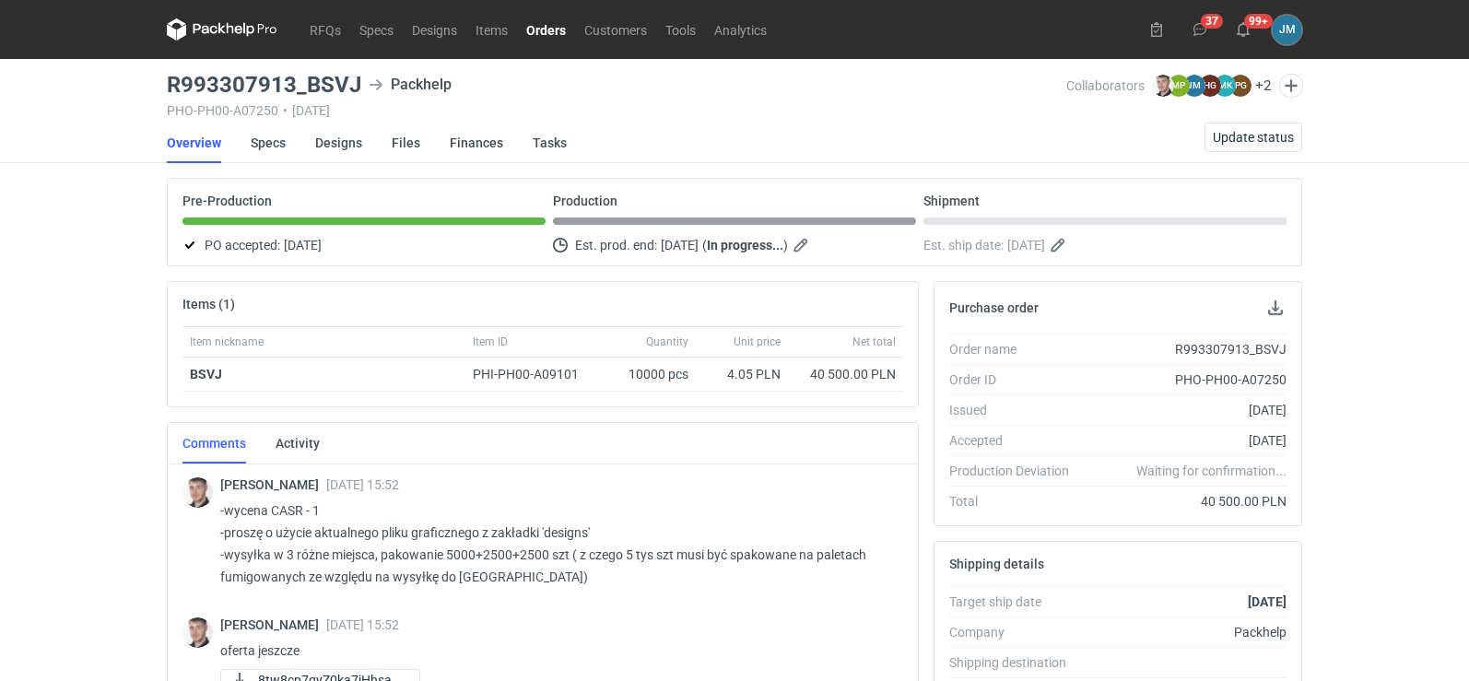
click at [193, 16] on nav "RFQs Specs Designs Items Orders Customers Tools Analytics" at bounding box center [471, 29] width 609 height 59
click at [209, 34] on icon at bounding box center [222, 29] width 111 height 22
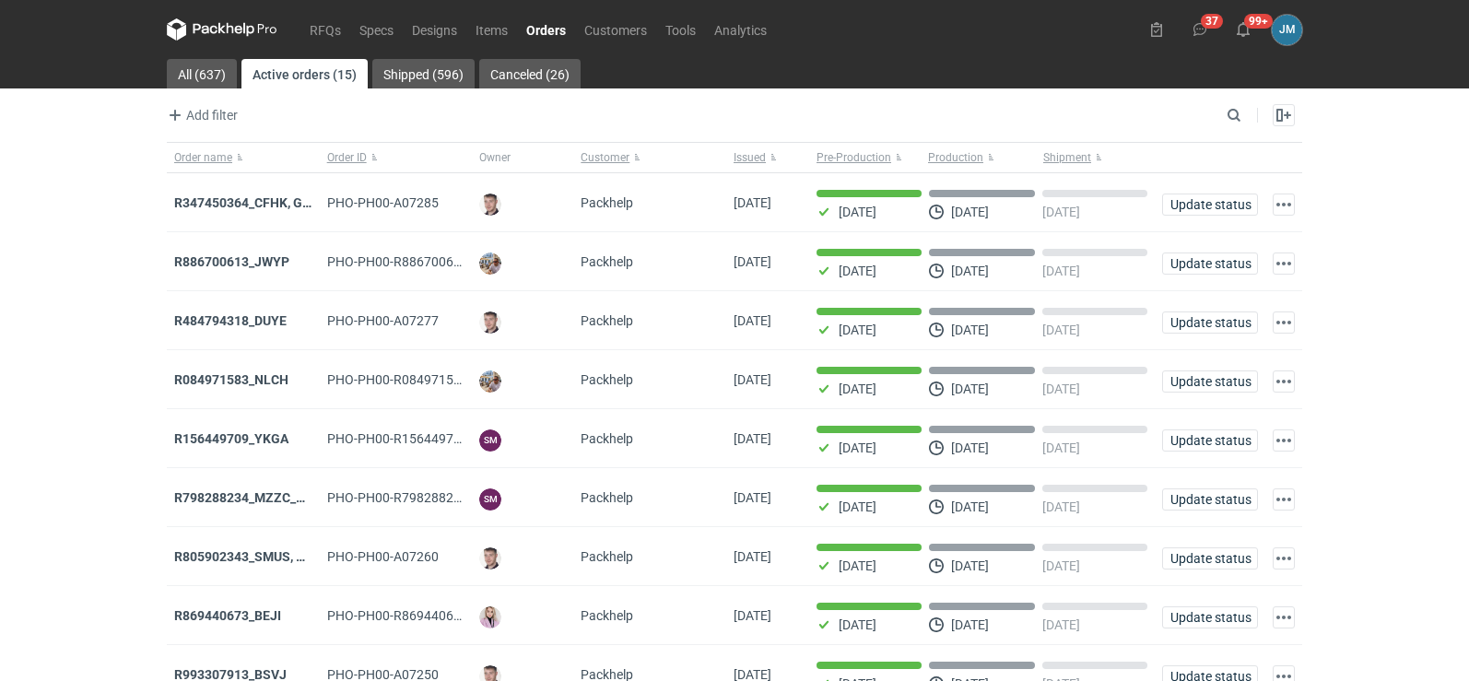
click at [217, 30] on icon at bounding box center [222, 29] width 111 height 22
